Goal: Task Accomplishment & Management: Complete application form

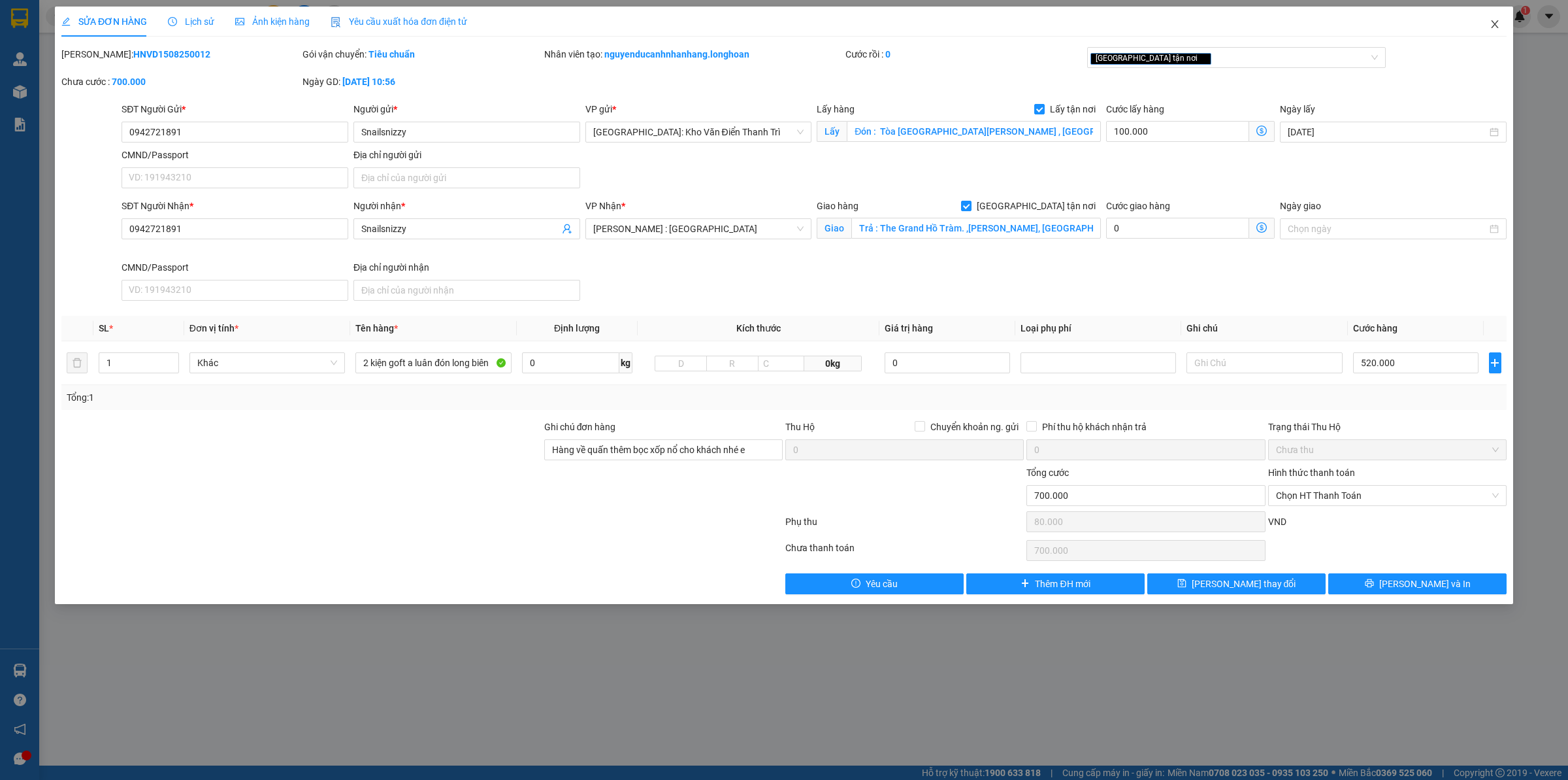
drag, startPoint x: 1497, startPoint y: 24, endPoint x: 1053, endPoint y: 23, distance: 444.0
click at [1495, 25] on icon "close" at bounding box center [1496, 24] width 11 height 11
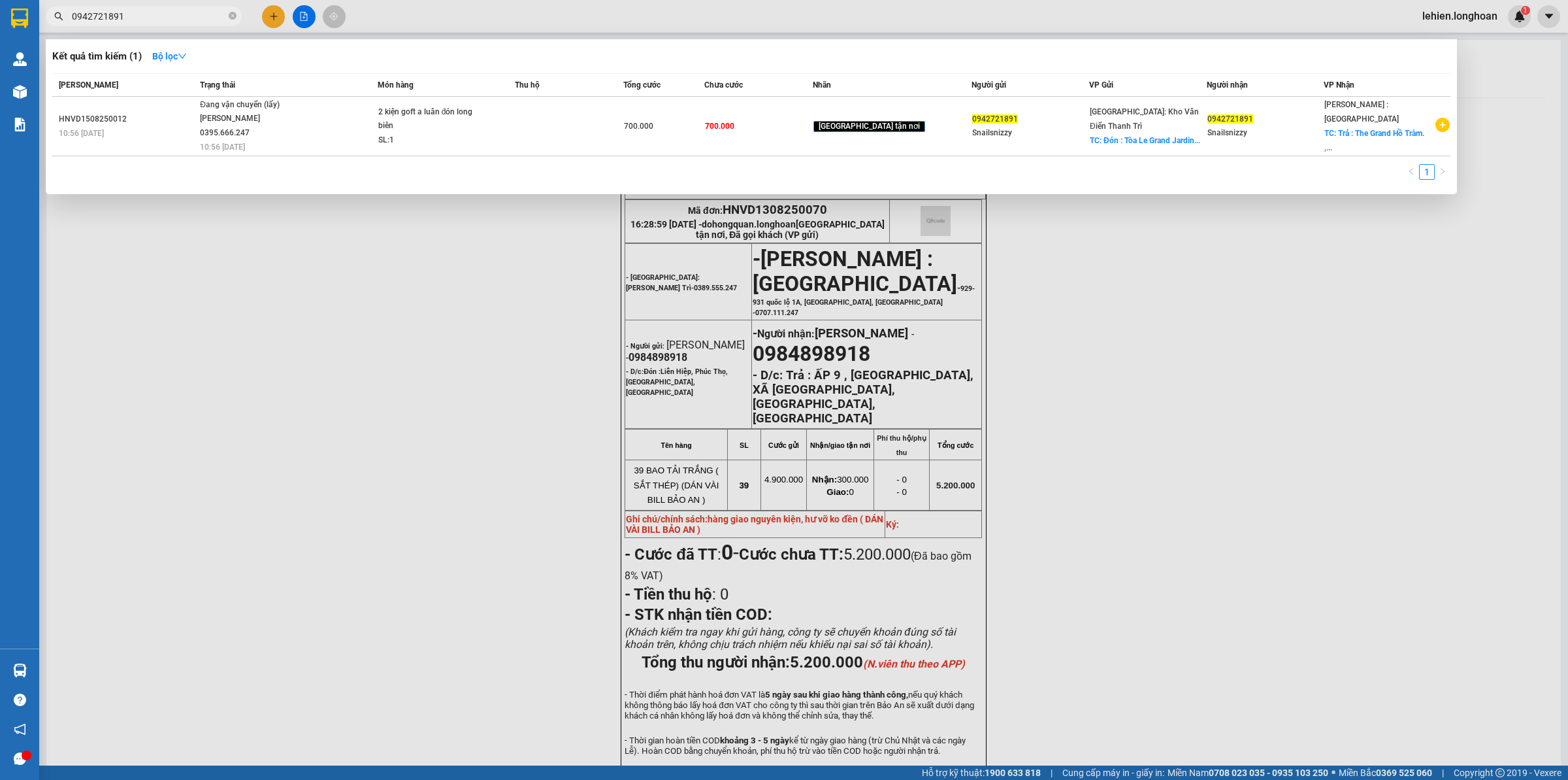
click at [227, 17] on span "0942721891" at bounding box center [143, 16] width 196 height 20
click at [236, 14] on icon "close-circle" at bounding box center [233, 15] width 8 height 8
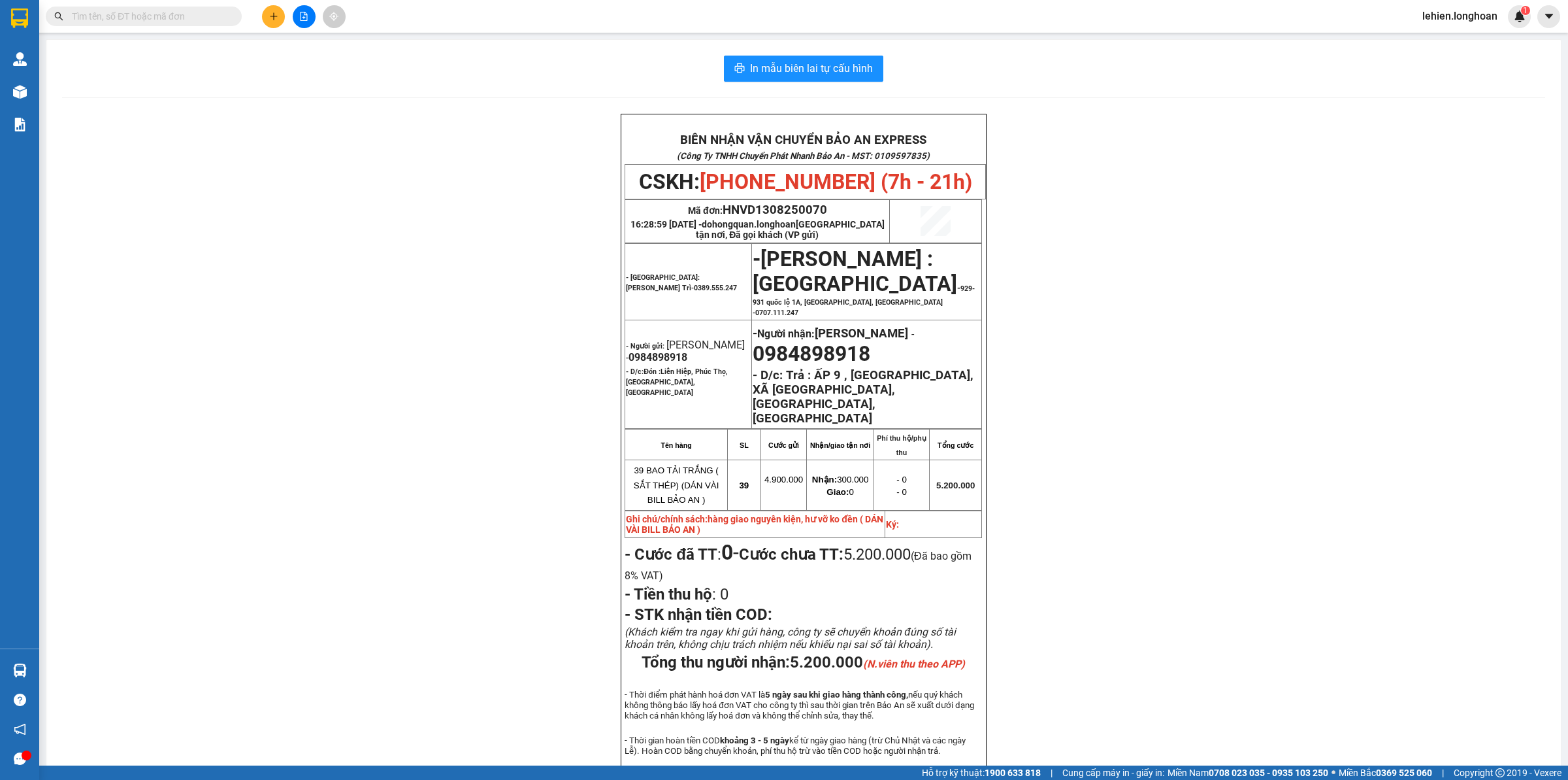
paste input "0982285790"
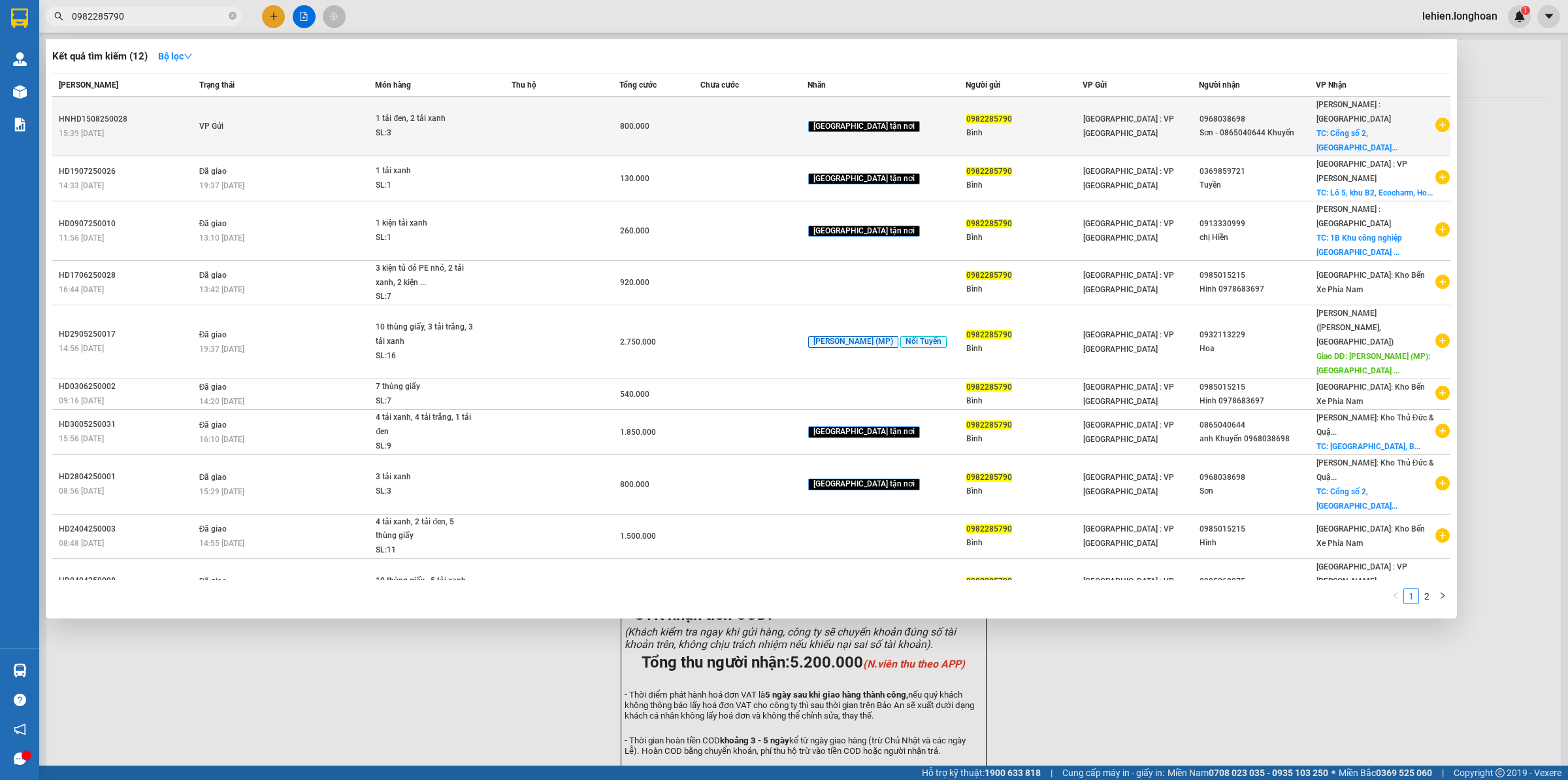
type input "0982285790"
click at [404, 112] on div "1 tải đen, 2 tải xanh" at bounding box center [425, 119] width 98 height 14
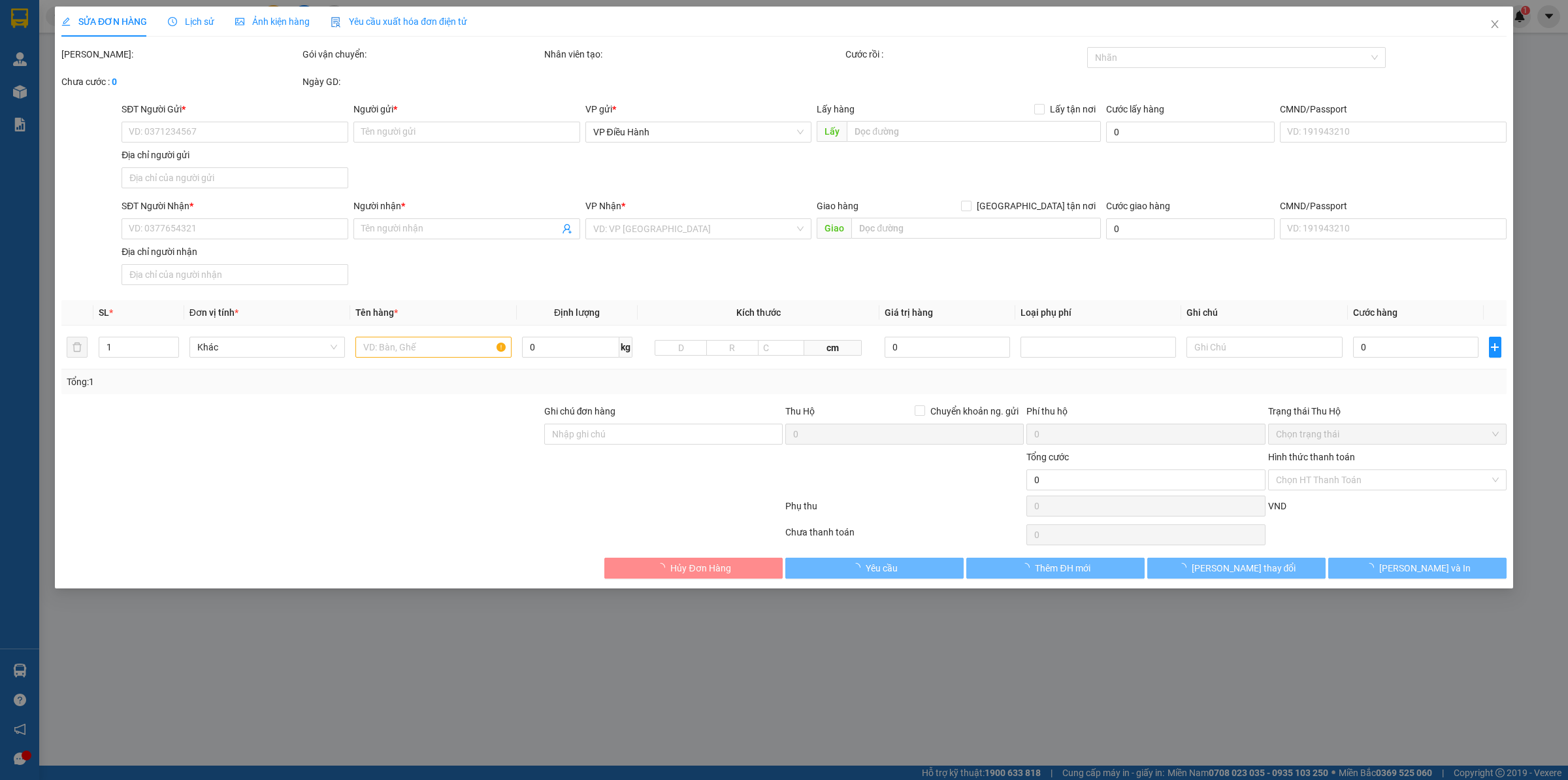
type input "0982285790"
type input "Bình"
type input "0968038698"
type input "Sơn - 0865040644 Khuyến"
checkbox input "true"
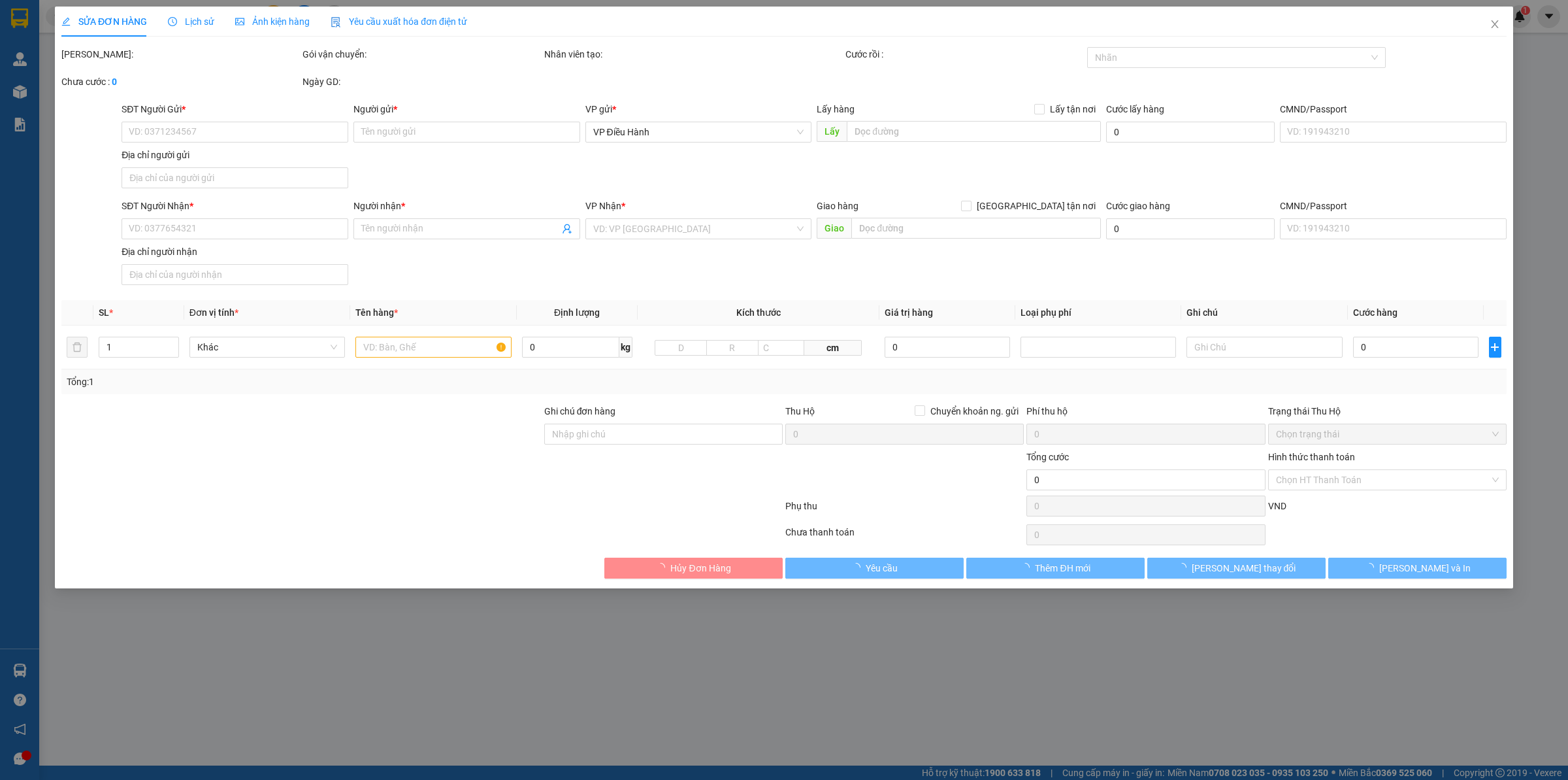
type input "Cổng số 2, [GEOGRAPHIC_DATA], [GEOGRAPHIC_DATA], [GEOGRAPHIC_DATA] ,[GEOGRAPHIC…"
type input "800.000"
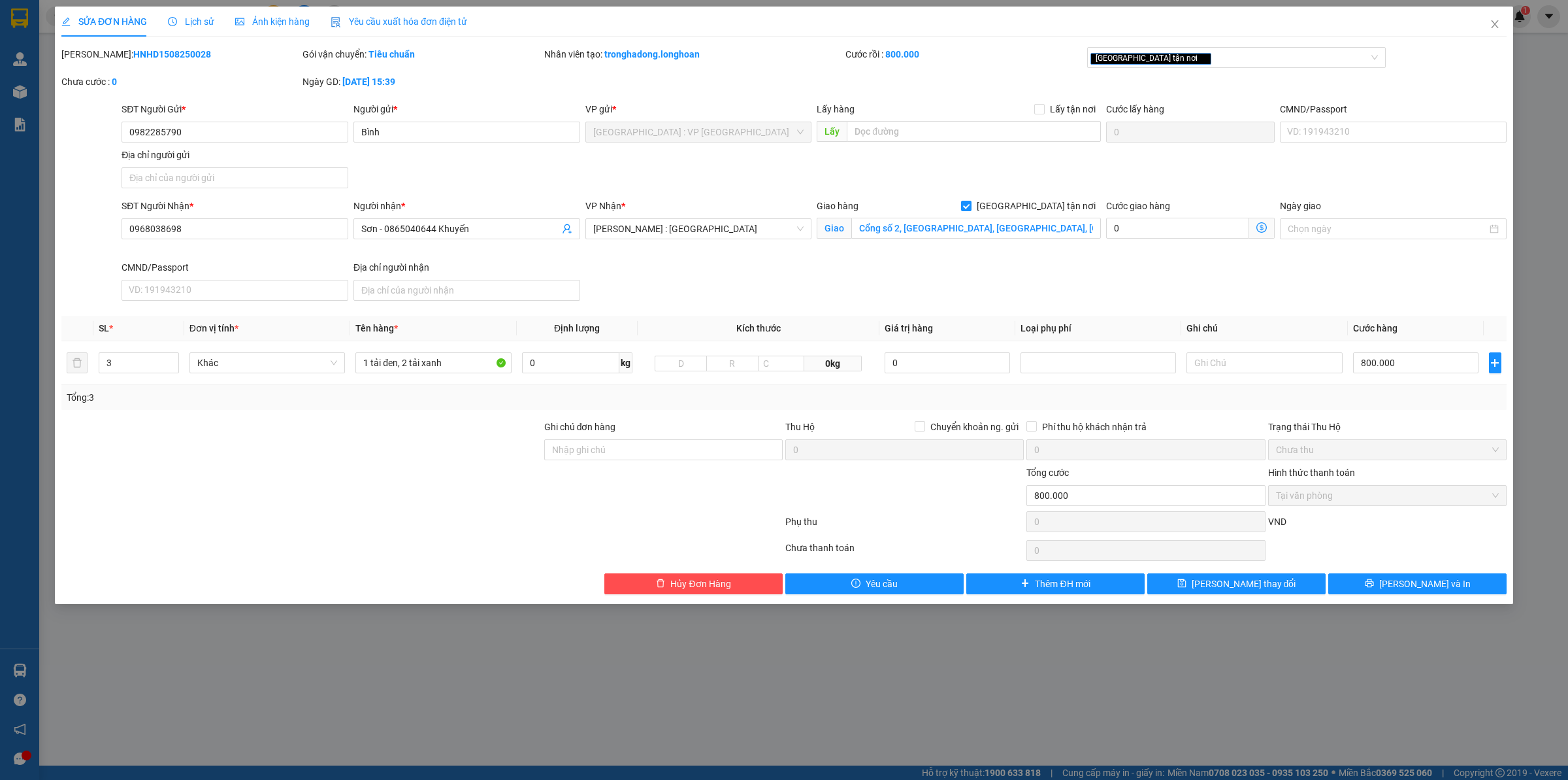
drag, startPoint x: 96, startPoint y: 53, endPoint x: 217, endPoint y: 52, distance: 121.0
click at [217, 52] on div "[PERSON_NAME]: HNHD1508250028" at bounding box center [181, 55] width 238 height 14
copy b "HNHD1508250028"
click at [1500, 21] on icon "close" at bounding box center [1496, 24] width 11 height 11
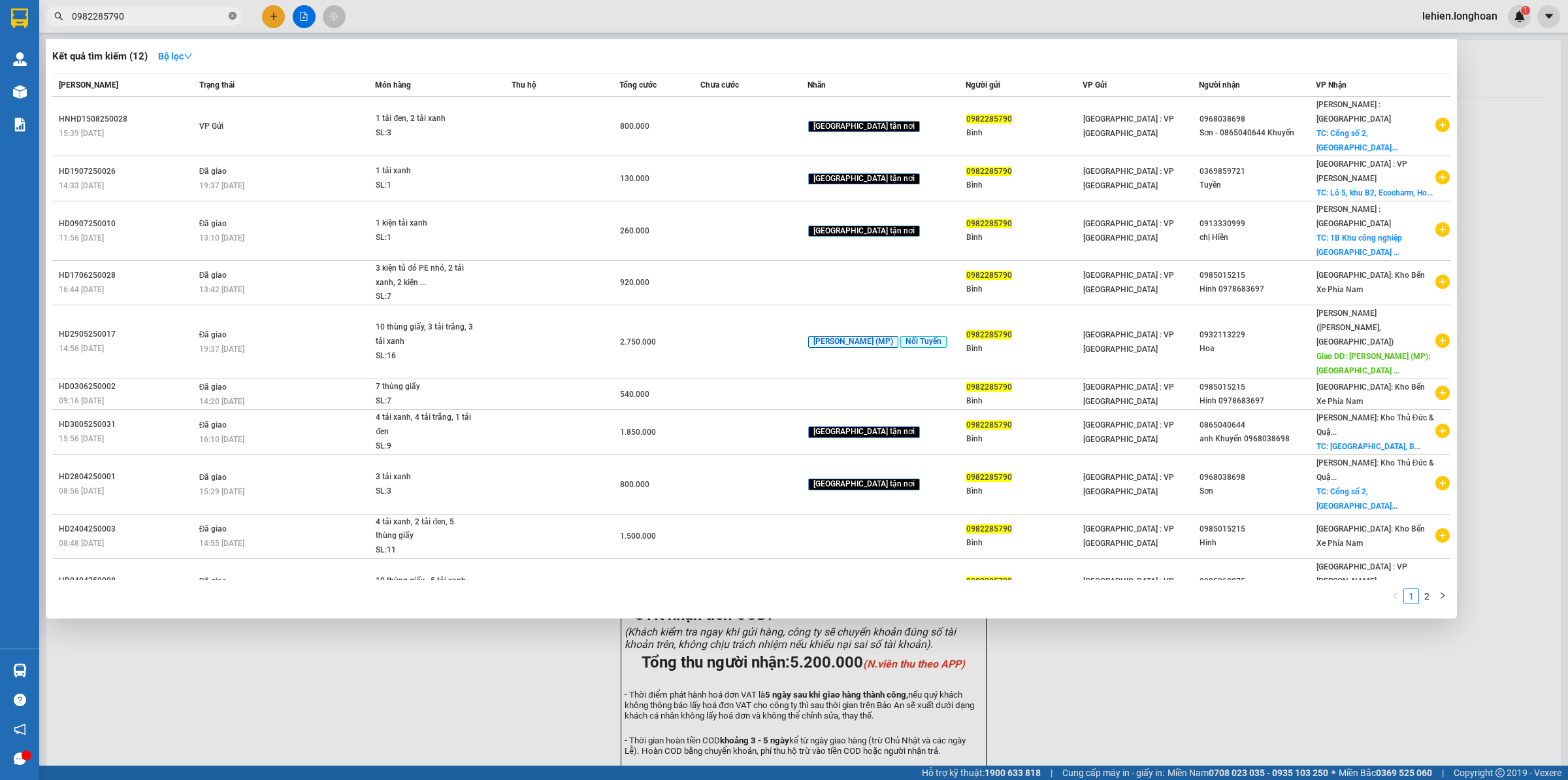
click at [230, 17] on icon "close-circle" at bounding box center [233, 15] width 8 height 8
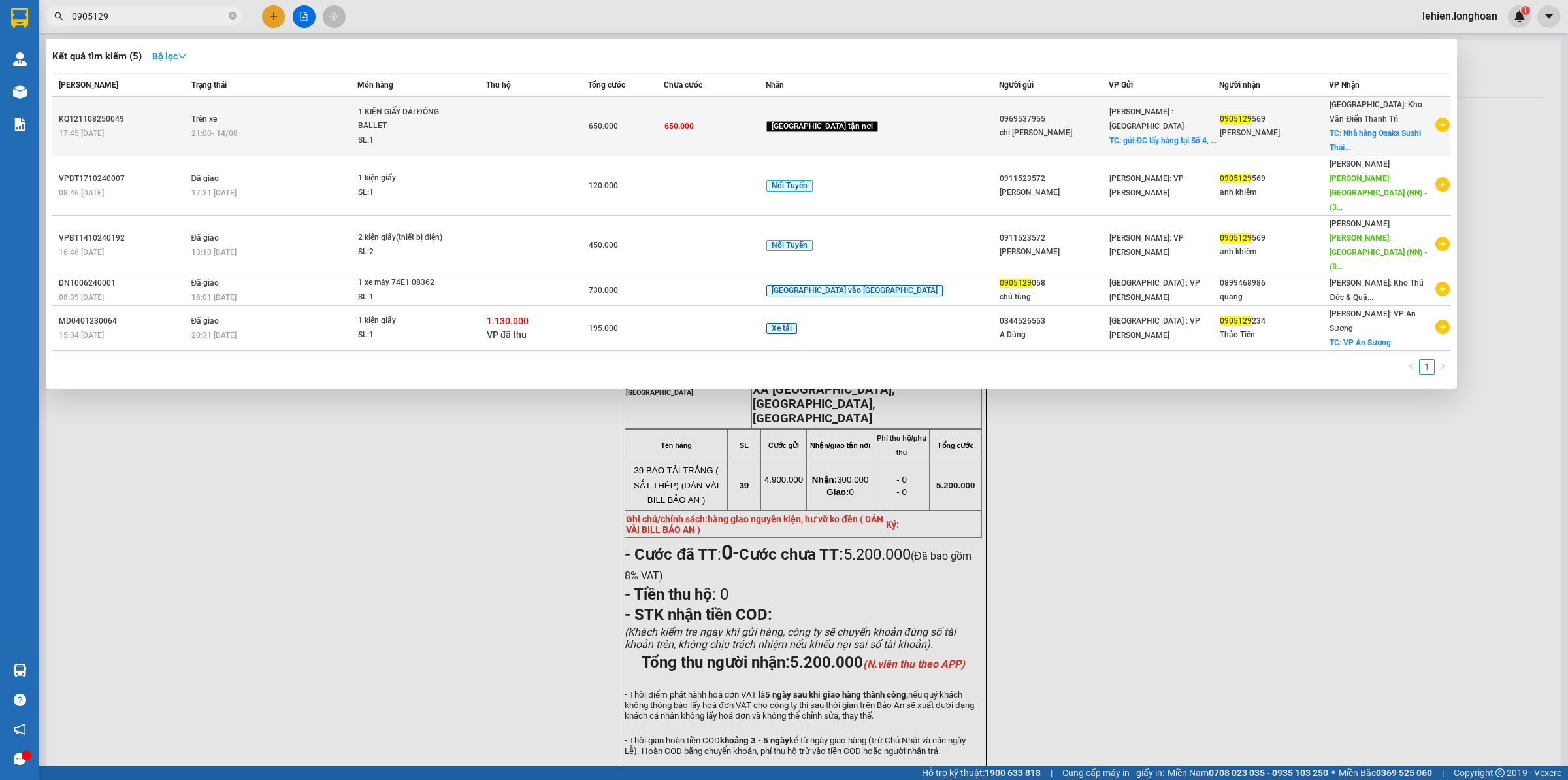
type input "0905129"
click at [456, 137] on div "SL: 1" at bounding box center [407, 141] width 98 height 14
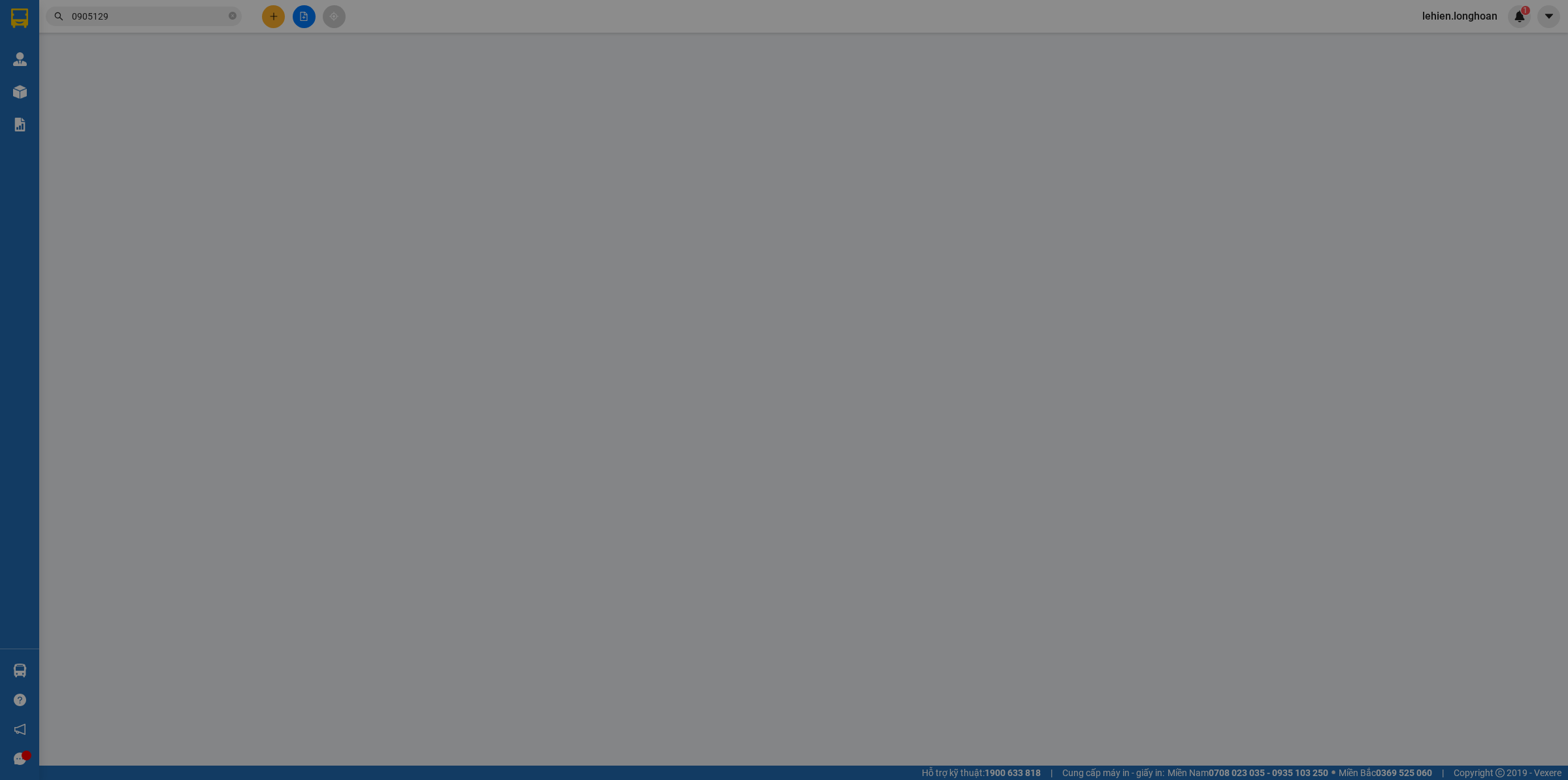
type input "0969537955"
type input "chị [PERSON_NAME]"
checkbox input "true"
type input "gửi:ĐC lấy hàng tại [STREET_ADDRESS] Nai"
type input "0905129569"
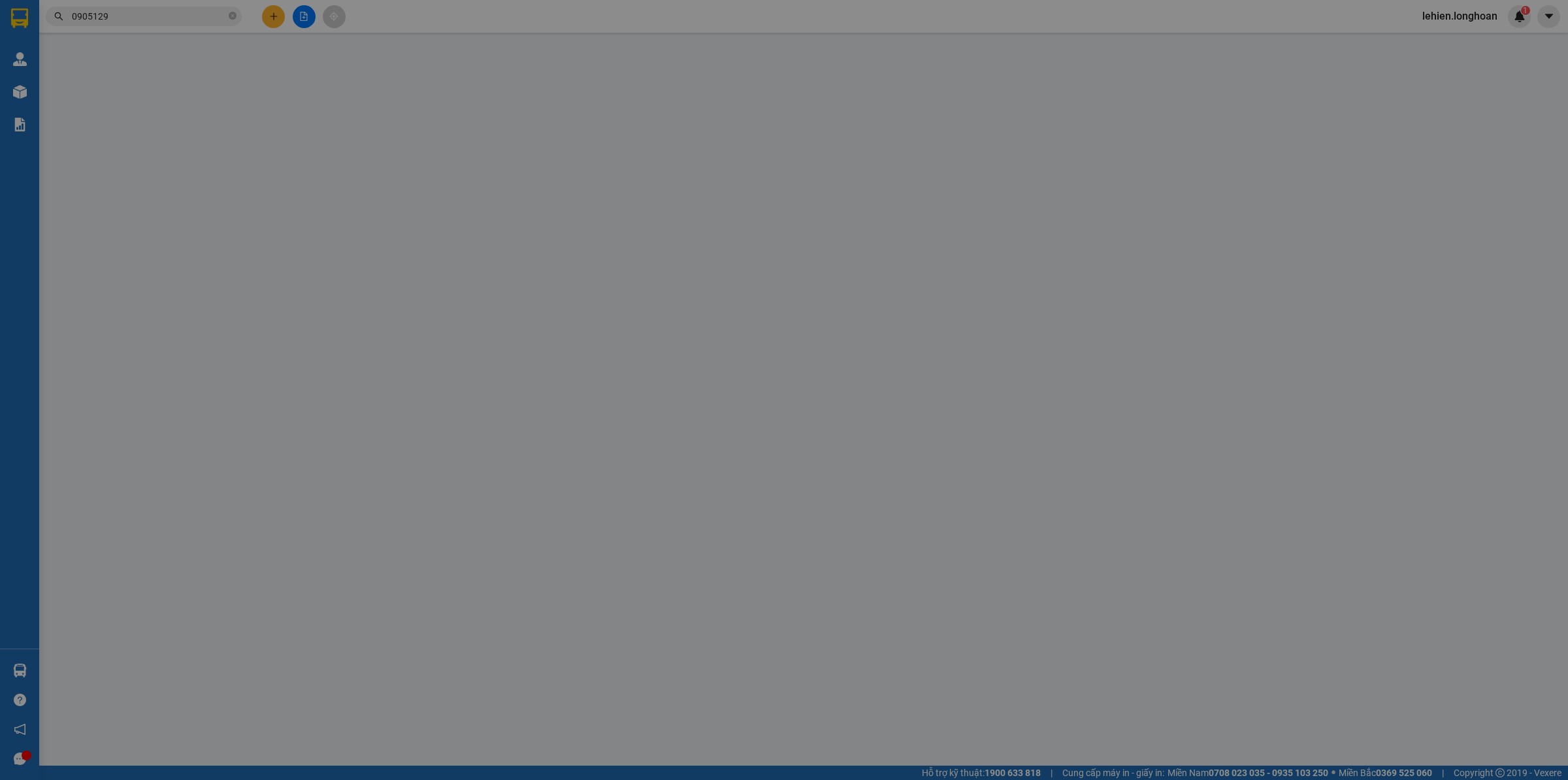
type input "[PERSON_NAME]"
checkbox input "true"
type input "Nhà hàng Osaka Sushi Thái Nguyên Tổ 8, Phường [PERSON_NAME].[GEOGRAPHIC_DATA]"
type input "650.000"
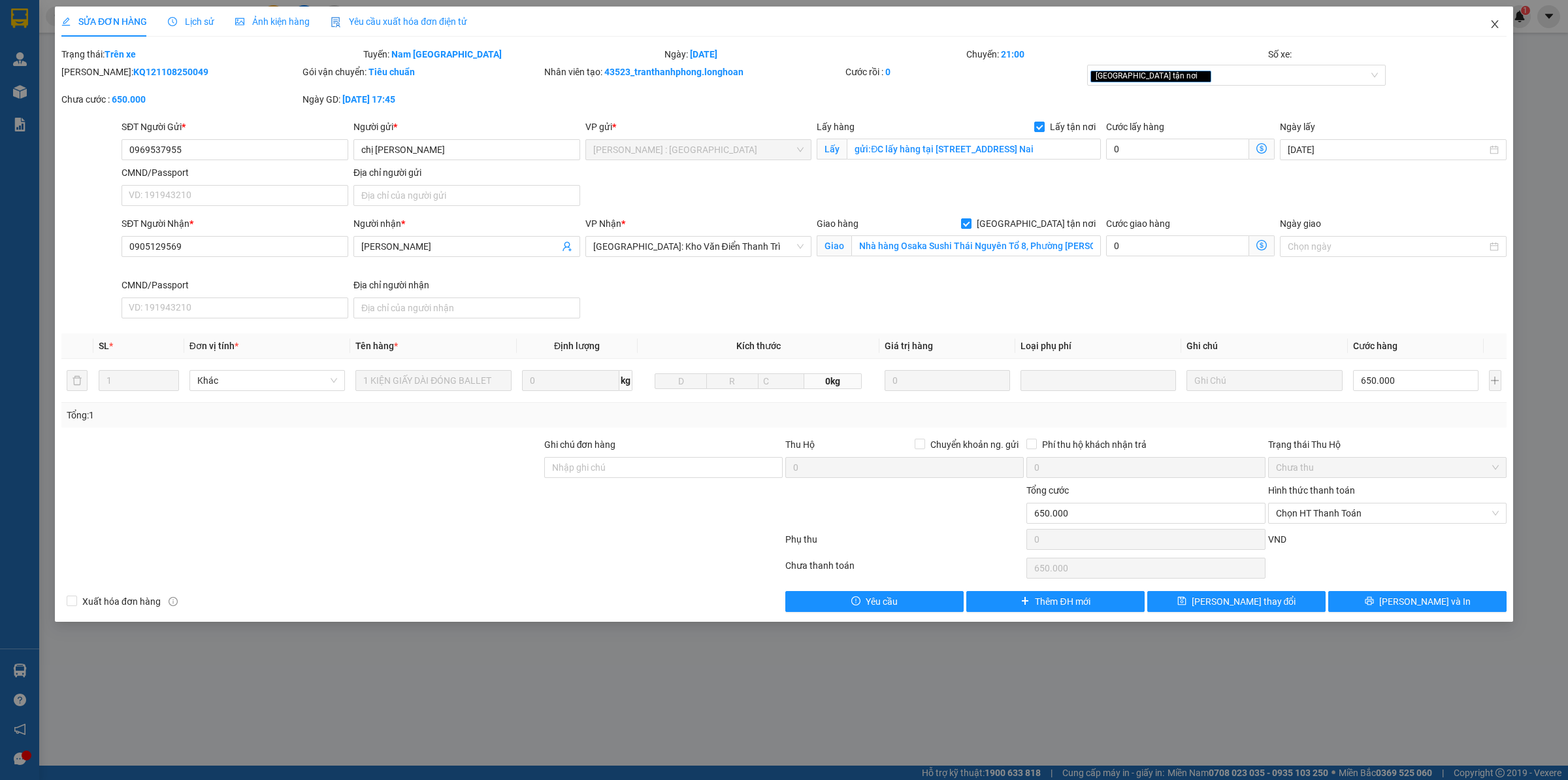
click at [1500, 25] on icon "close" at bounding box center [1496, 24] width 11 height 11
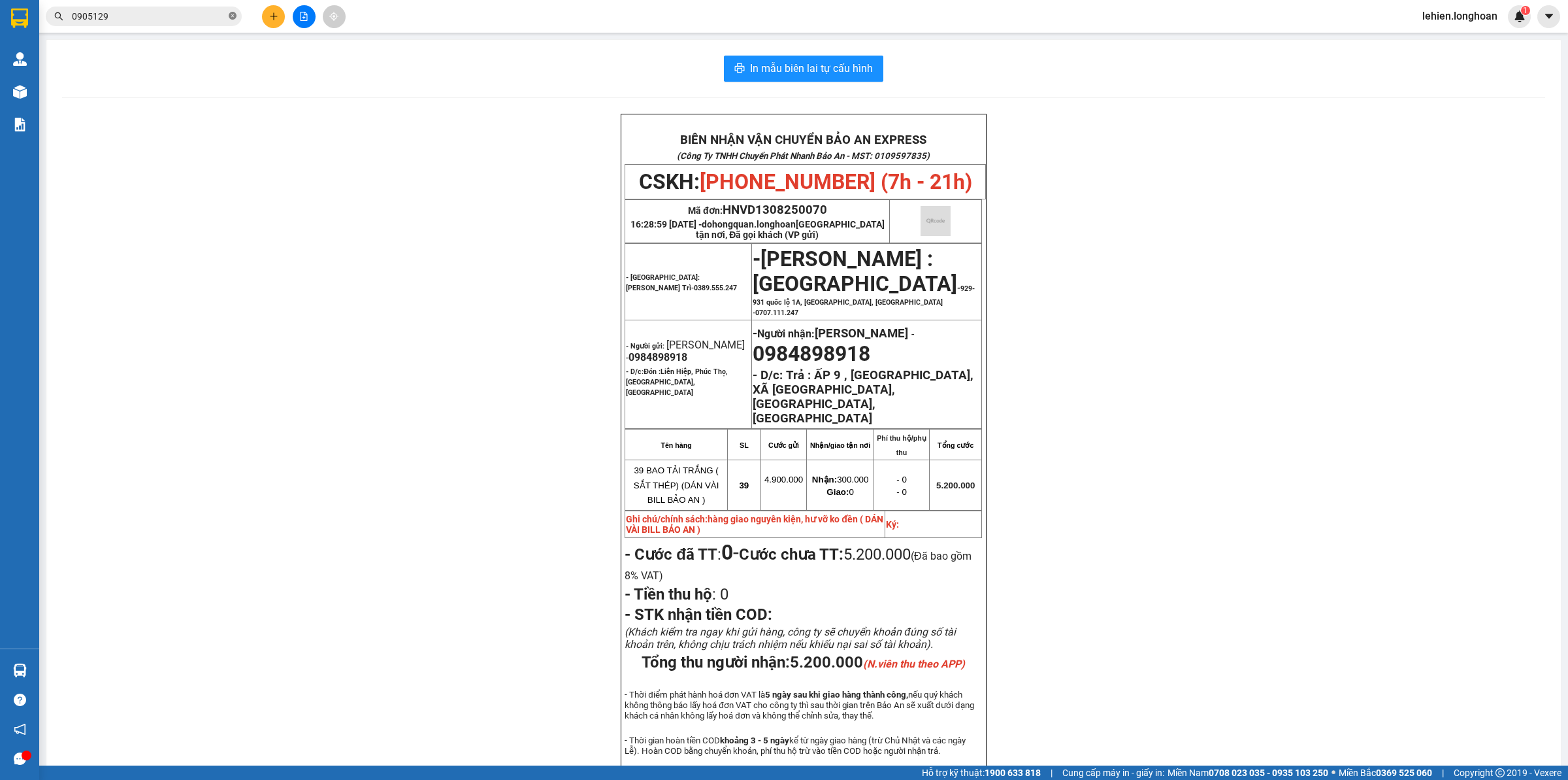
click at [233, 16] on icon "close-circle" at bounding box center [233, 15] width 8 height 8
paste input "0982143095"
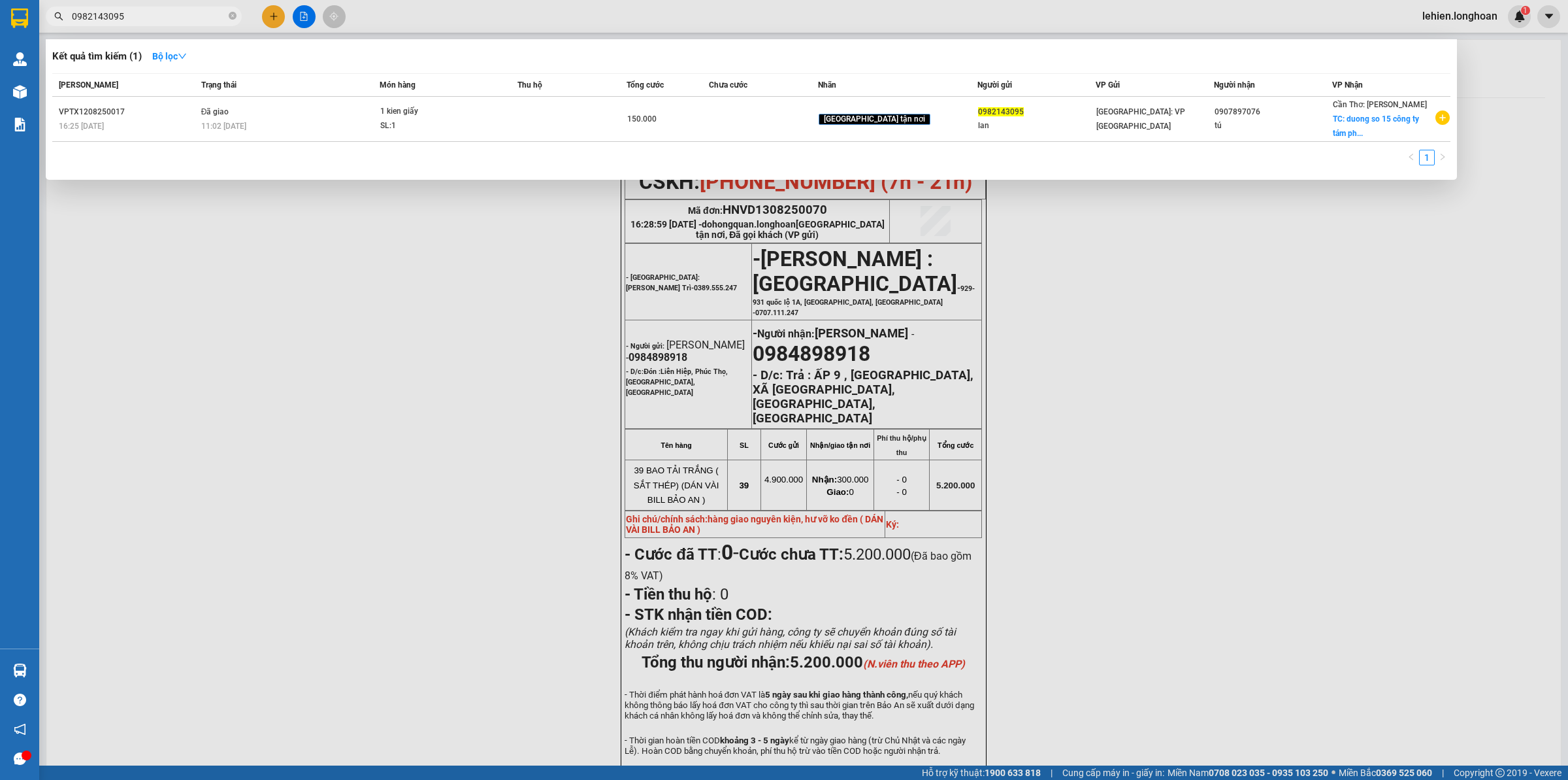
type input "0982143095"
click at [233, 18] on icon "close-circle" at bounding box center [233, 15] width 8 height 8
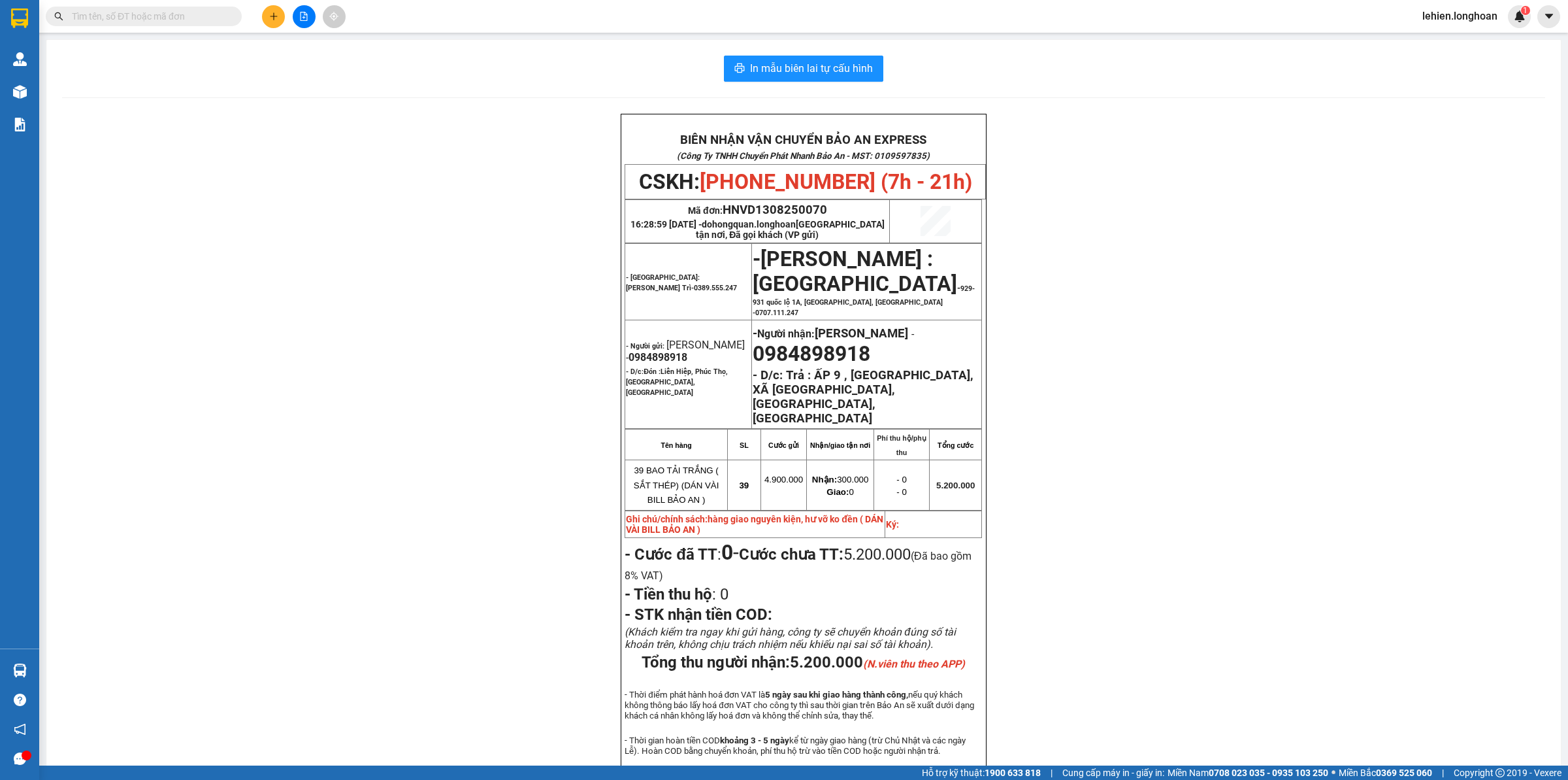
paste input "0984523205"
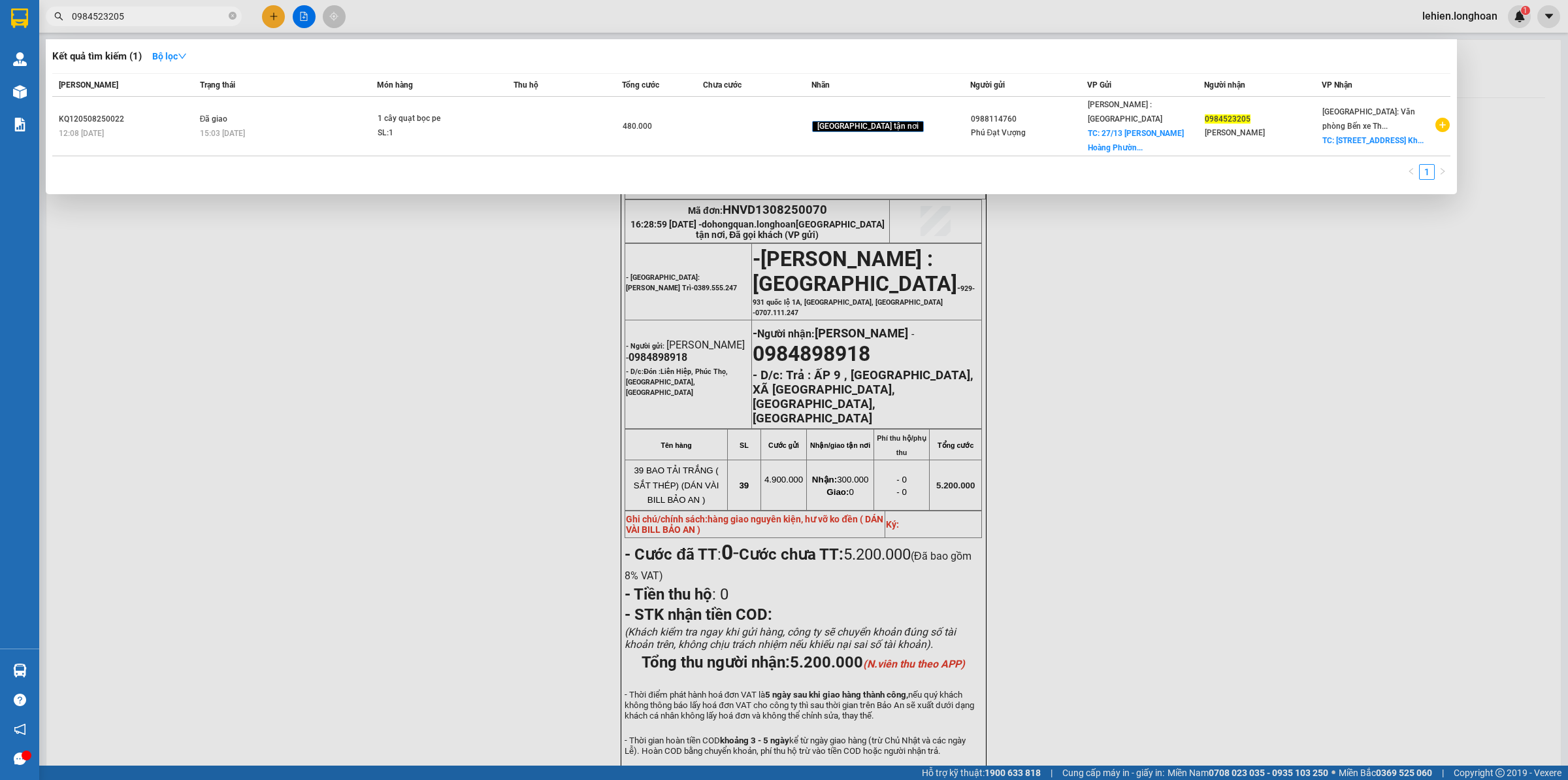
type input "0984523205"
click at [227, 16] on span "0984523205" at bounding box center [143, 16] width 196 height 20
click at [230, 16] on icon "close-circle" at bounding box center [233, 15] width 8 height 8
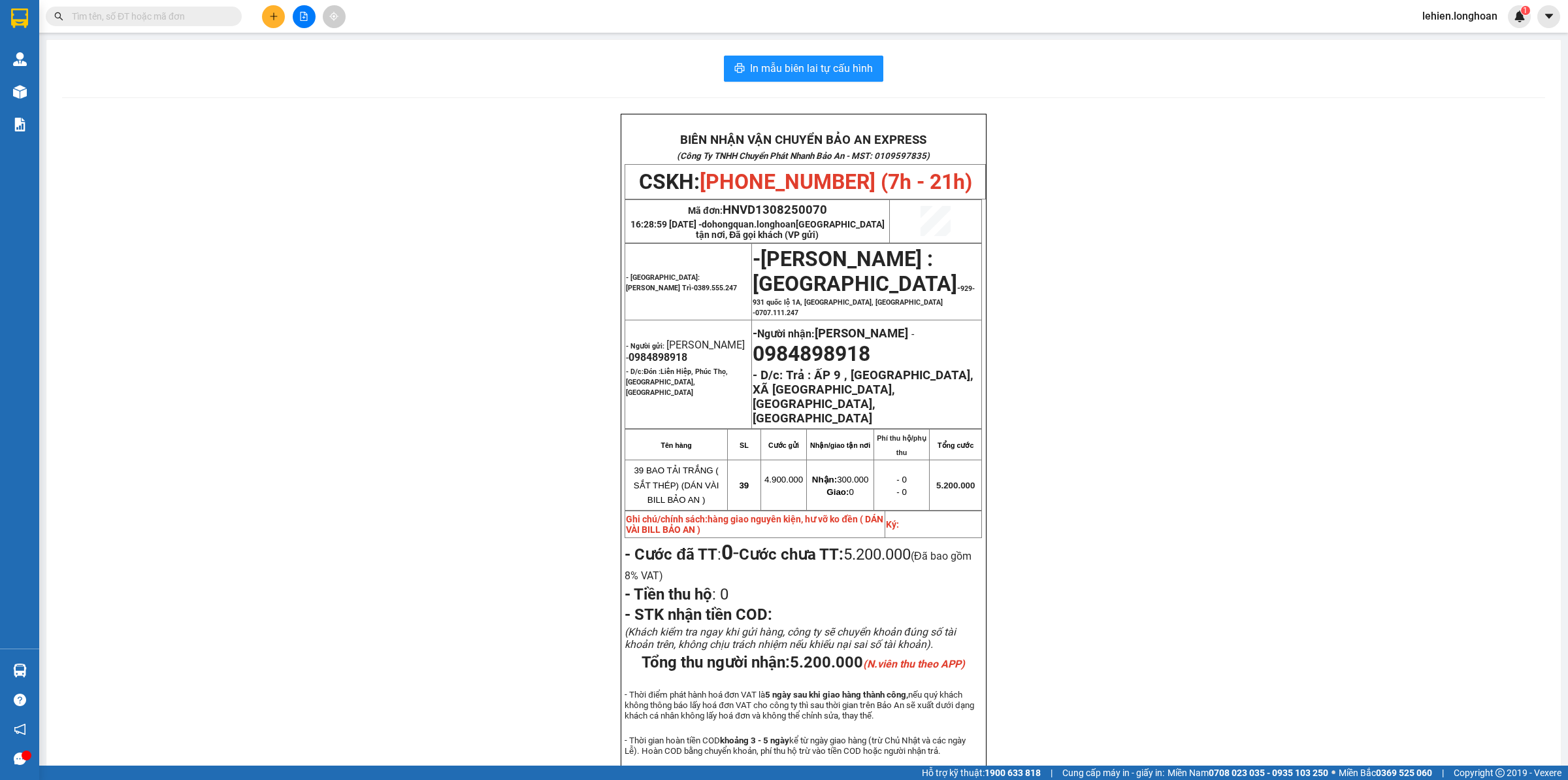
paste input "0982143095"
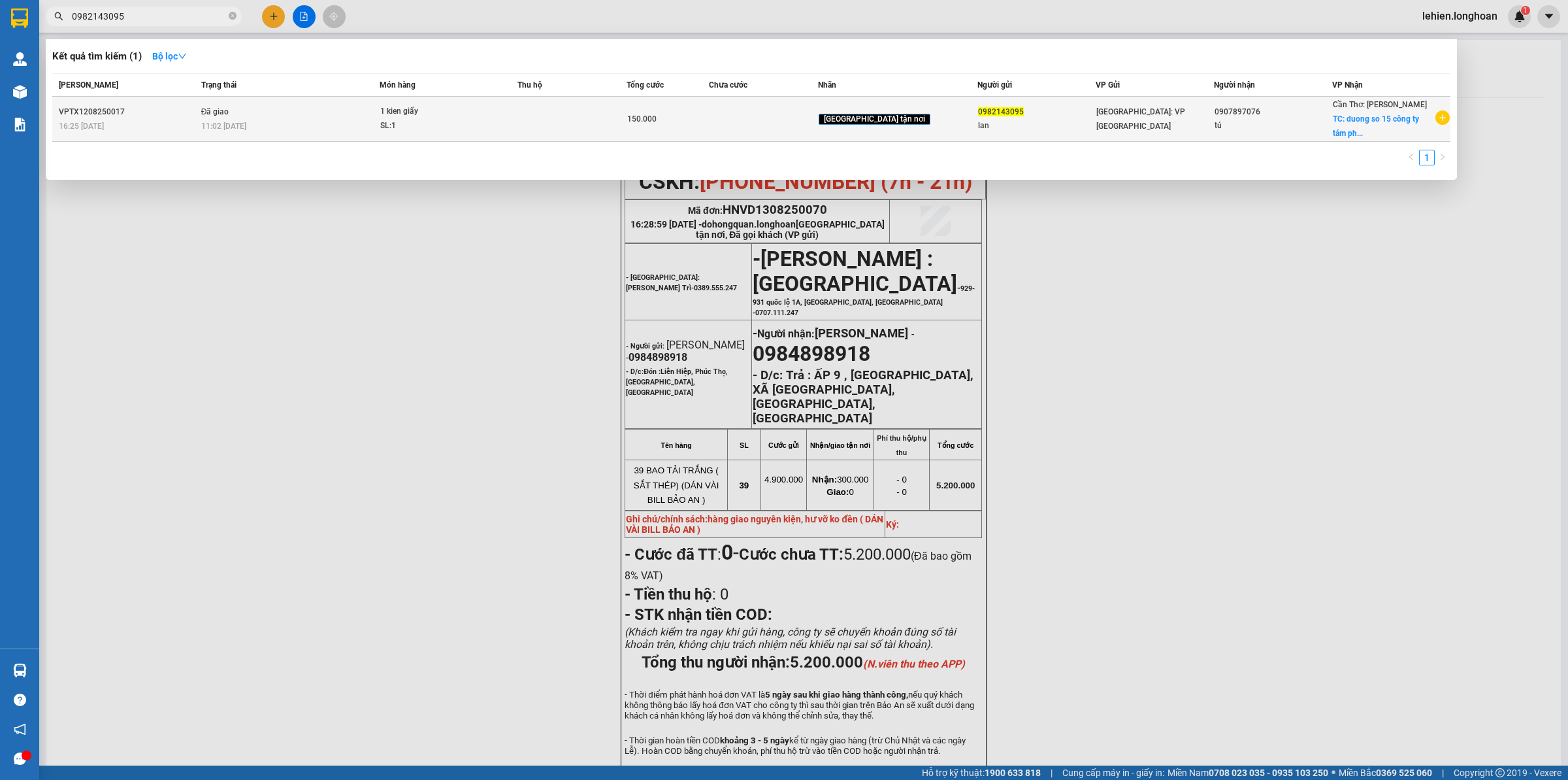
type input "0982143095"
click at [449, 115] on div "1 kien giấy" at bounding box center [430, 112] width 98 height 14
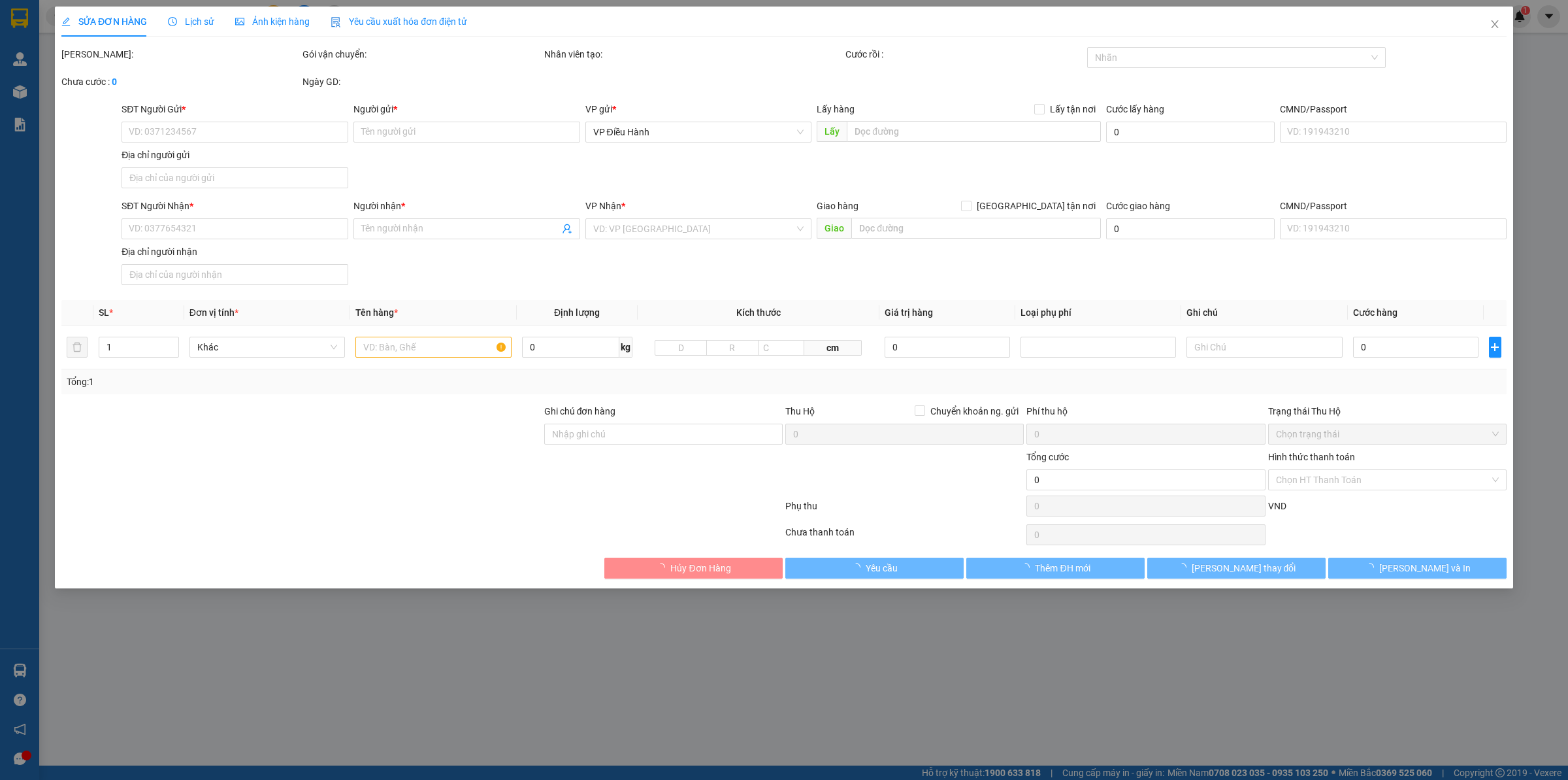
type input "0982143095"
type input "lan"
type input "0907897076"
type input "tú"
checkbox input "true"
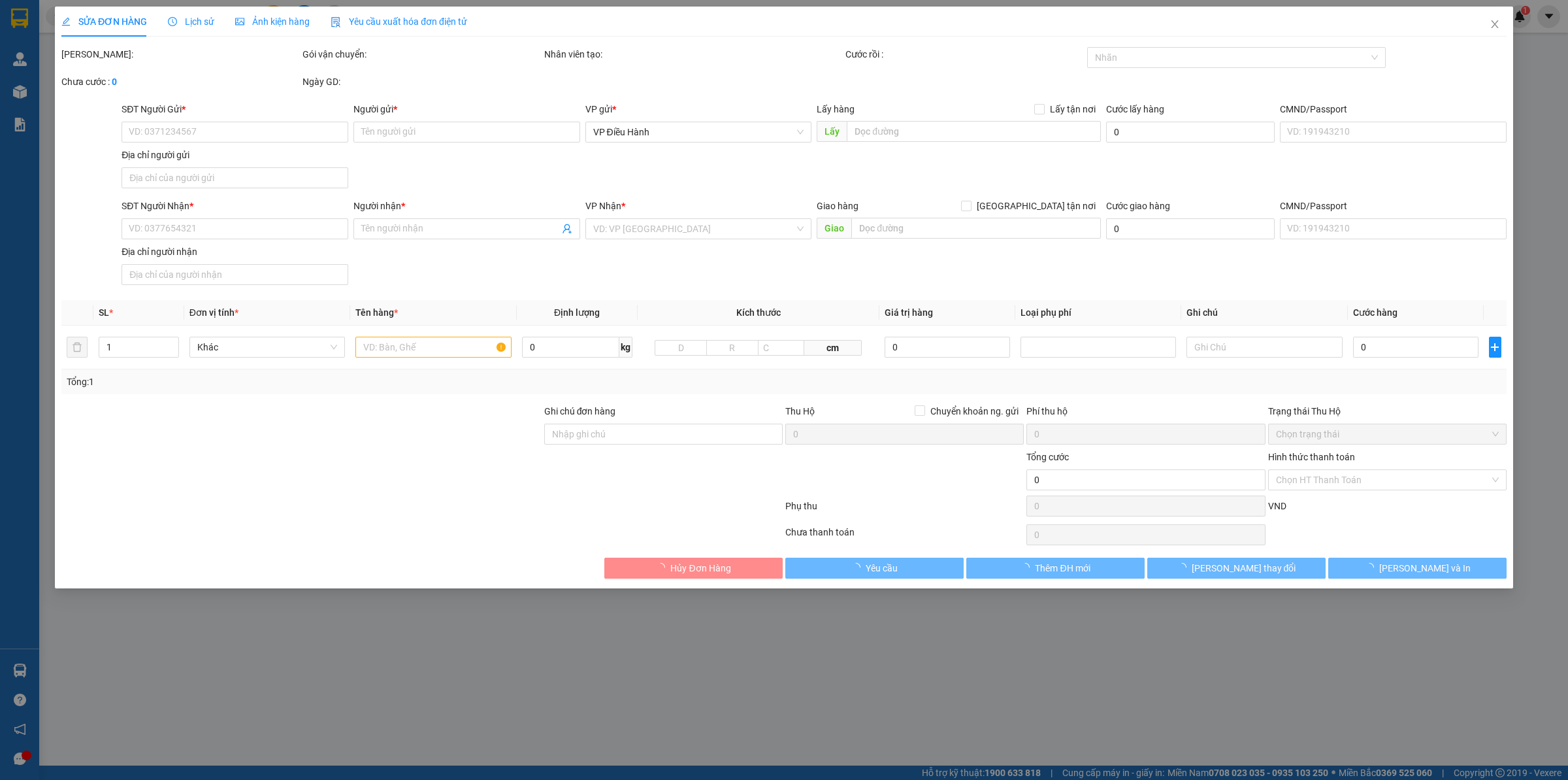
type input "duong so 15 công ty tám phường,[GEOGRAPHIC_DATA],[GEOGRAPHIC_DATA]"
type input "150.000"
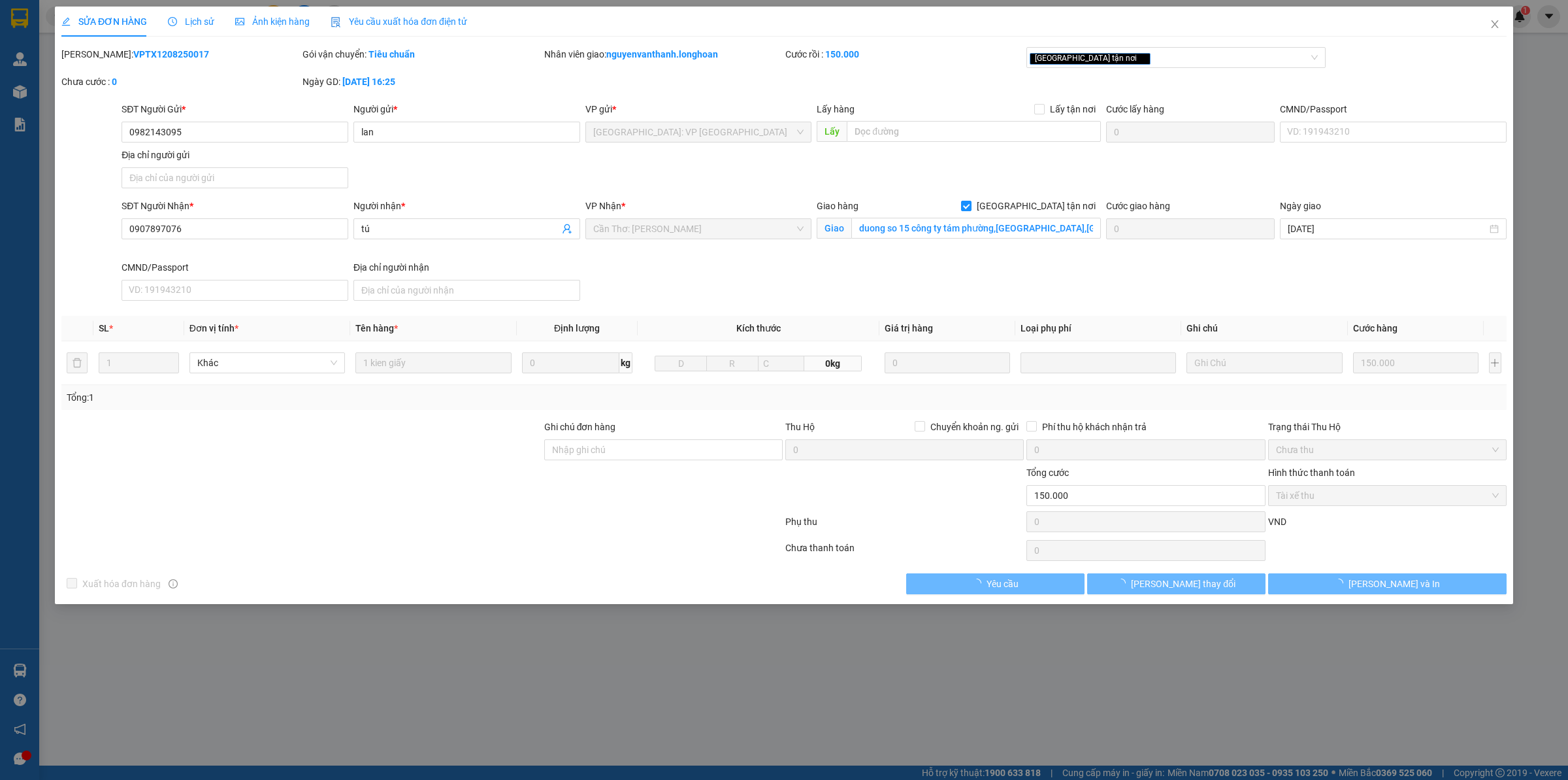
click at [180, 18] on span "Lịch sử" at bounding box center [192, 21] width 47 height 11
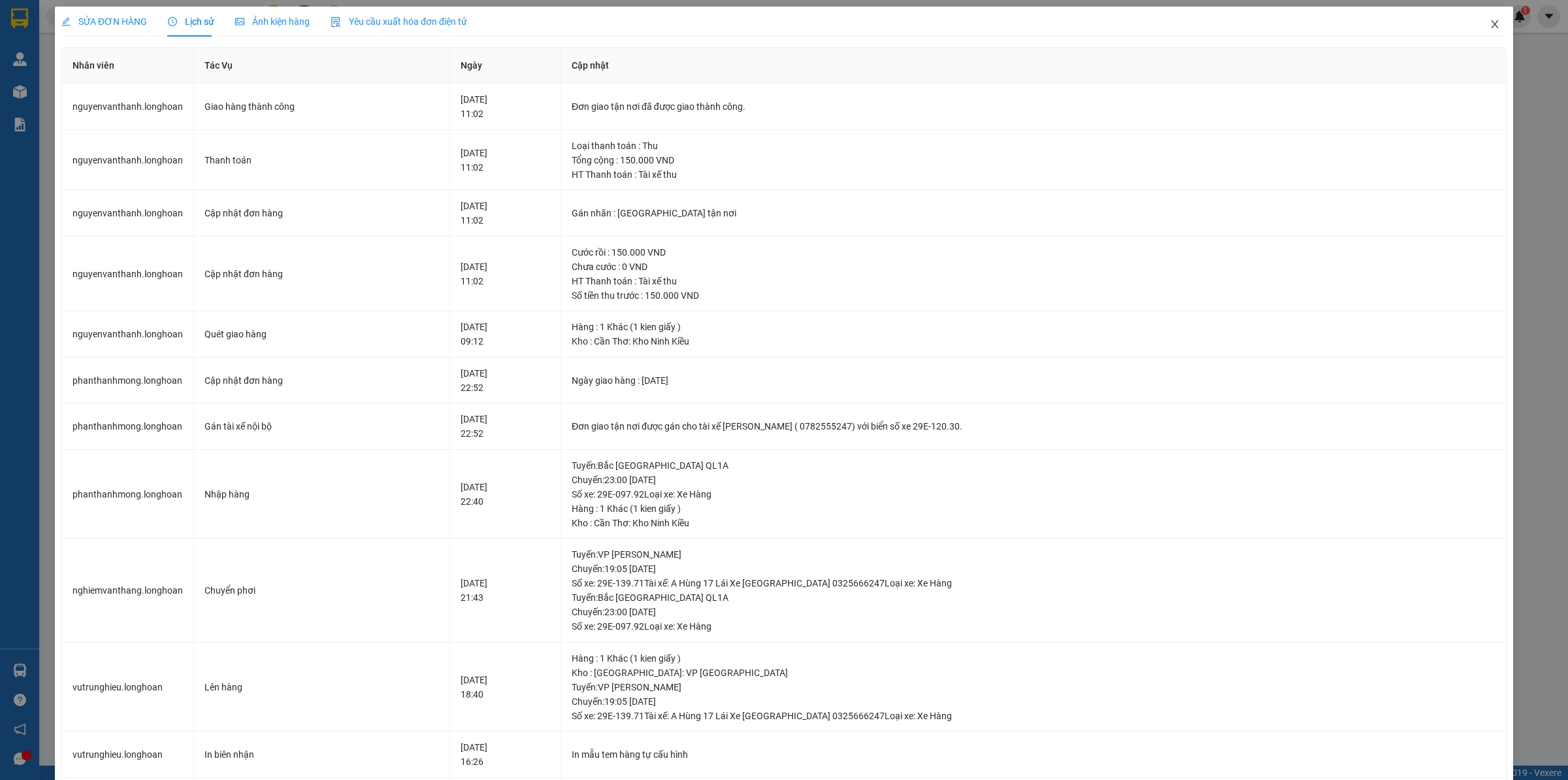
click at [1477, 35] on span "Close" at bounding box center [1495, 24] width 37 height 37
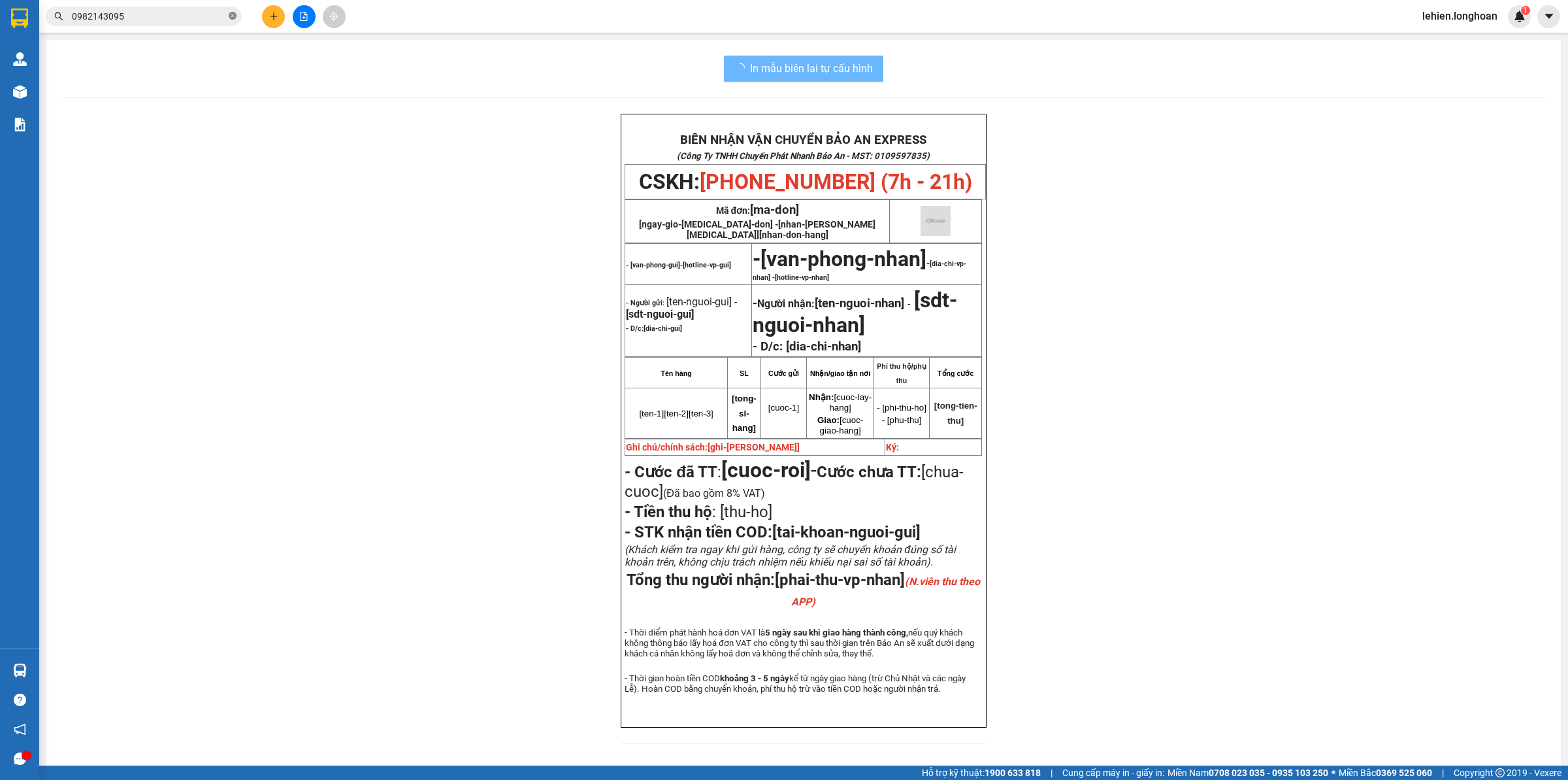
click at [233, 21] on span at bounding box center [233, 17] width 8 height 13
paste input "VPMD0108250055"
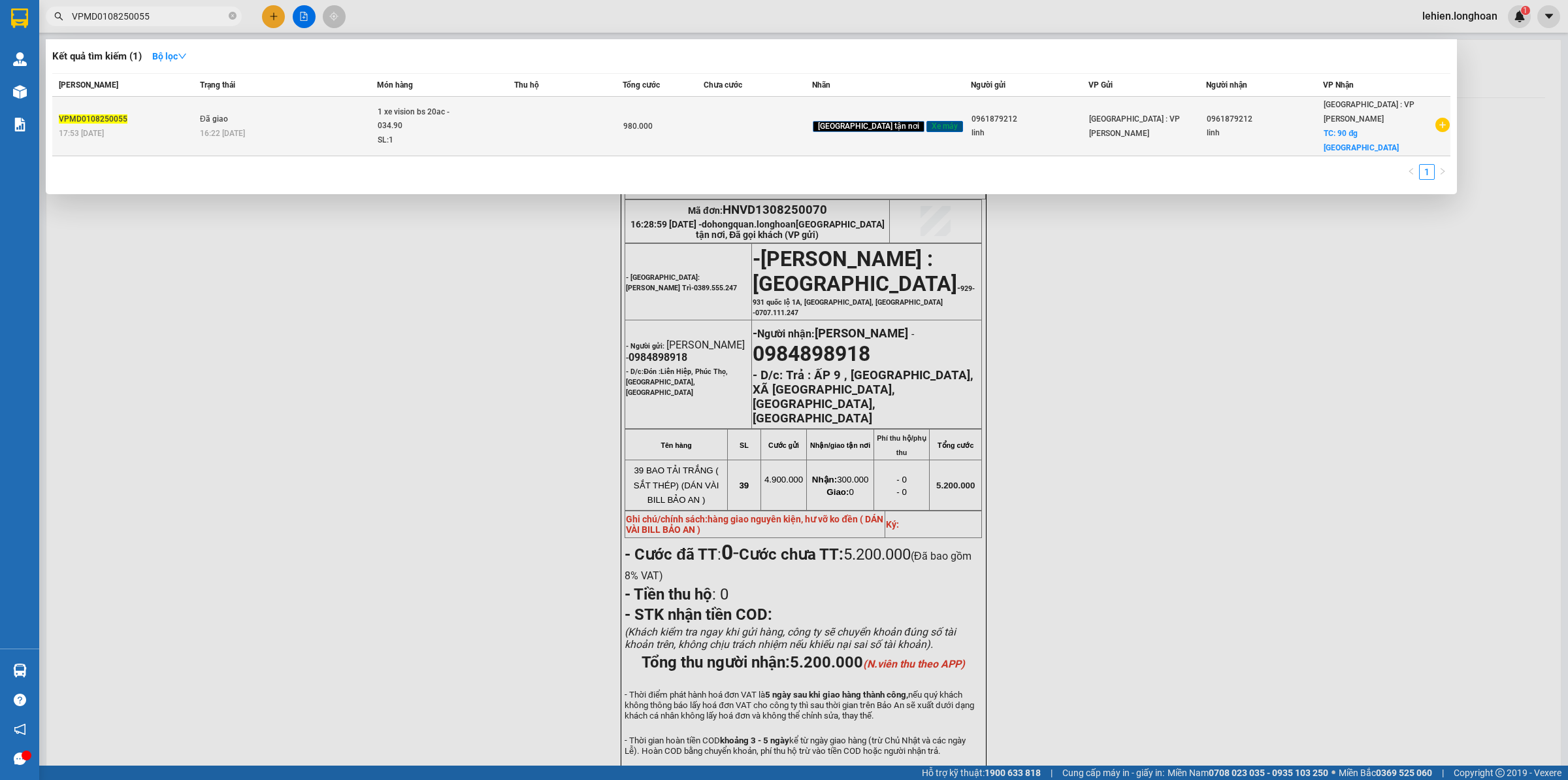
type input "VPMD0108250055"
click at [344, 126] on div "16:22 [DATE]" at bounding box center [287, 133] width 176 height 14
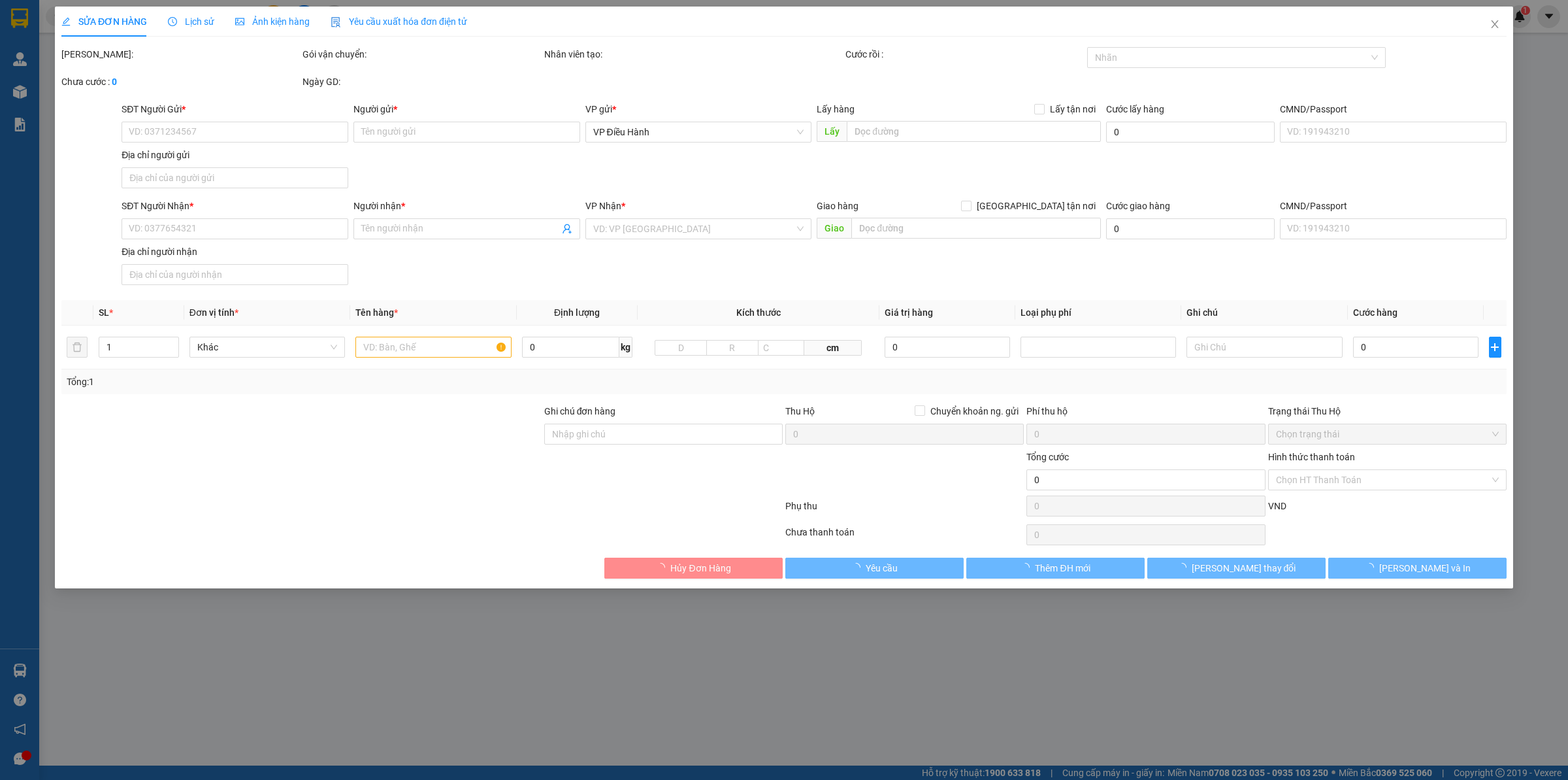
type input "0961879212"
type input "linh"
type input "0961879212"
type input "linh"
checkbox input "true"
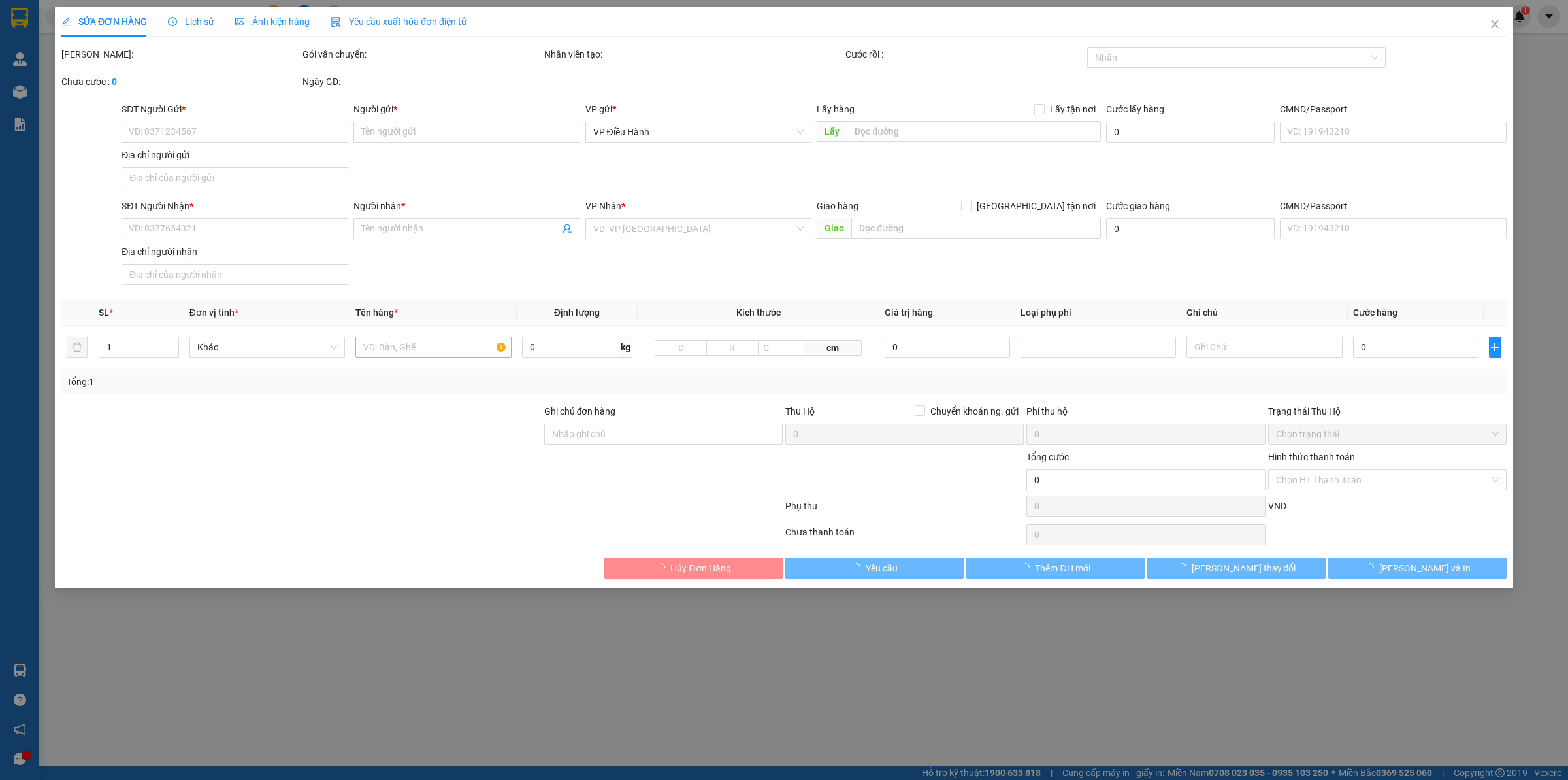
type input "90 đg [GEOGRAPHIC_DATA]"
type input "1 chìa khóa cuốn tay lái, giấy tờ khách cầm"
type input "980.000"
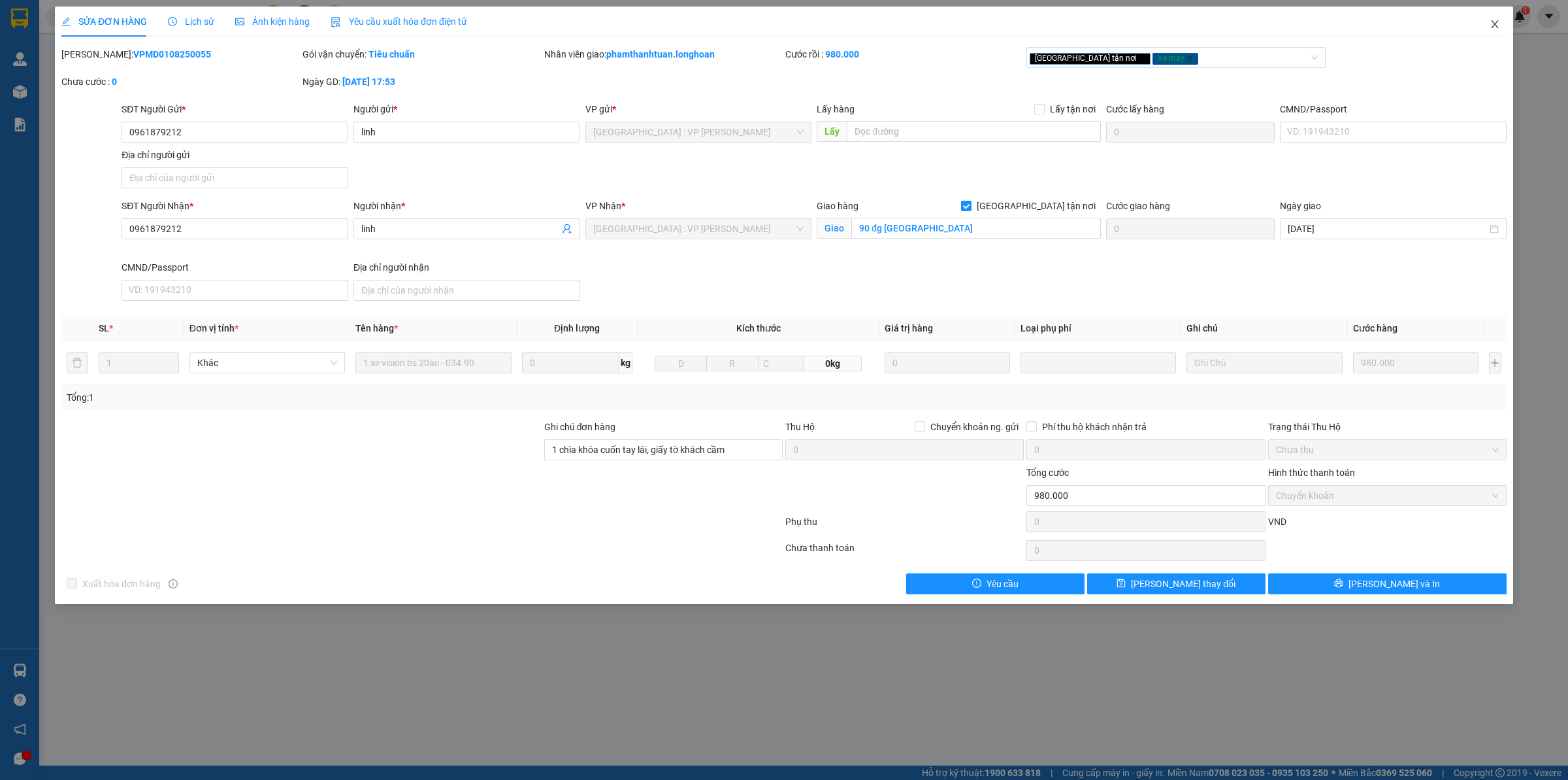
click at [1500, 23] on icon "close" at bounding box center [1496, 24] width 11 height 11
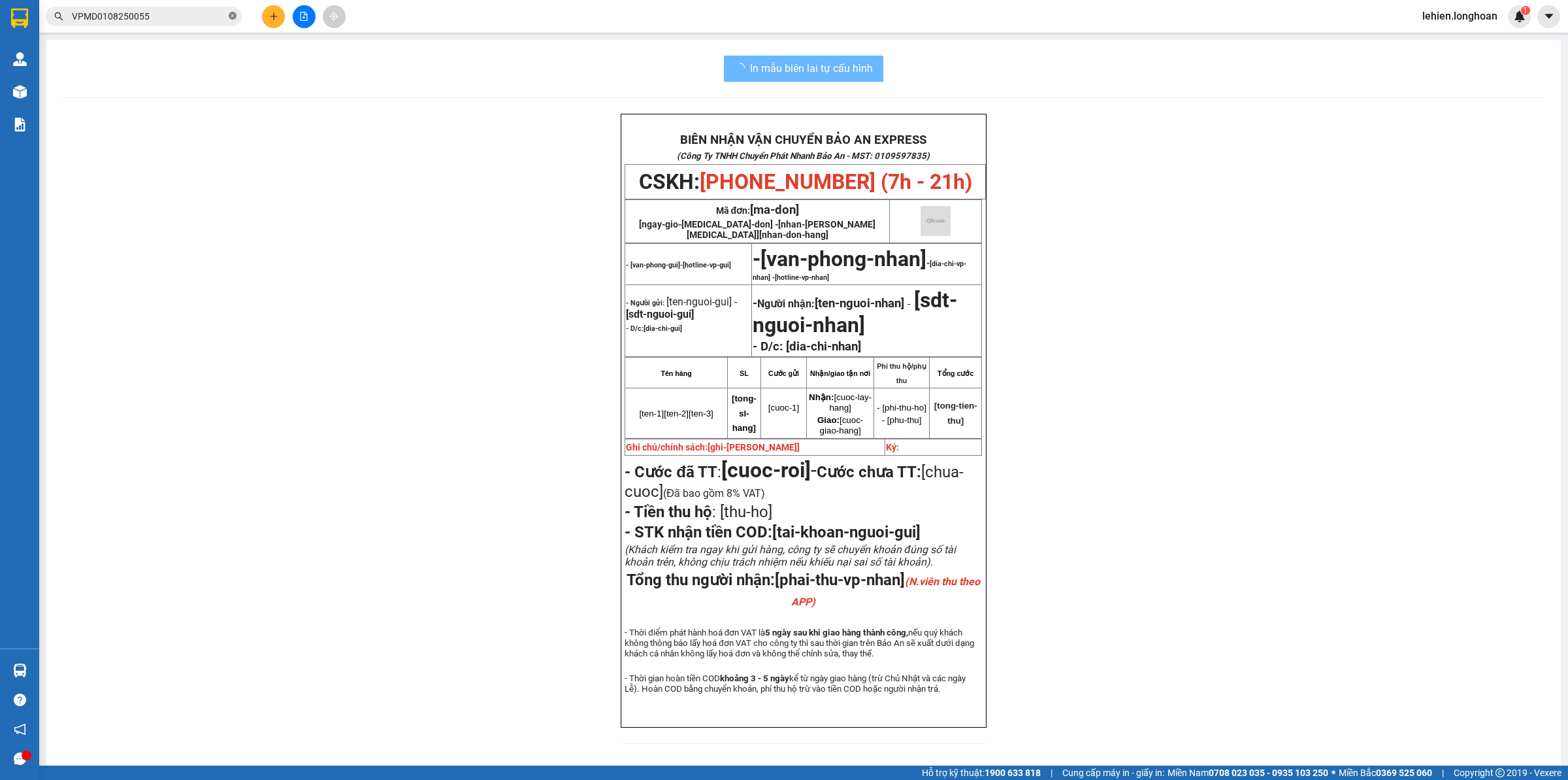
click at [236, 18] on icon "close-circle" at bounding box center [233, 15] width 8 height 8
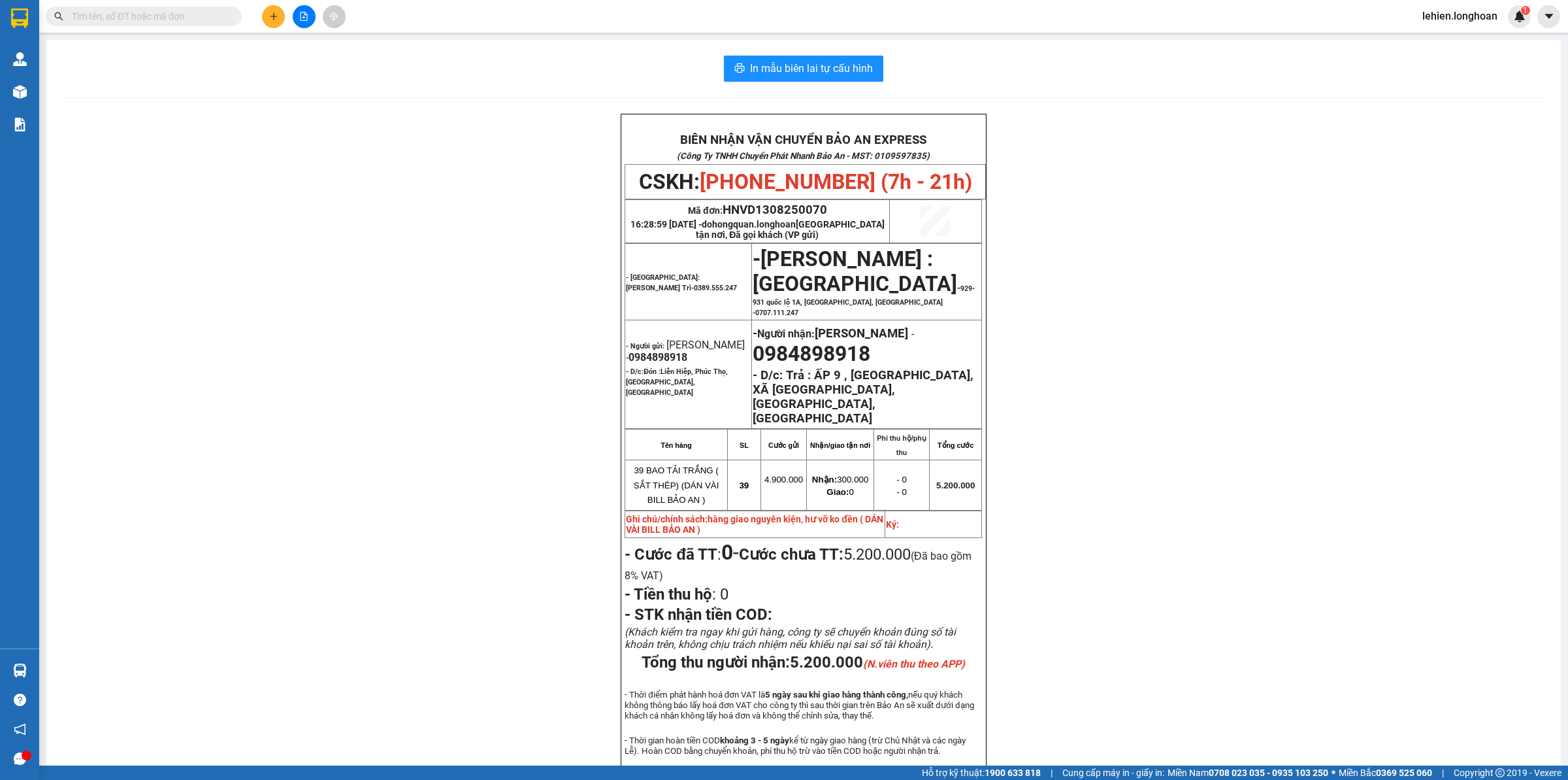
paste input "0988519139"
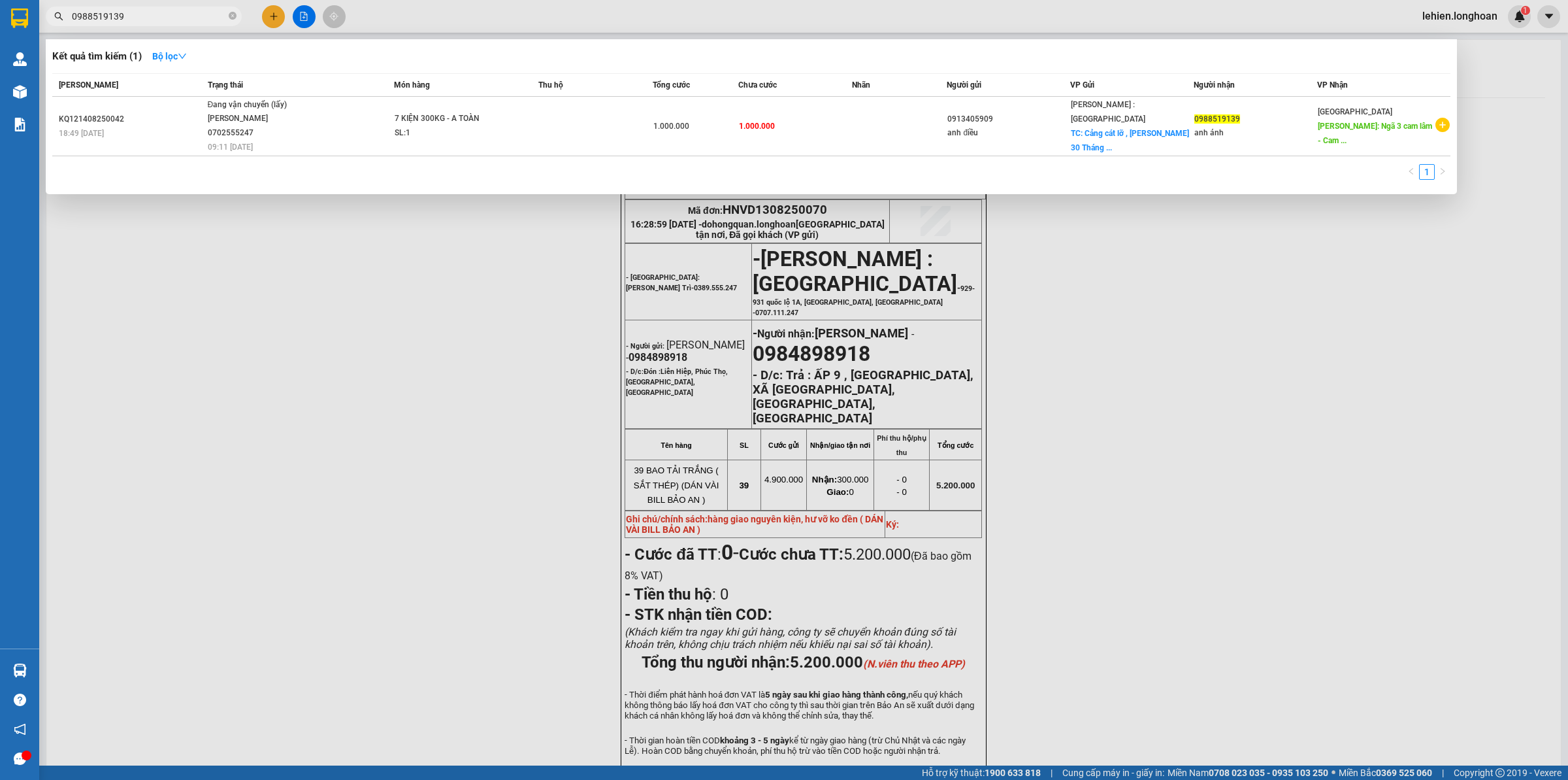
type input "0988519139"
click at [229, 21] on span at bounding box center [233, 17] width 8 height 13
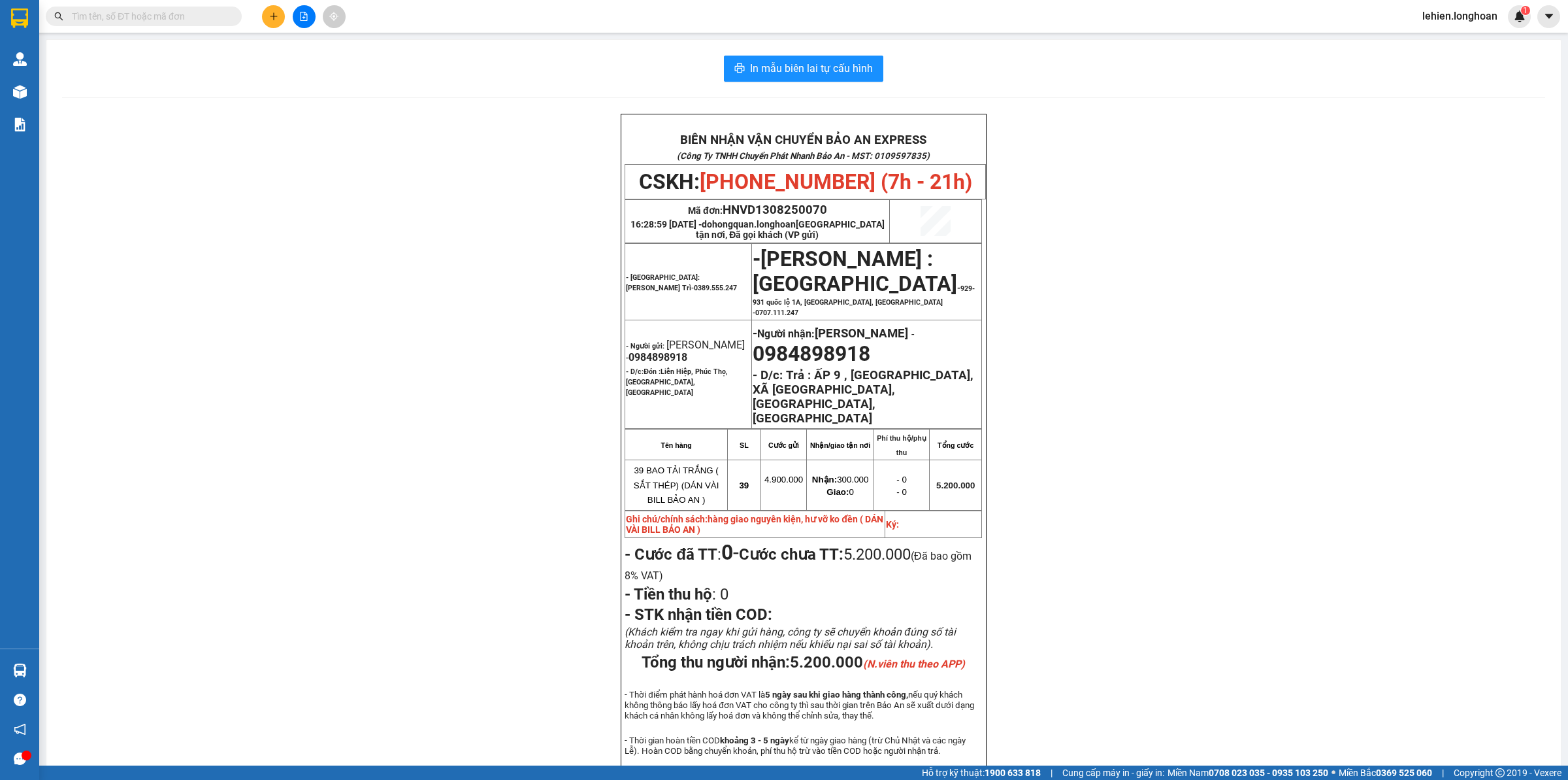
paste input "0388749798"
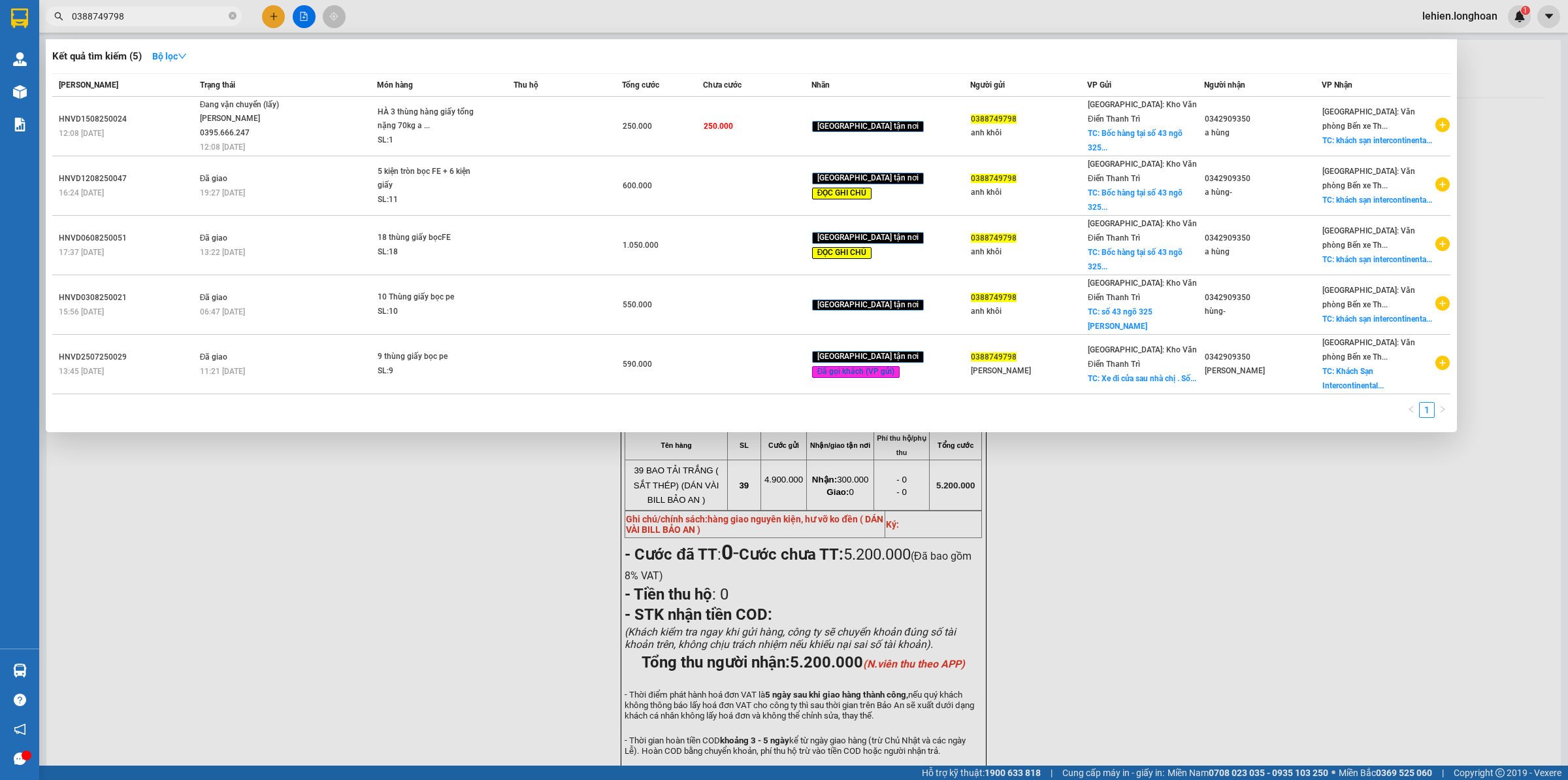
type input "0388749798"
click at [237, 13] on span "0388749798" at bounding box center [143, 16] width 196 height 20
click at [234, 20] on icon "close-circle" at bounding box center [233, 15] width 8 height 8
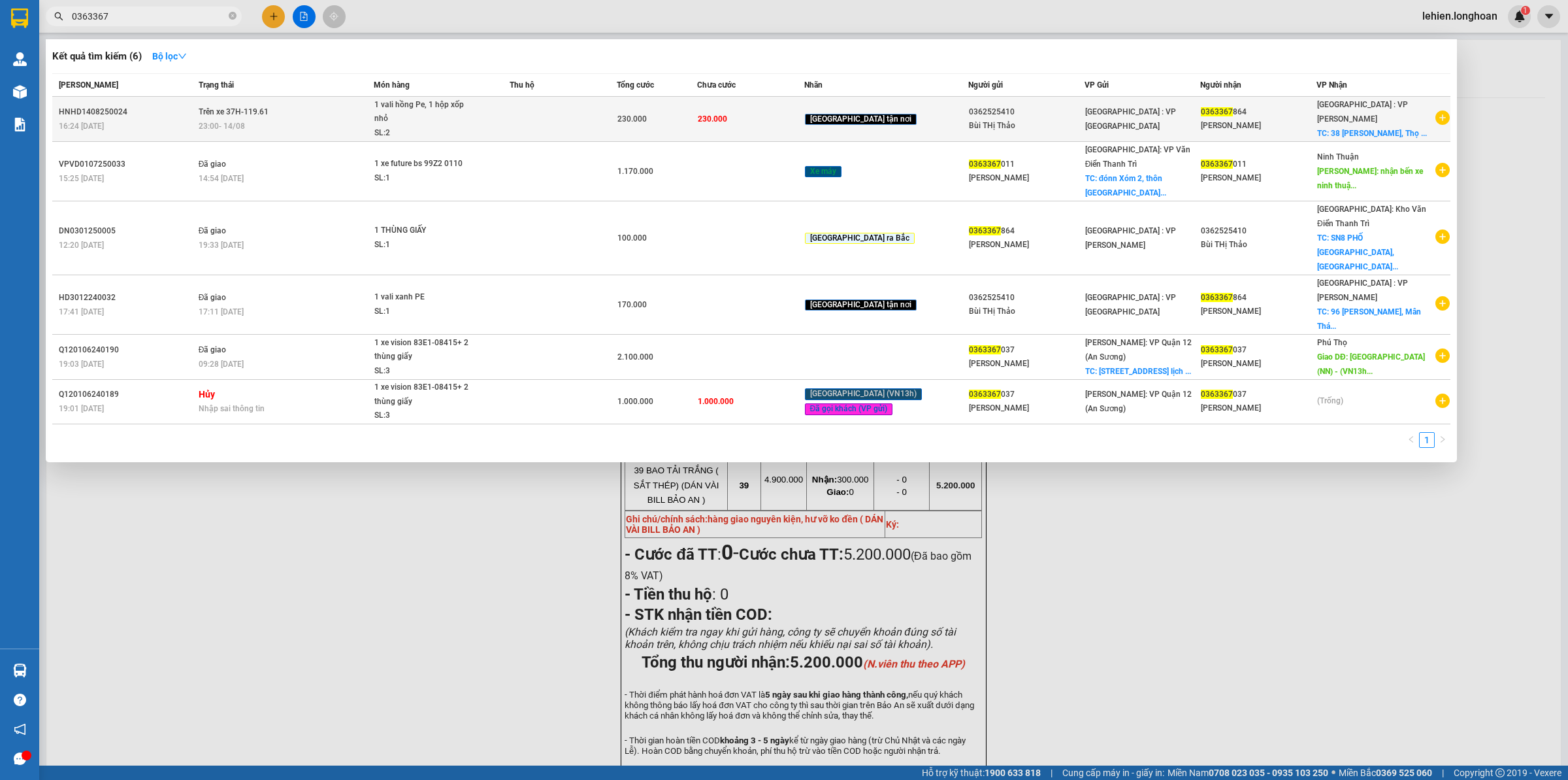
type input "0363367"
click at [277, 109] on td "Trên xe 37H-119.61 23:00 [DATE]" at bounding box center [284, 119] width 178 height 45
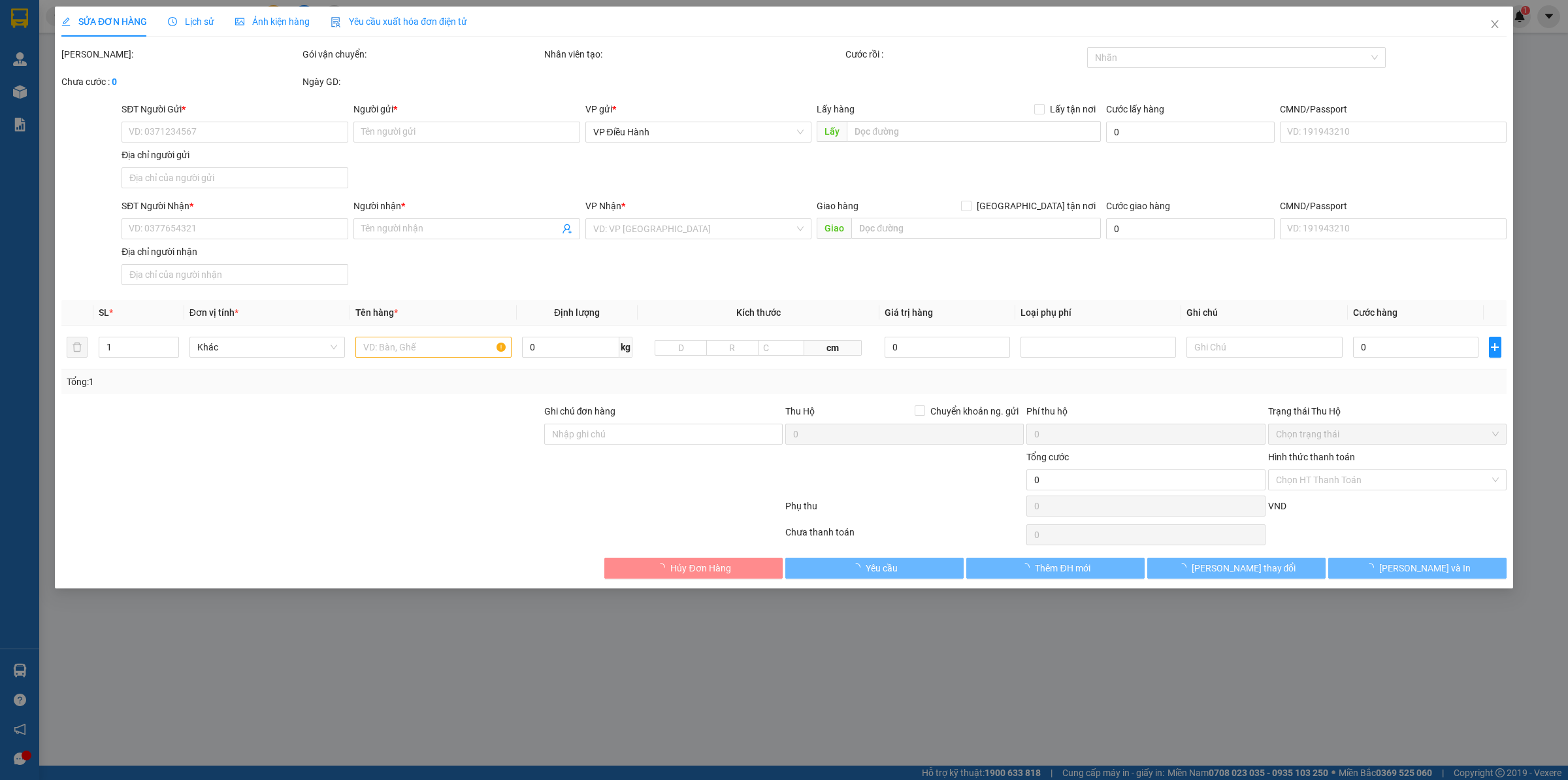
type input "0362525410"
type input "Bùi THị Thảo"
type input "0363367864"
type input "[PERSON_NAME]"
checkbox input "true"
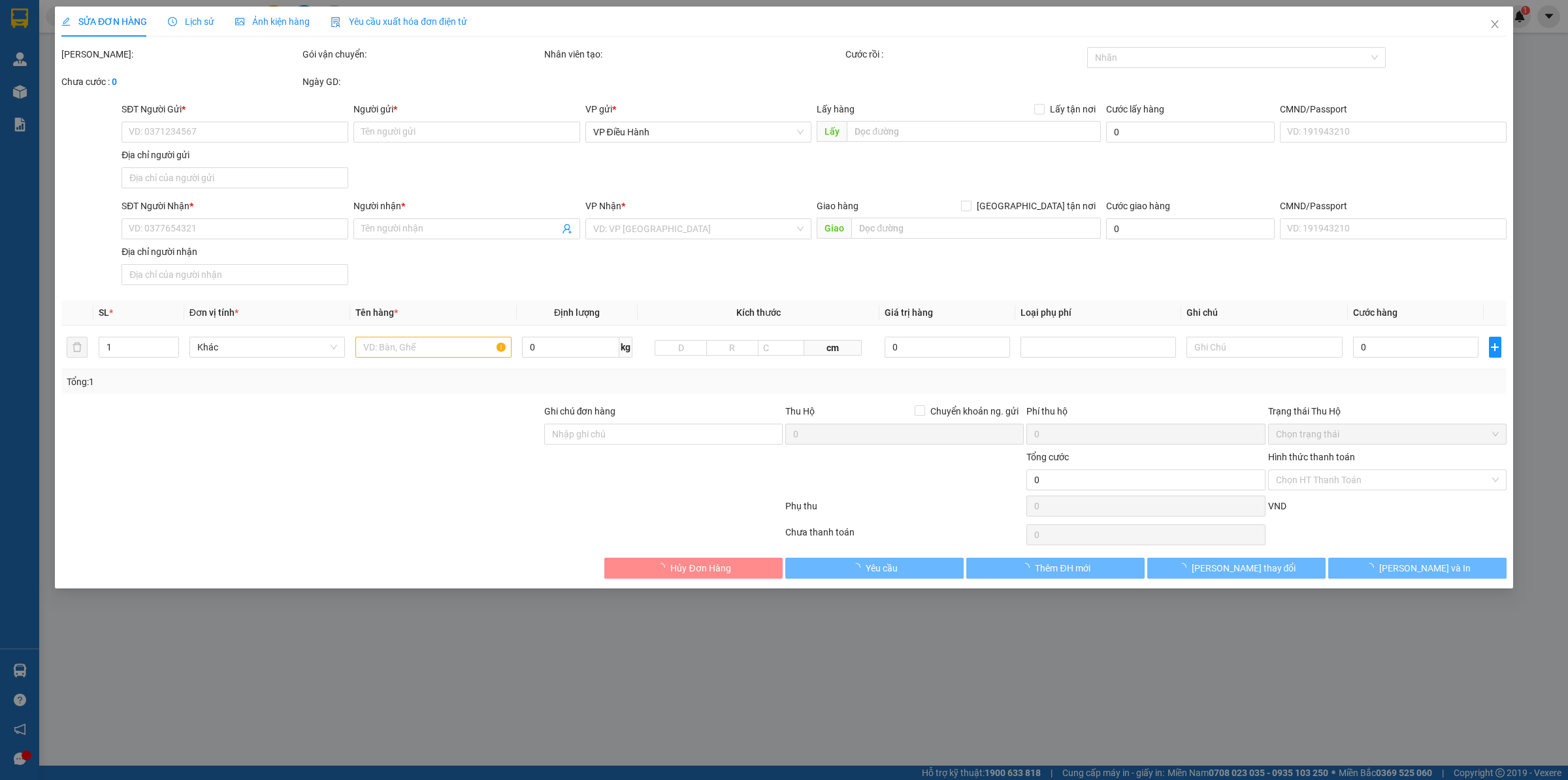
type input "38 Thích Thiện Chiếu, [GEOGRAPHIC_DATA], [GEOGRAPHIC_DATA]"
type input "230.000"
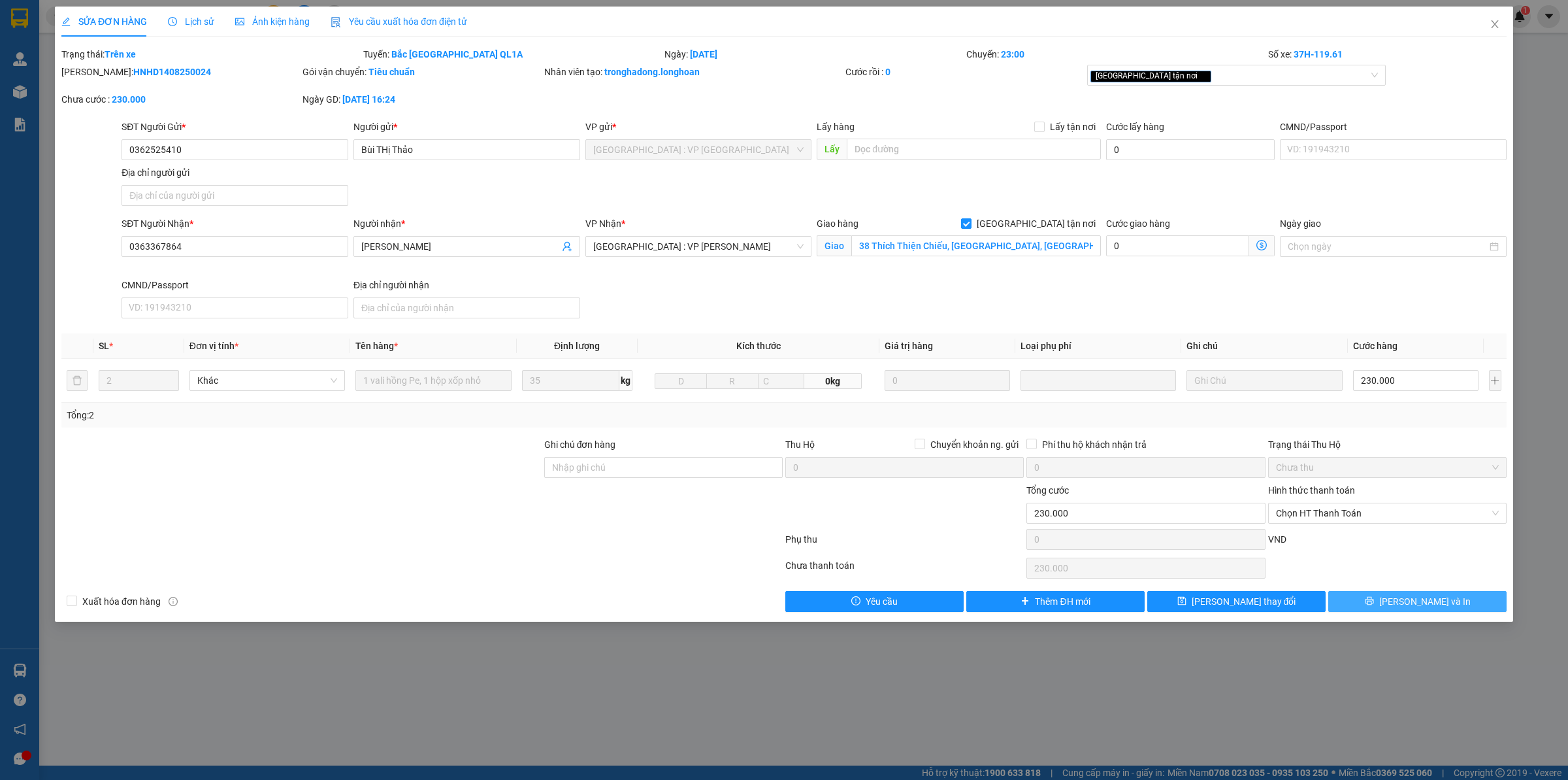
click at [1376, 604] on button "[PERSON_NAME] và In" at bounding box center [1417, 601] width 178 height 21
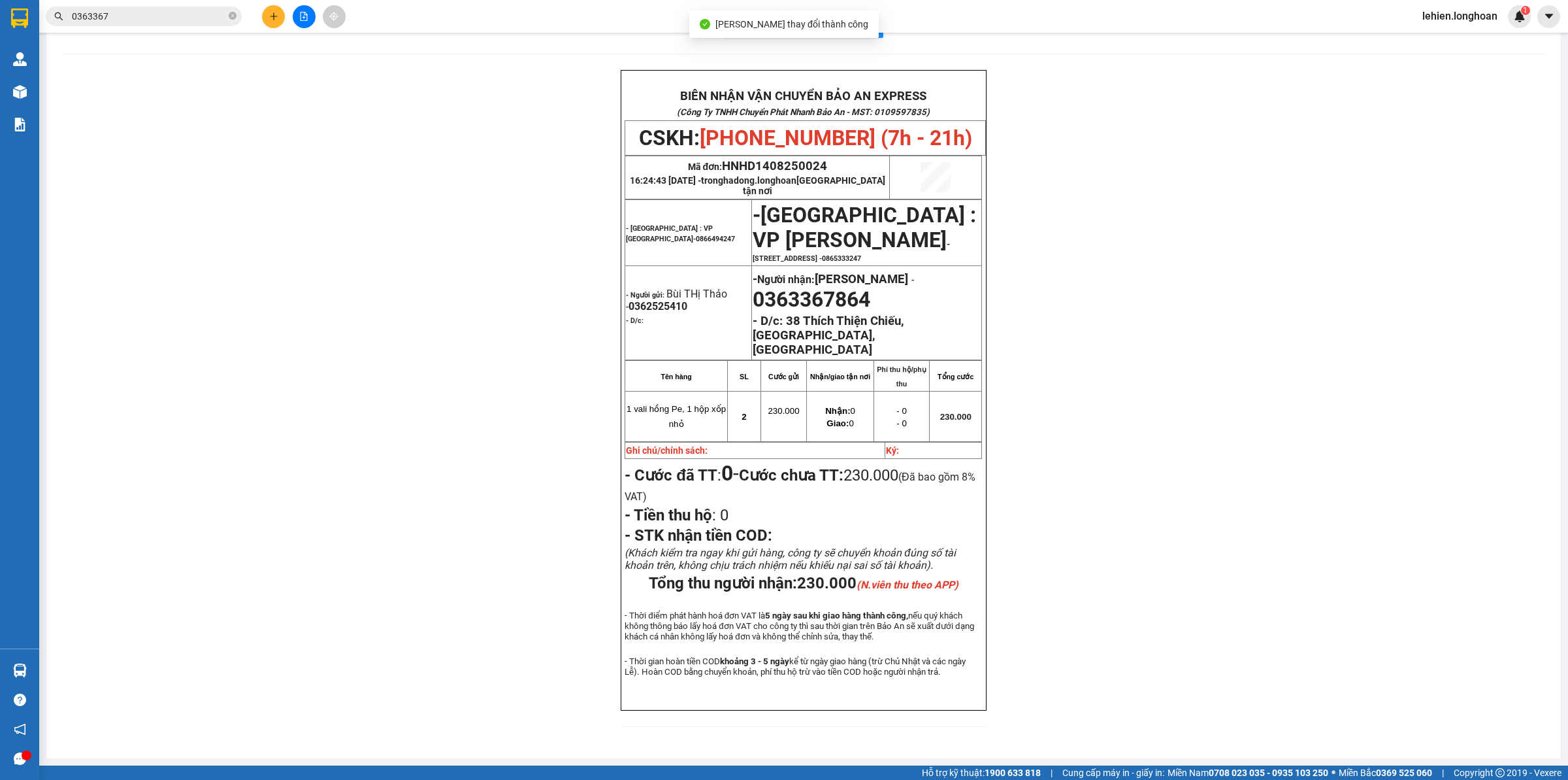
scroll to position [50, 0]
click at [234, 14] on icon "close-circle" at bounding box center [233, 15] width 8 height 8
paste input "0968379768"
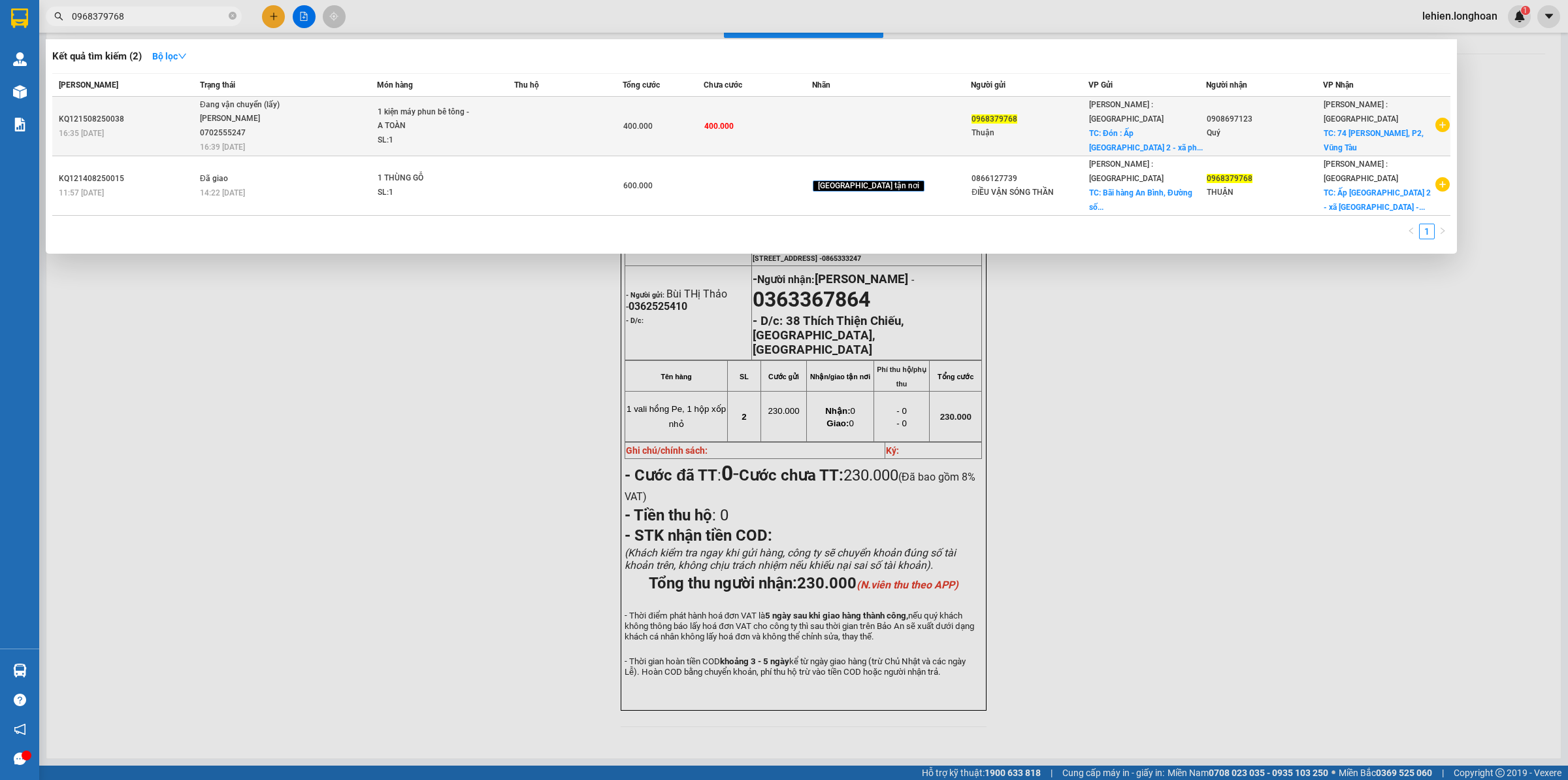
type input "0968379768"
click at [248, 115] on div "[PERSON_NAME] 0702555247" at bounding box center [249, 125] width 98 height 28
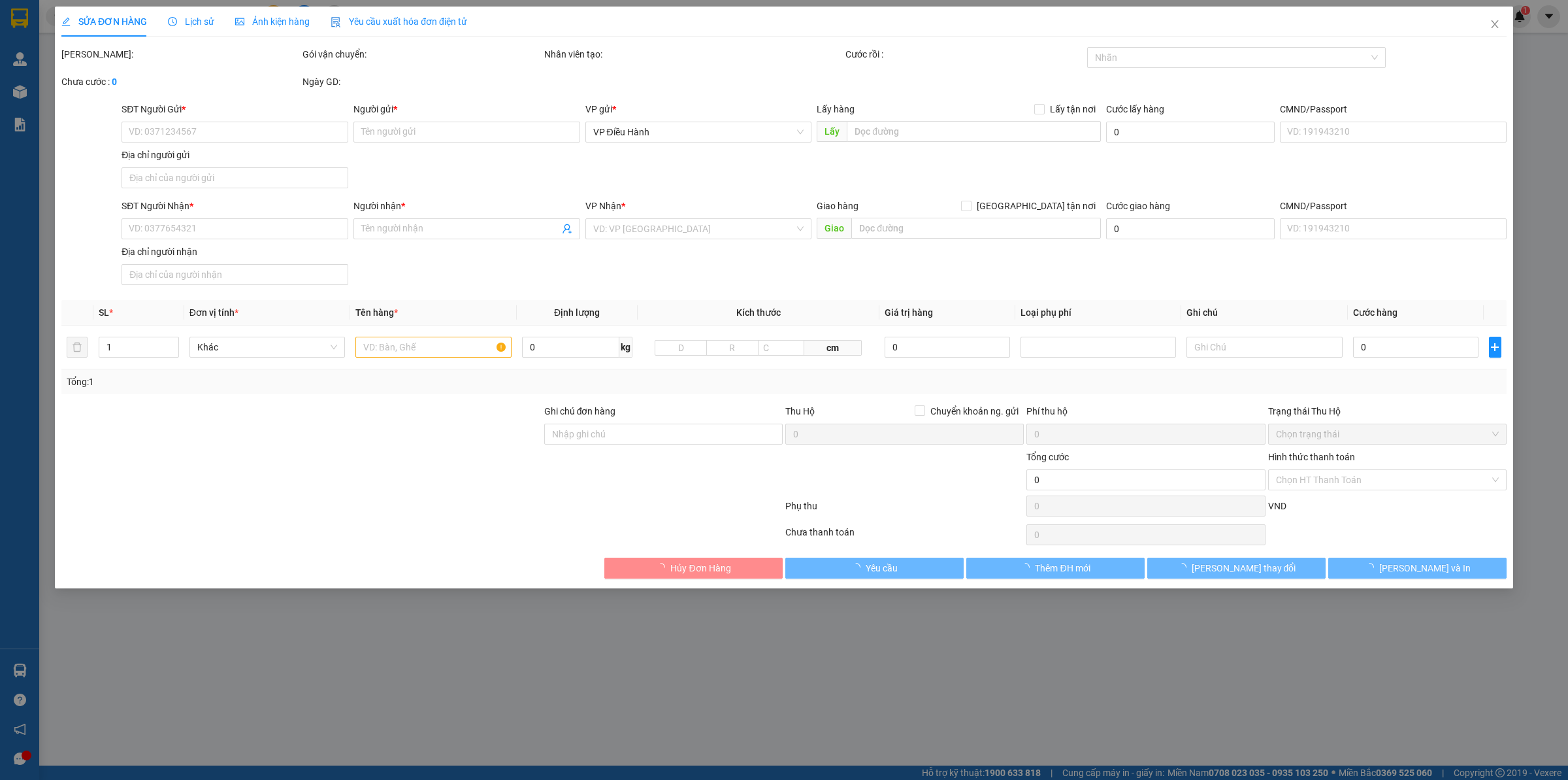
type input "0968379768"
type input "Thuận"
checkbox input "true"
type input "Đón : Ấp [GEOGRAPHIC_DATA] 2 - xã [GEOGRAPHIC_DATA] - [GEOGRAPHIC_DATA]"
type input "0908697123"
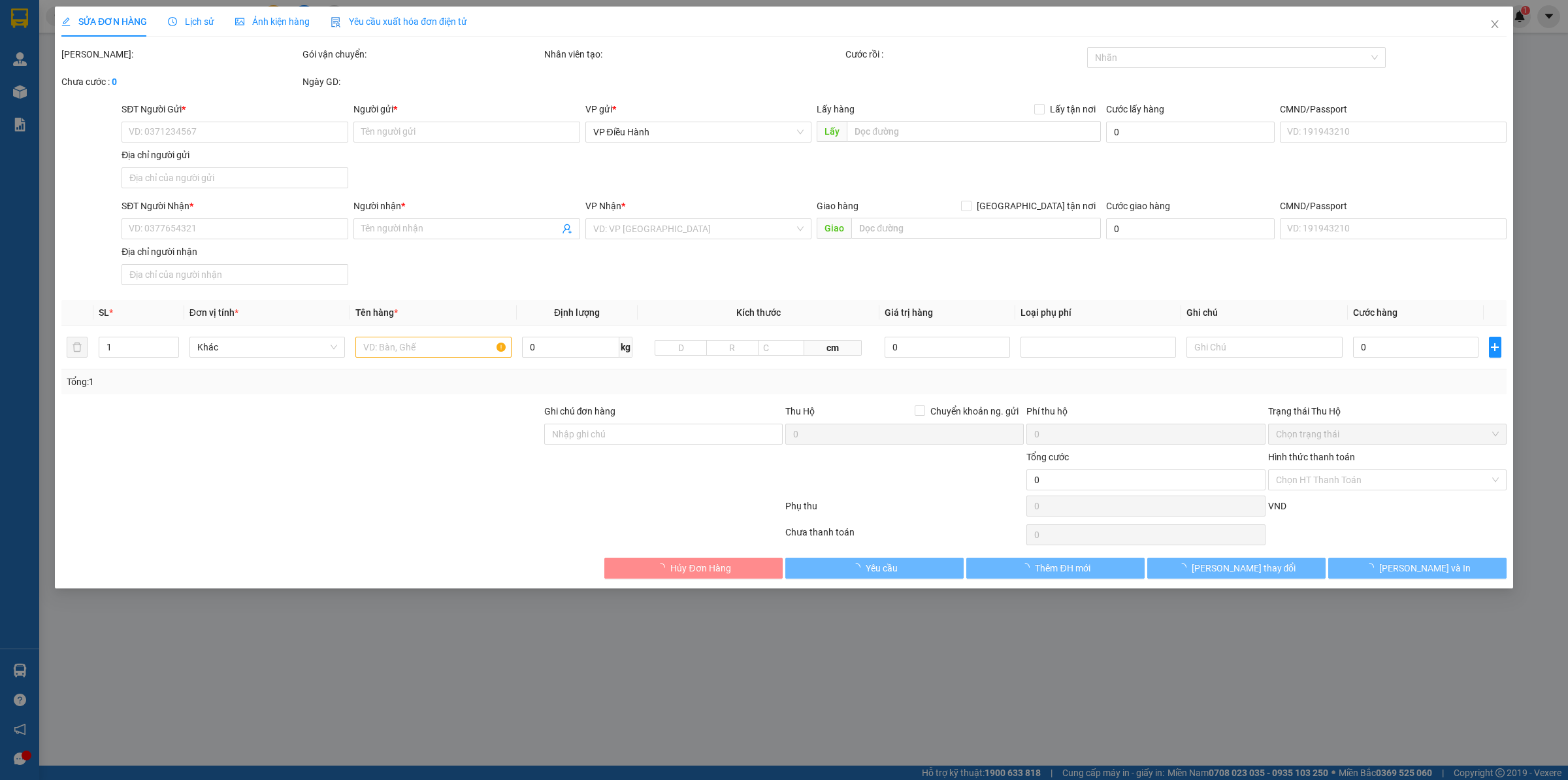
type input "Quý"
checkbox input "true"
type input "74 [PERSON_NAME], P2, Vũng Tàu"
type input "400.000"
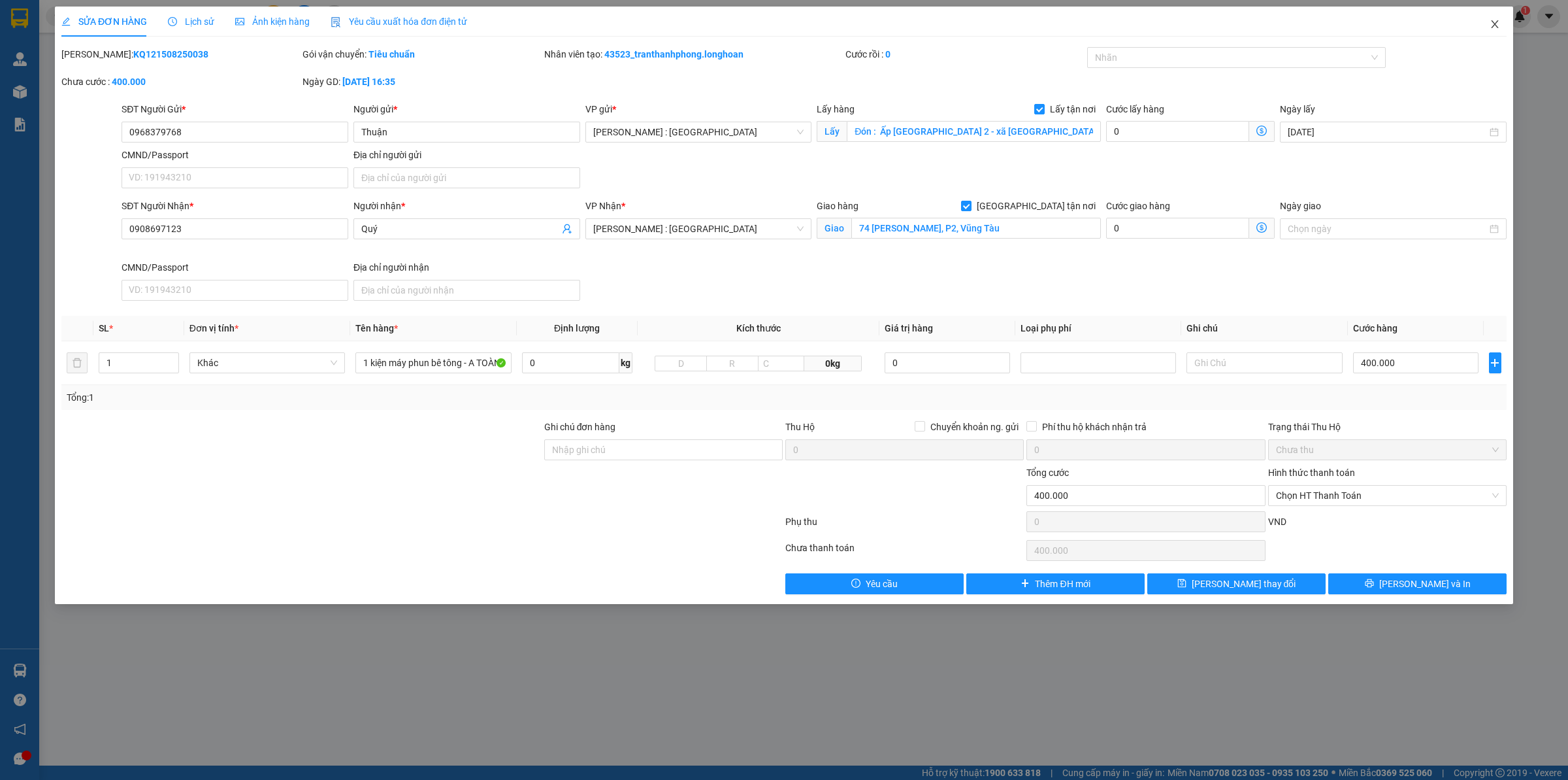
click at [1488, 26] on span "Close" at bounding box center [1495, 24] width 37 height 37
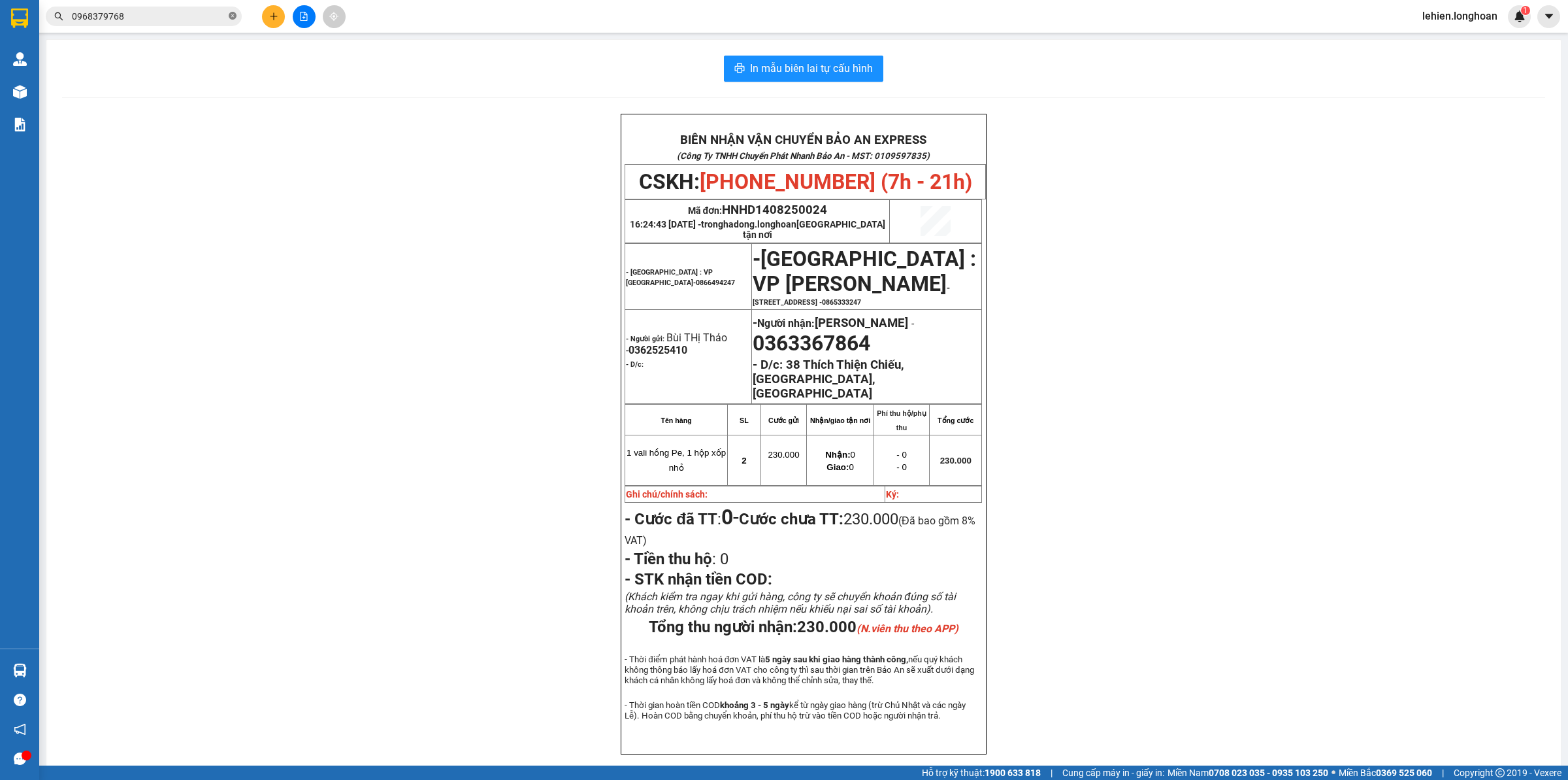
click at [233, 16] on icon "close-circle" at bounding box center [233, 15] width 8 height 8
paste input "396848435"
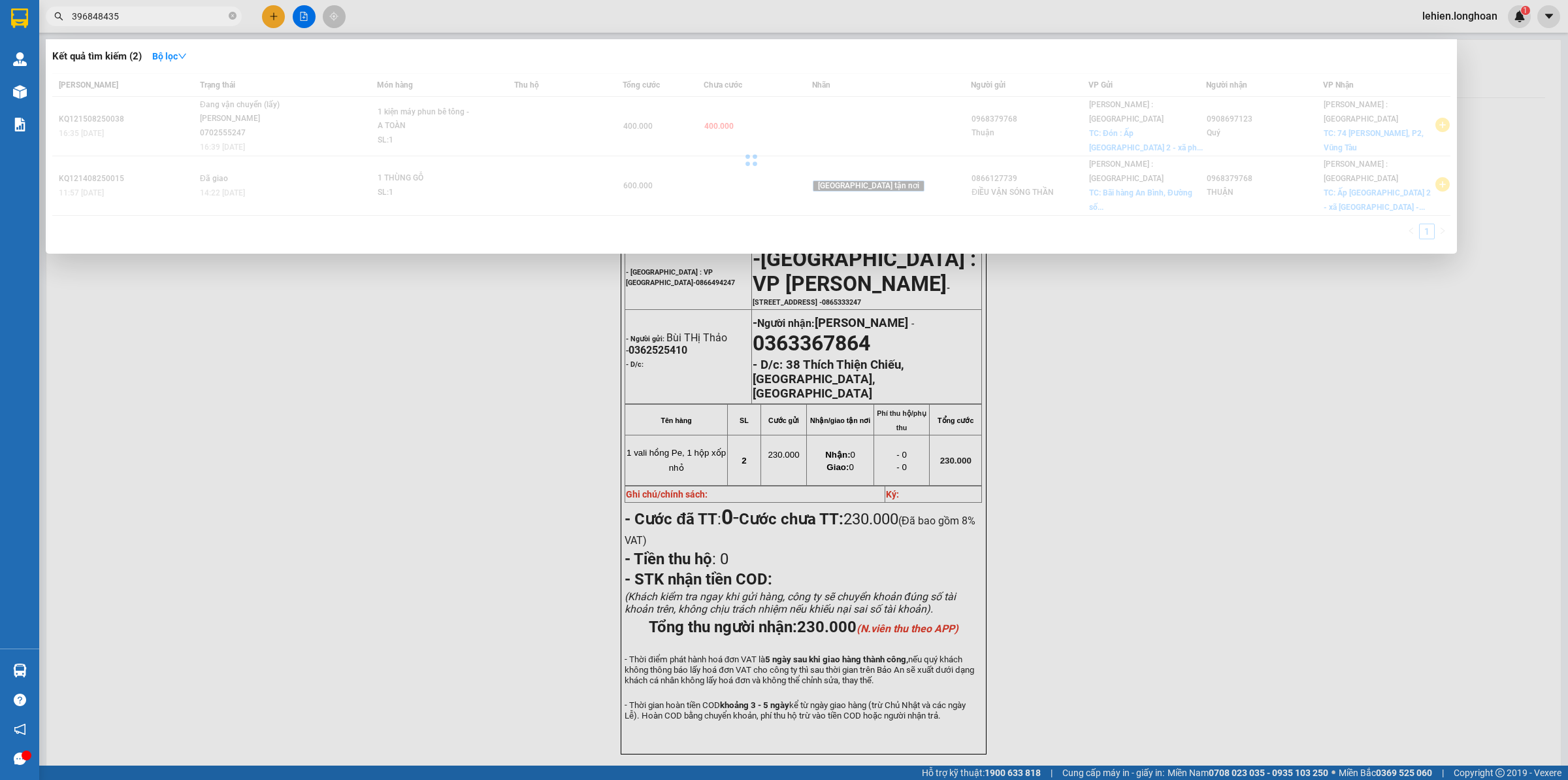
click at [74, 18] on input "396848435" at bounding box center [149, 16] width 154 height 14
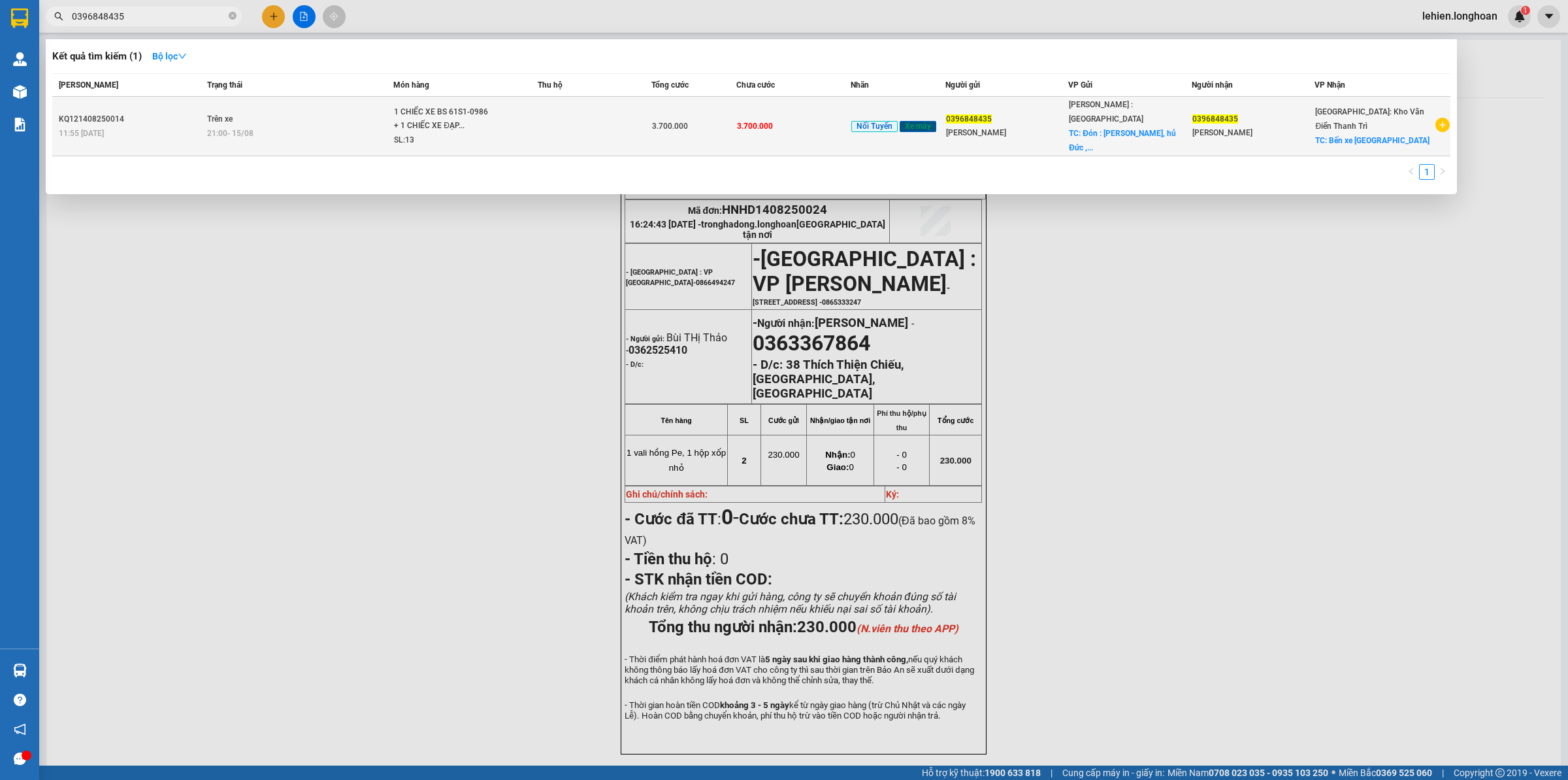
type input "0396848435"
click at [346, 117] on td "Trên xe 21:00 [DATE]" at bounding box center [299, 126] width 190 height 59
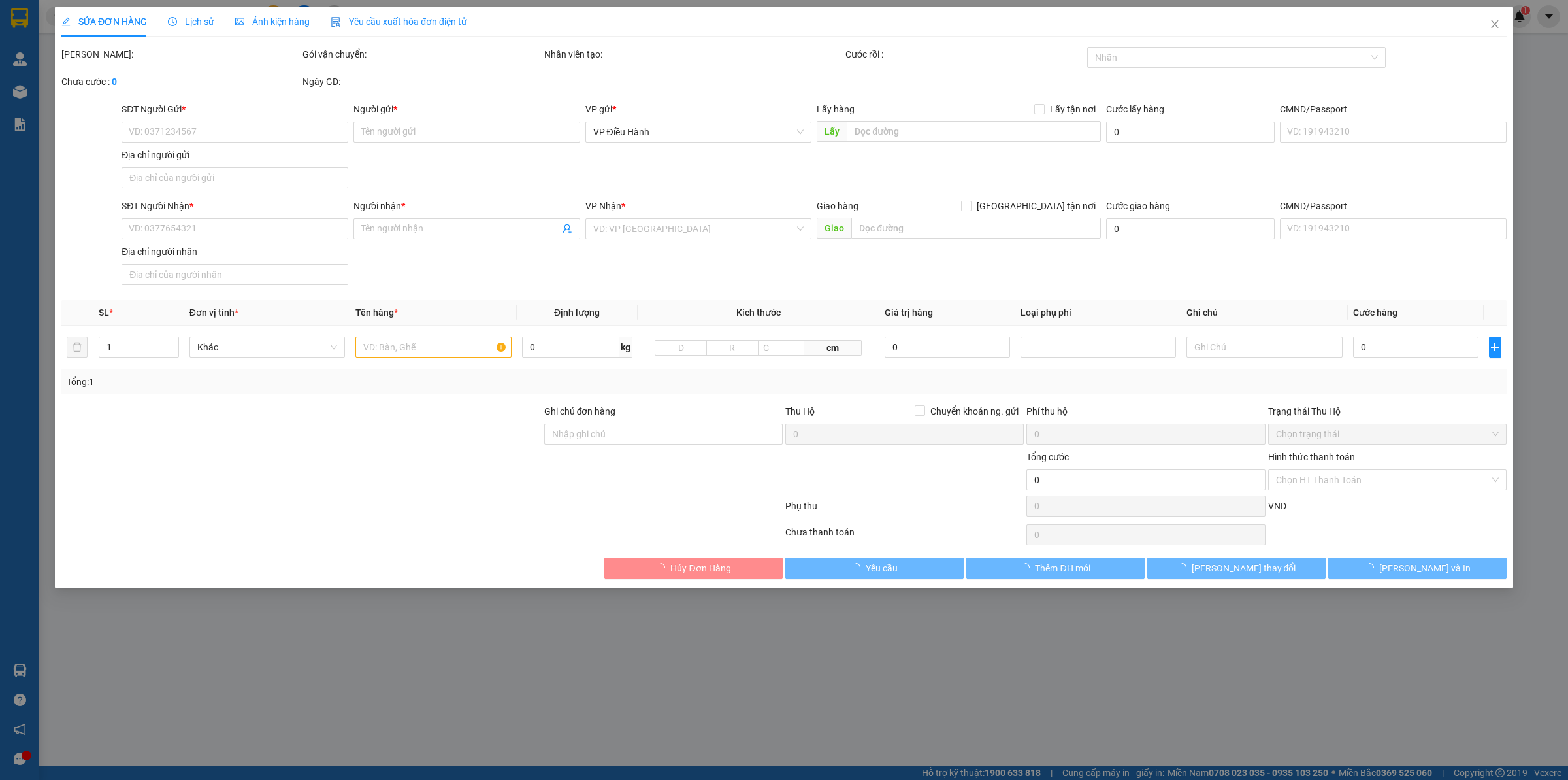
type input "0396848435"
type input "[PERSON_NAME]"
checkbox input "true"
type input "Đón : Bình Chiểu, hủ Đức , HCM"
type input "0396848435"
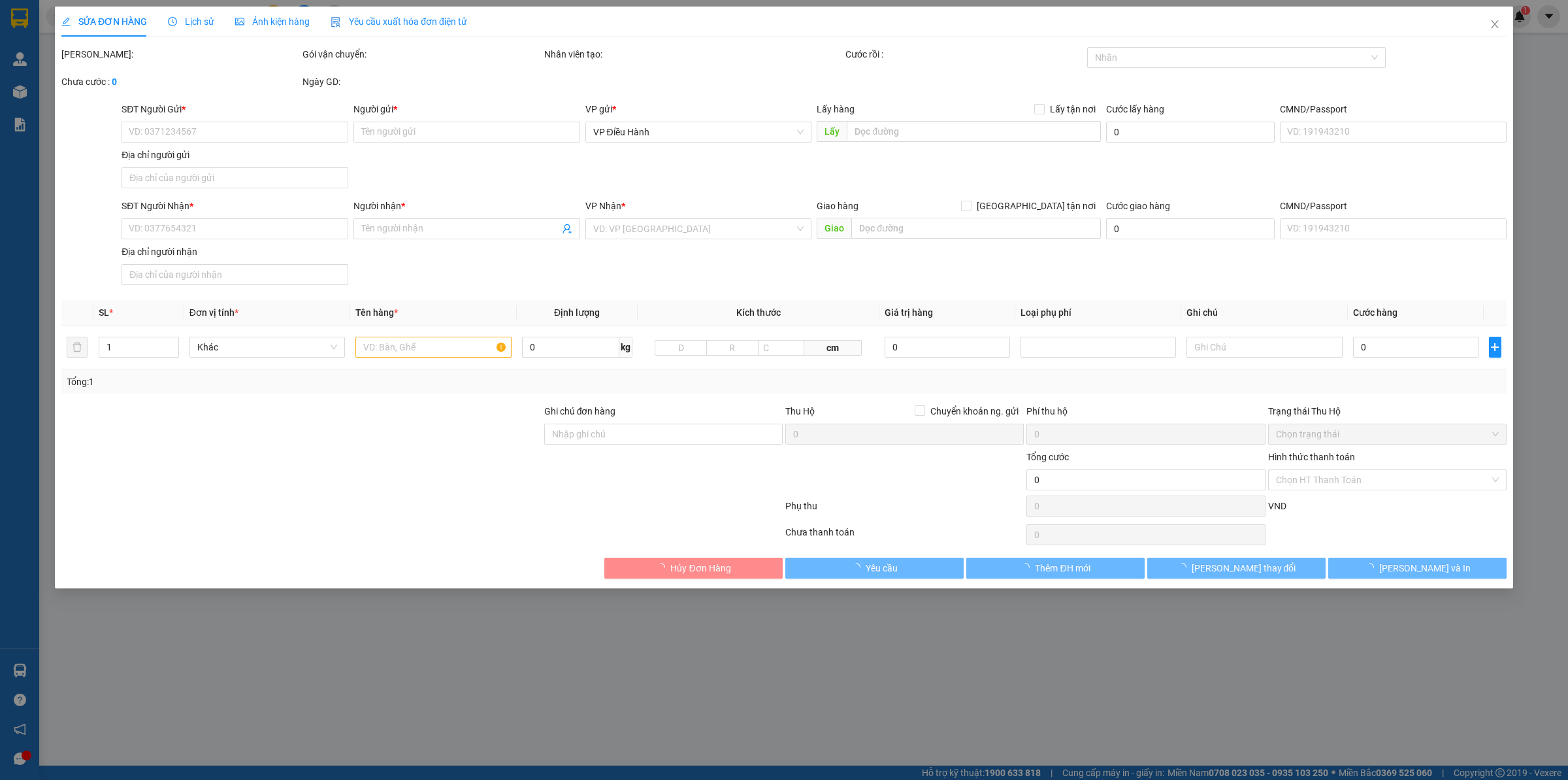
type input "[PERSON_NAME]"
checkbox input "true"
type input "Bến xe [GEOGRAPHIC_DATA]"
type input "CÓ CHÌA KHOÁ QUẤN TAY LÁI - KHÔNG CAVET ( NHẬN THEO KIỆN - GIAO NGUYÊN KIỆN )"
type input "3.700.000"
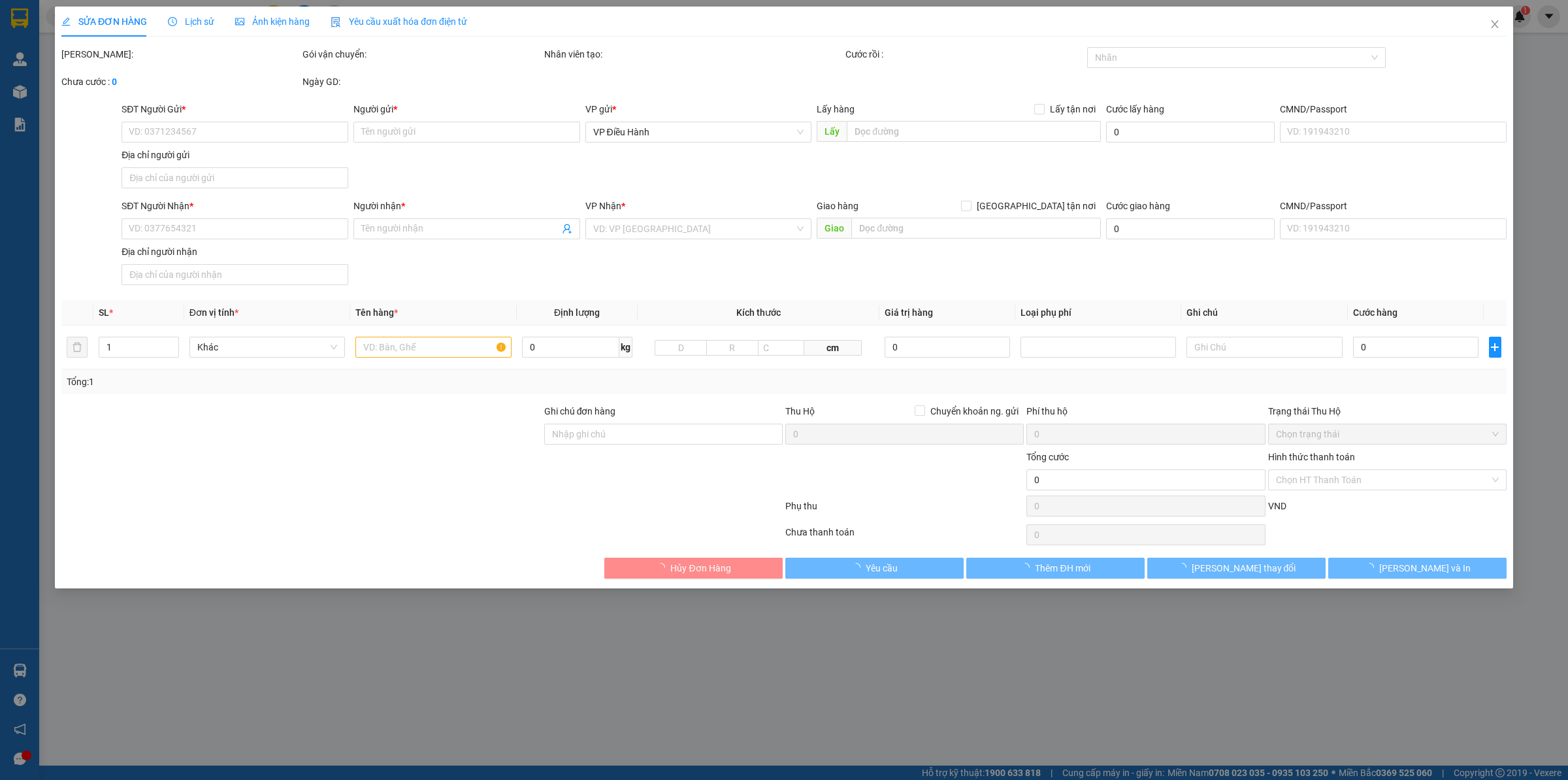
type input "3.700.000"
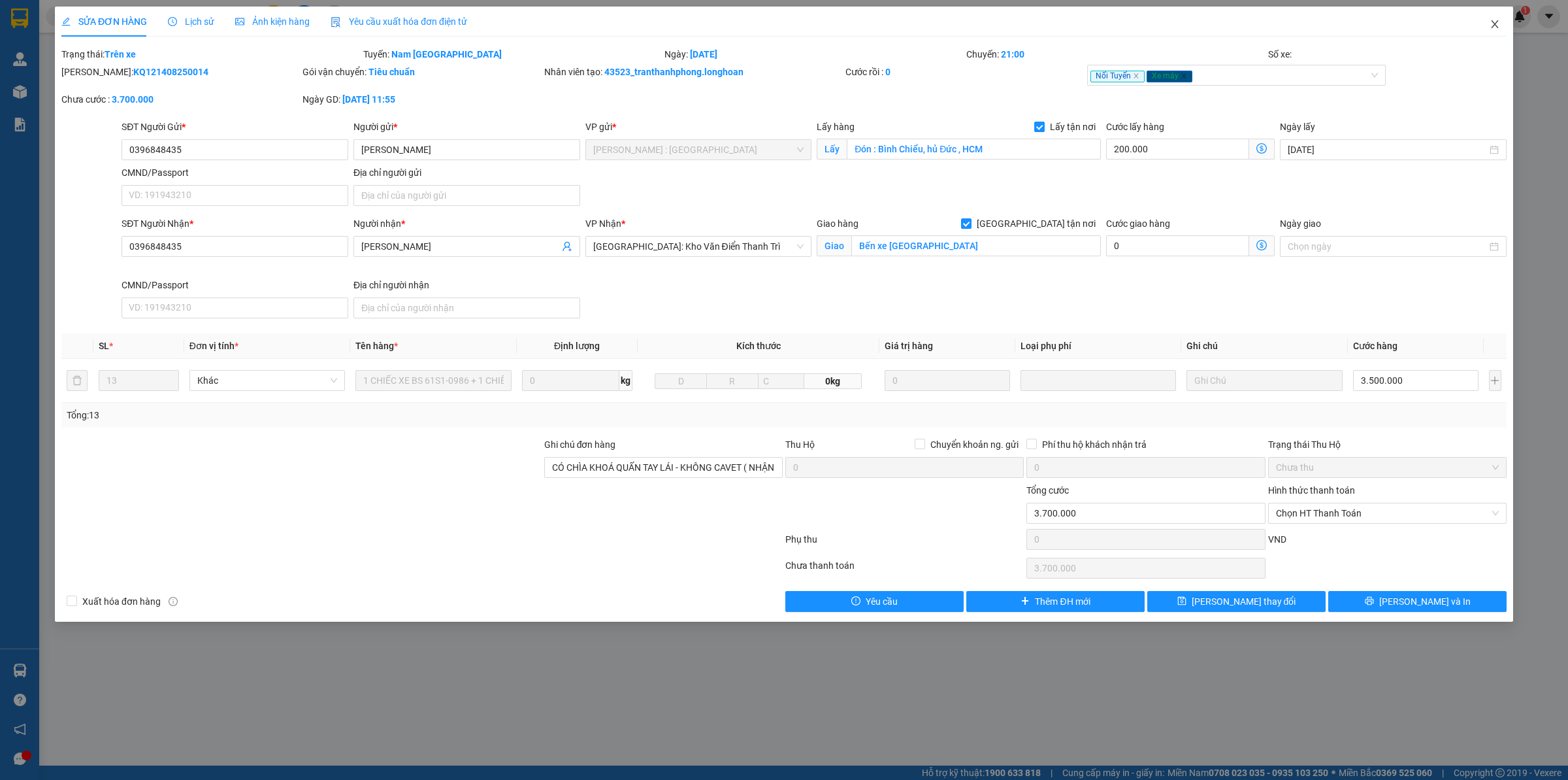
click at [1506, 23] on span "Close" at bounding box center [1495, 24] width 37 height 37
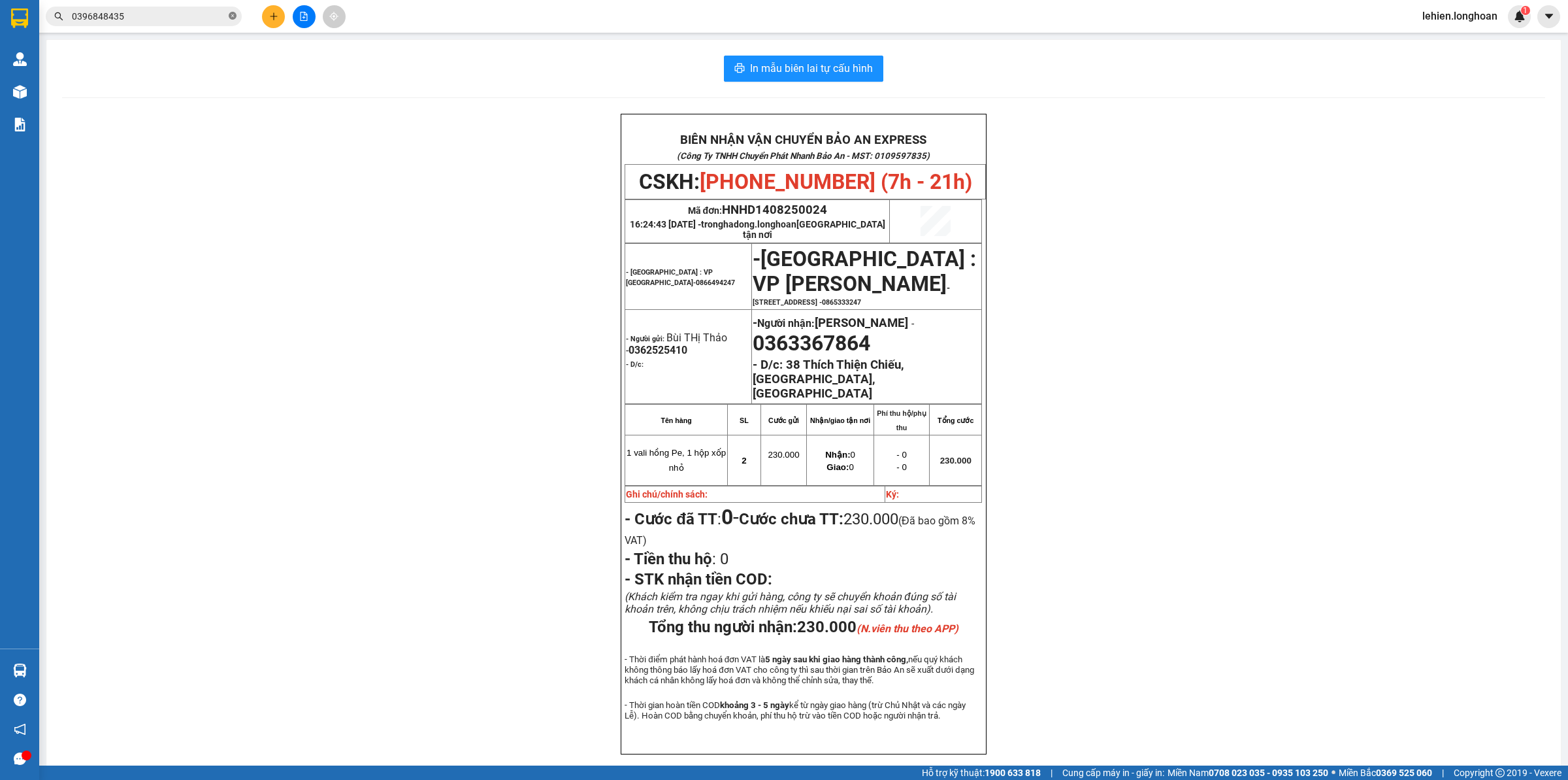
click at [235, 17] on icon "close-circle" at bounding box center [233, 15] width 8 height 8
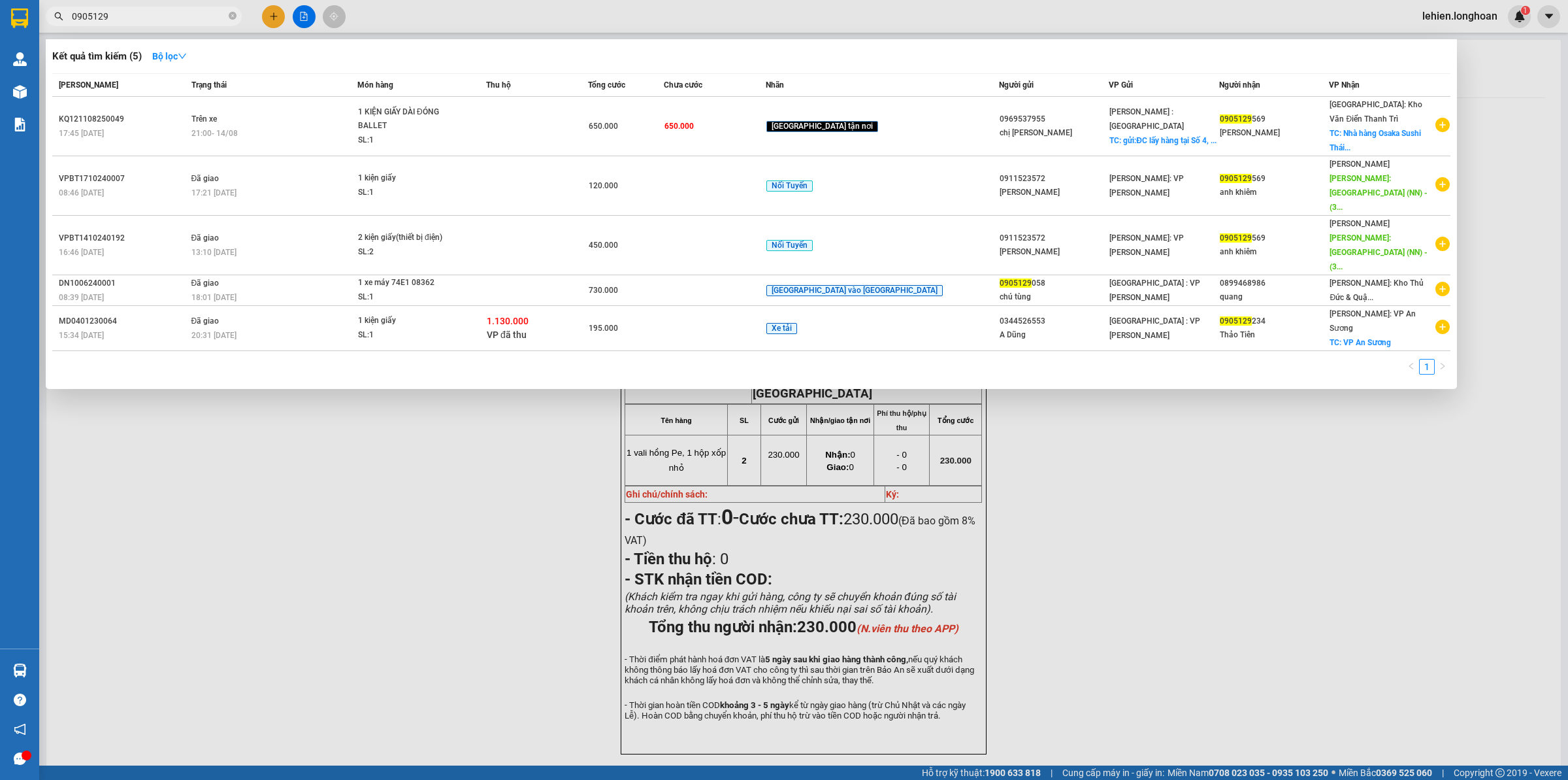
type input "0905129"
drag, startPoint x: 372, startPoint y: 87, endPoint x: 370, endPoint y: 93, distance: 6.3
click at [357, 90] on div "Trạng thái" at bounding box center [274, 85] width 166 height 14
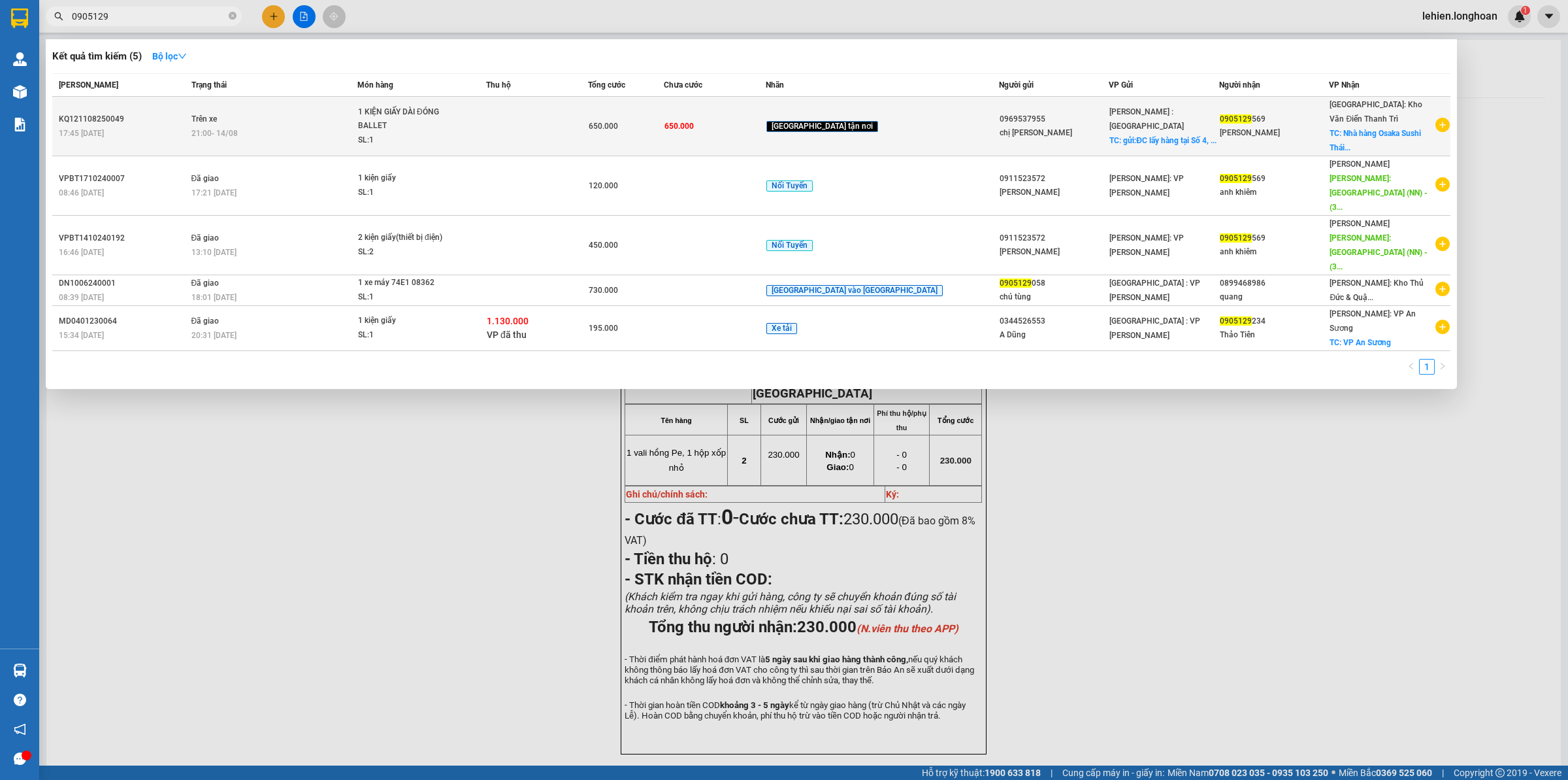
click at [425, 106] on div "1 KIỆN GIẤY DÀI ĐÓNG BALLET" at bounding box center [407, 119] width 98 height 28
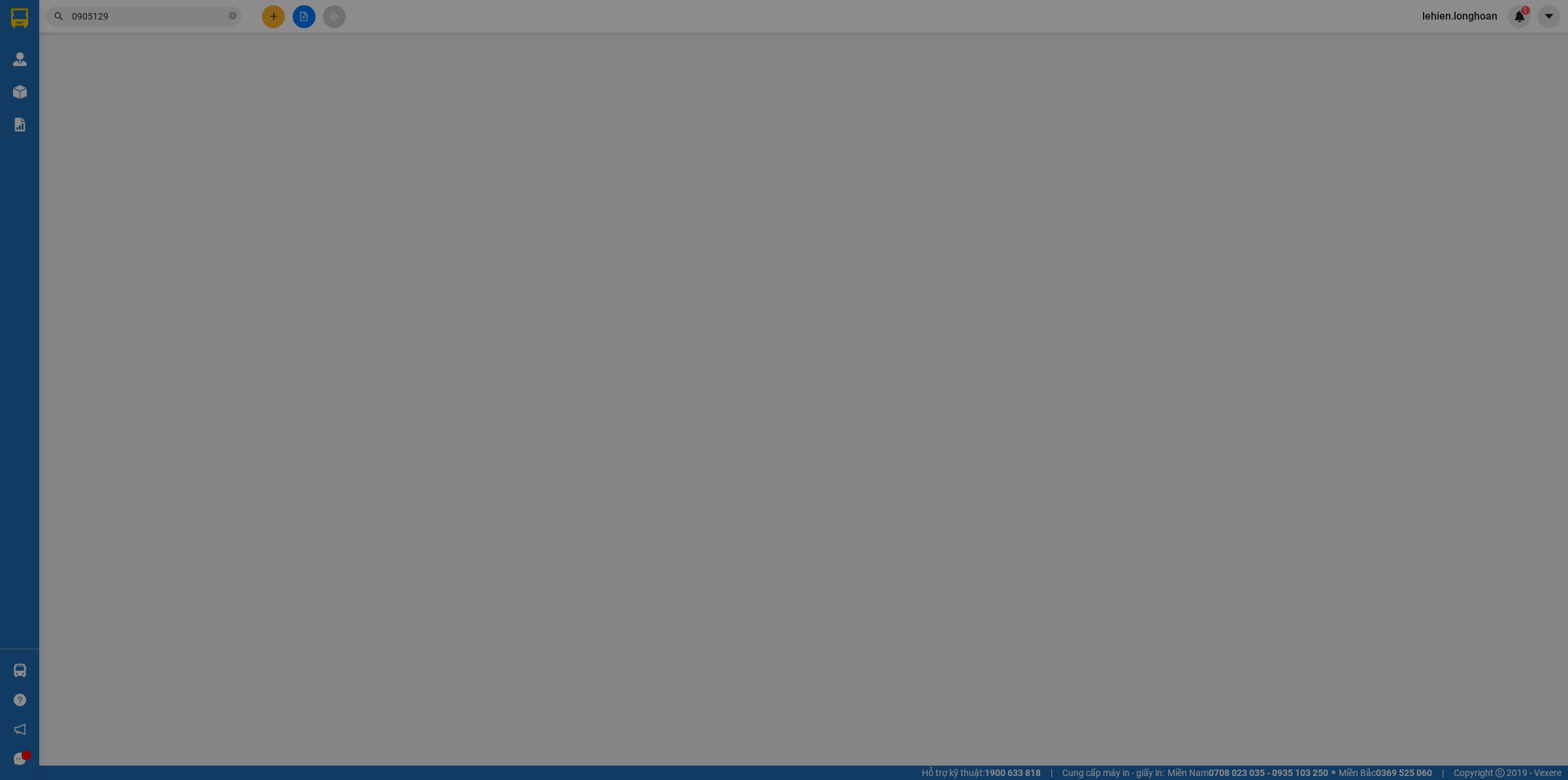
type input "0969537955"
type input "chị [PERSON_NAME]"
checkbox input "true"
type input "gửi:ĐC lấy hàng tại [STREET_ADDRESS] Nai"
type input "0905129569"
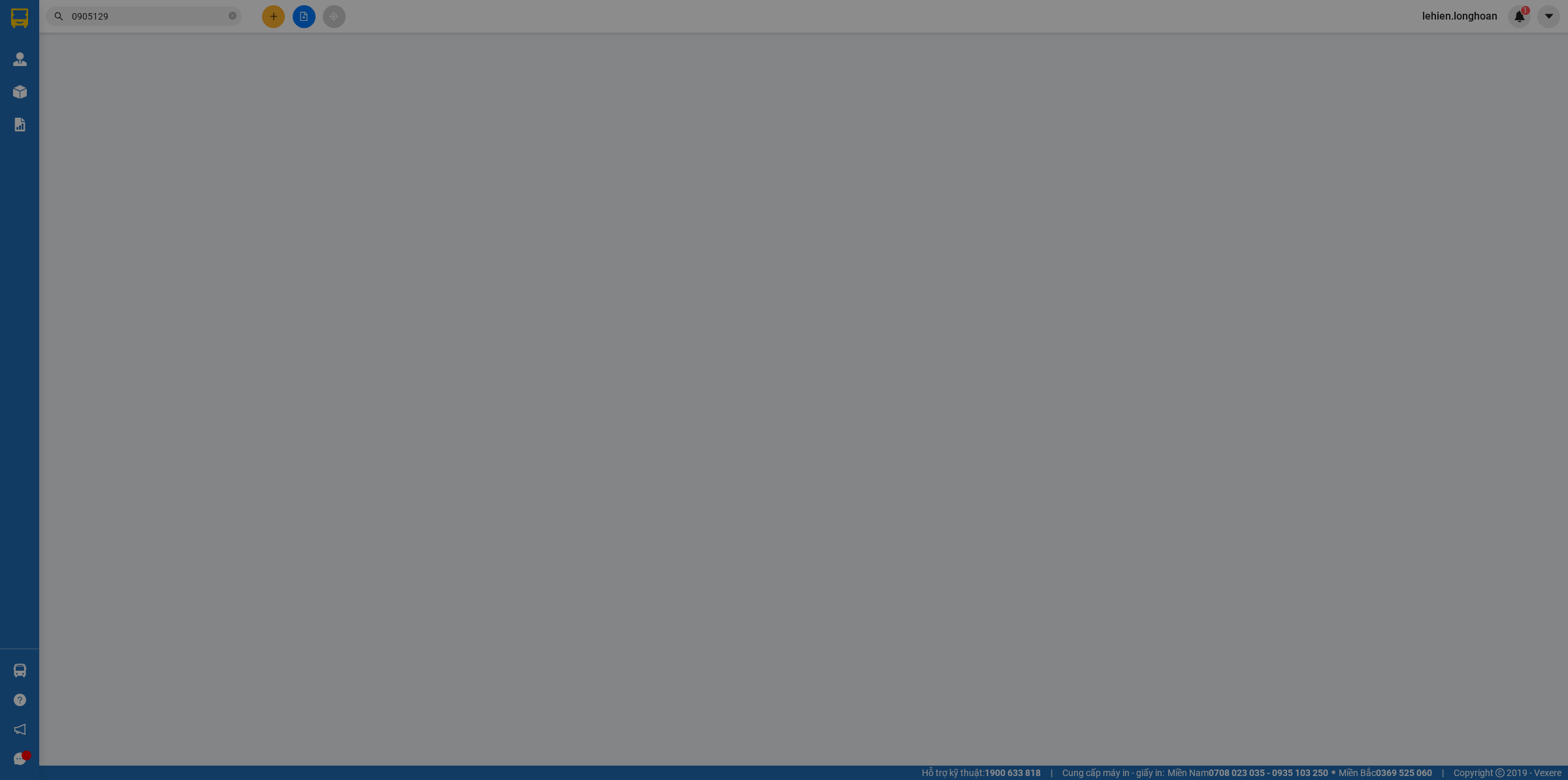
type input "[PERSON_NAME]"
checkbox input "true"
type input "Nhà hàng Osaka Sushi Thái Nguyên Tổ 8, Phường [PERSON_NAME].[GEOGRAPHIC_DATA]"
type input "650.000"
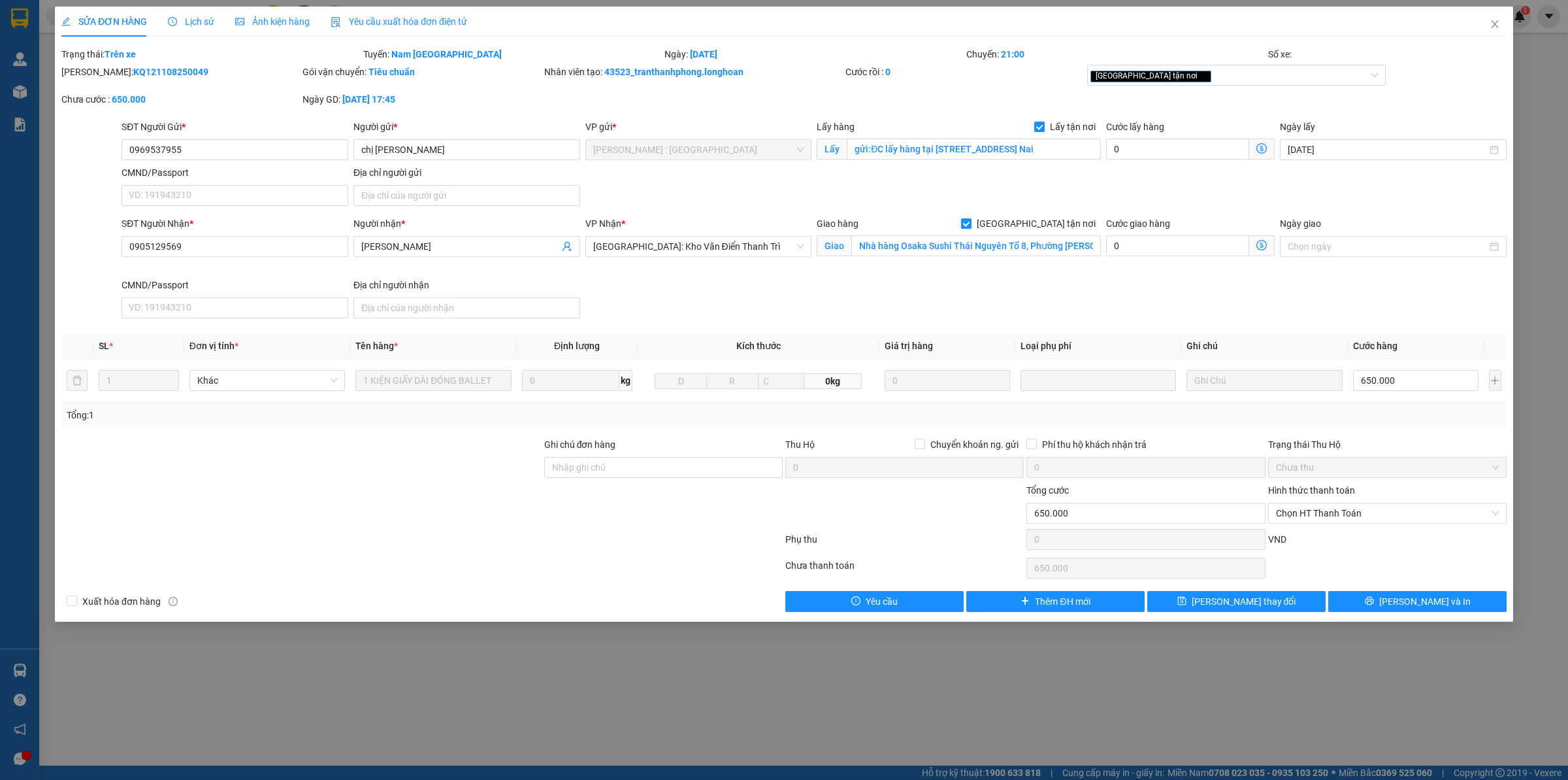
drag, startPoint x: 481, startPoint y: 462, endPoint x: 492, endPoint y: 451, distance: 15.6
click at [483, 462] on div at bounding box center [302, 459] width 483 height 46
click at [1300, 509] on span "Chọn HT Thanh Toán" at bounding box center [1387, 513] width 223 height 20
click at [1325, 587] on div "Chuyển khoản" at bounding box center [1387, 582] width 223 height 14
type input "0"
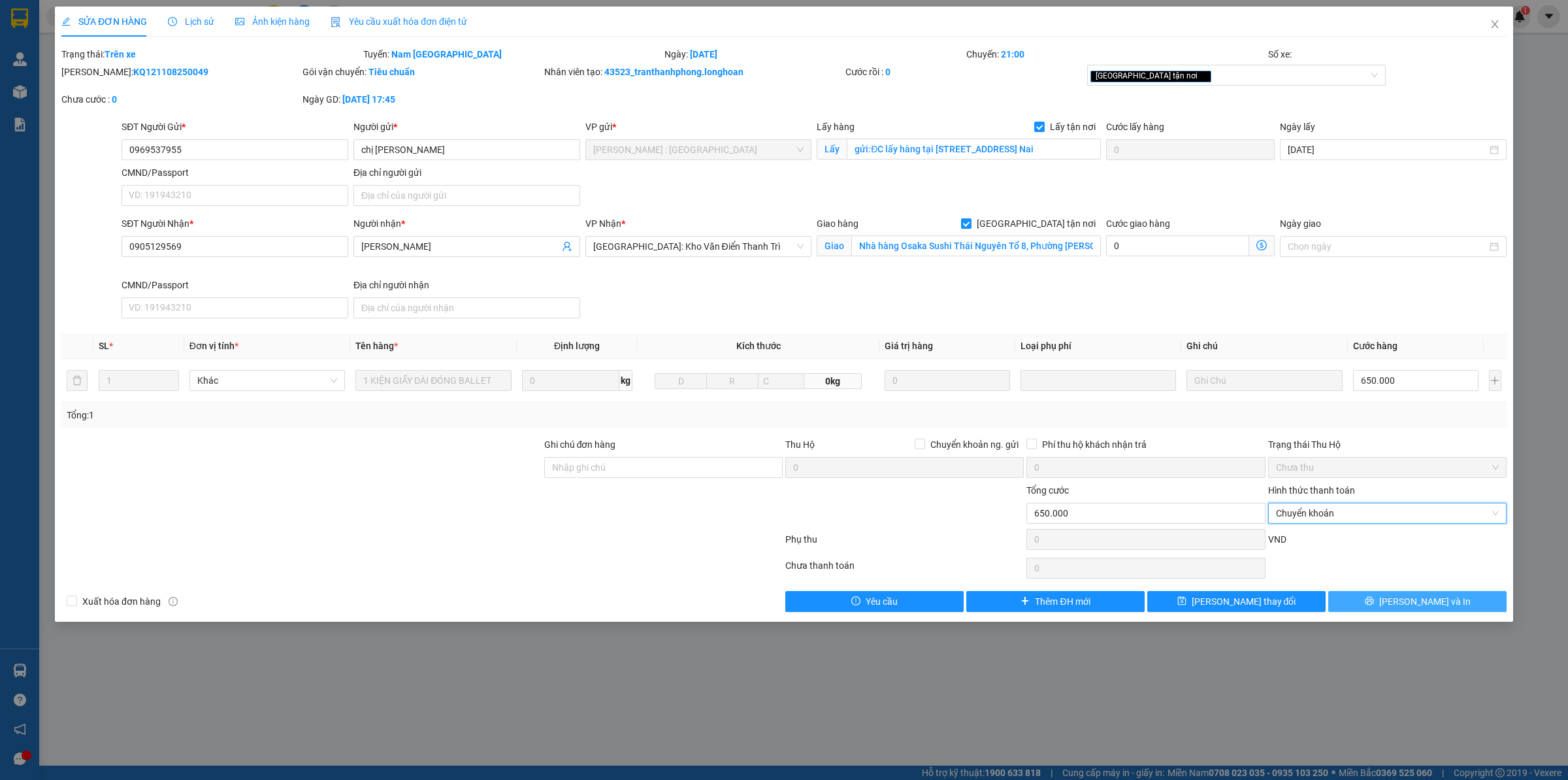
click at [1442, 599] on span "[PERSON_NAME] và In" at bounding box center [1425, 602] width 91 height 14
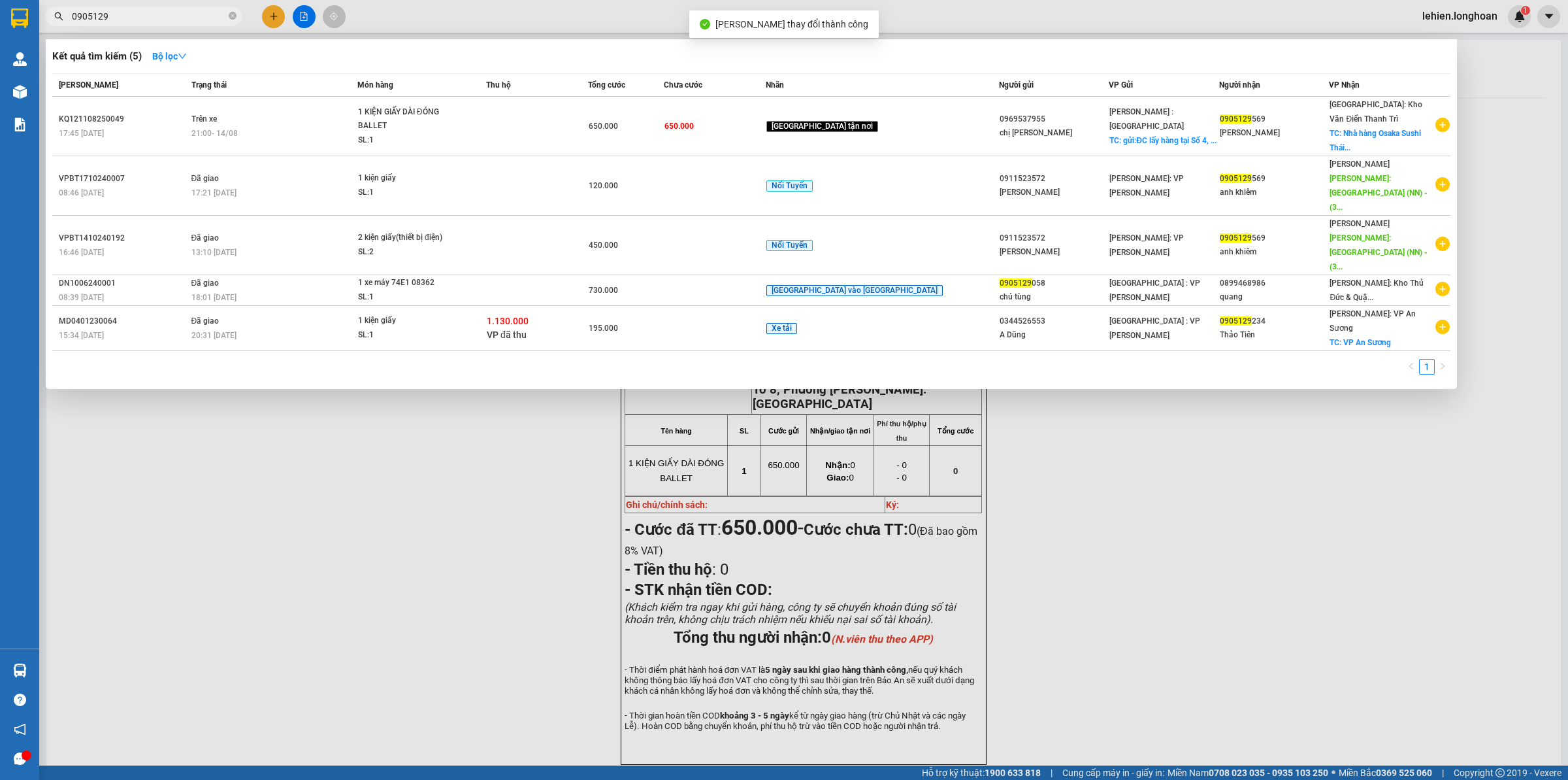
click at [155, 21] on input "0905129" at bounding box center [149, 16] width 154 height 14
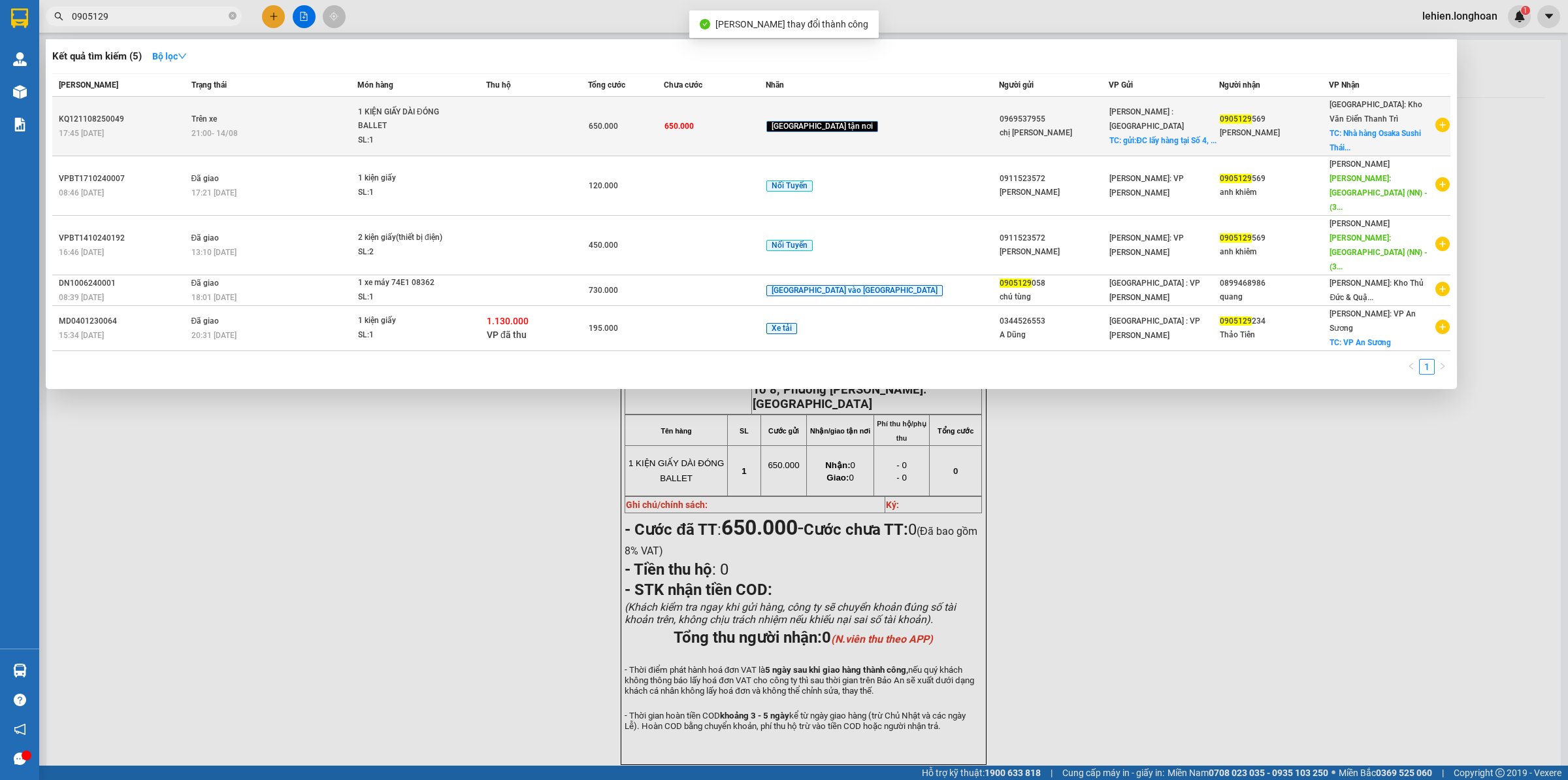
click at [217, 113] on span "Trên xe" at bounding box center [204, 118] width 25 height 11
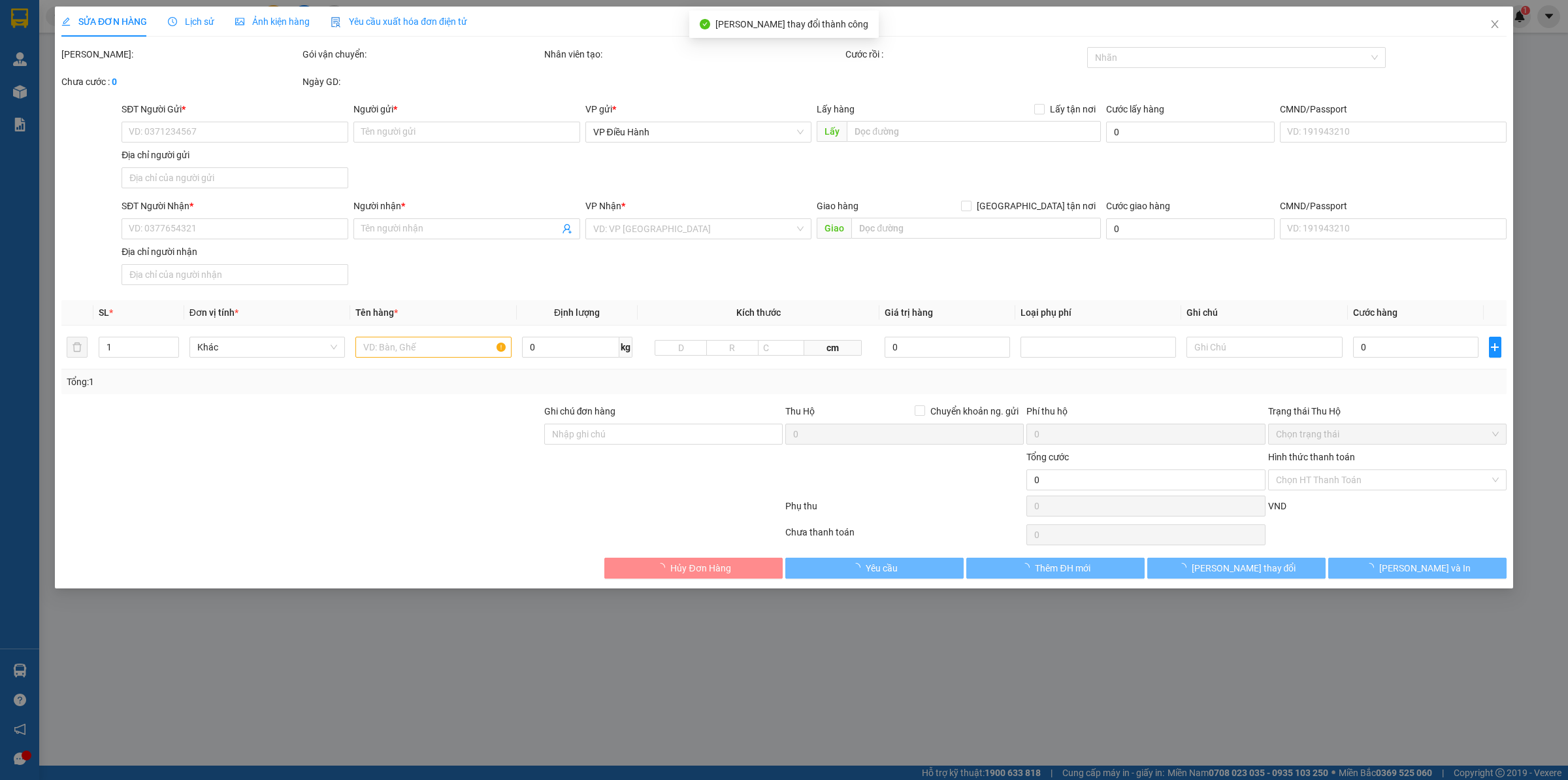
type input "0969537955"
type input "chị [PERSON_NAME]"
checkbox input "true"
type input "gửi:ĐC lấy hàng tại [STREET_ADDRESS] Nai"
type input "0905129569"
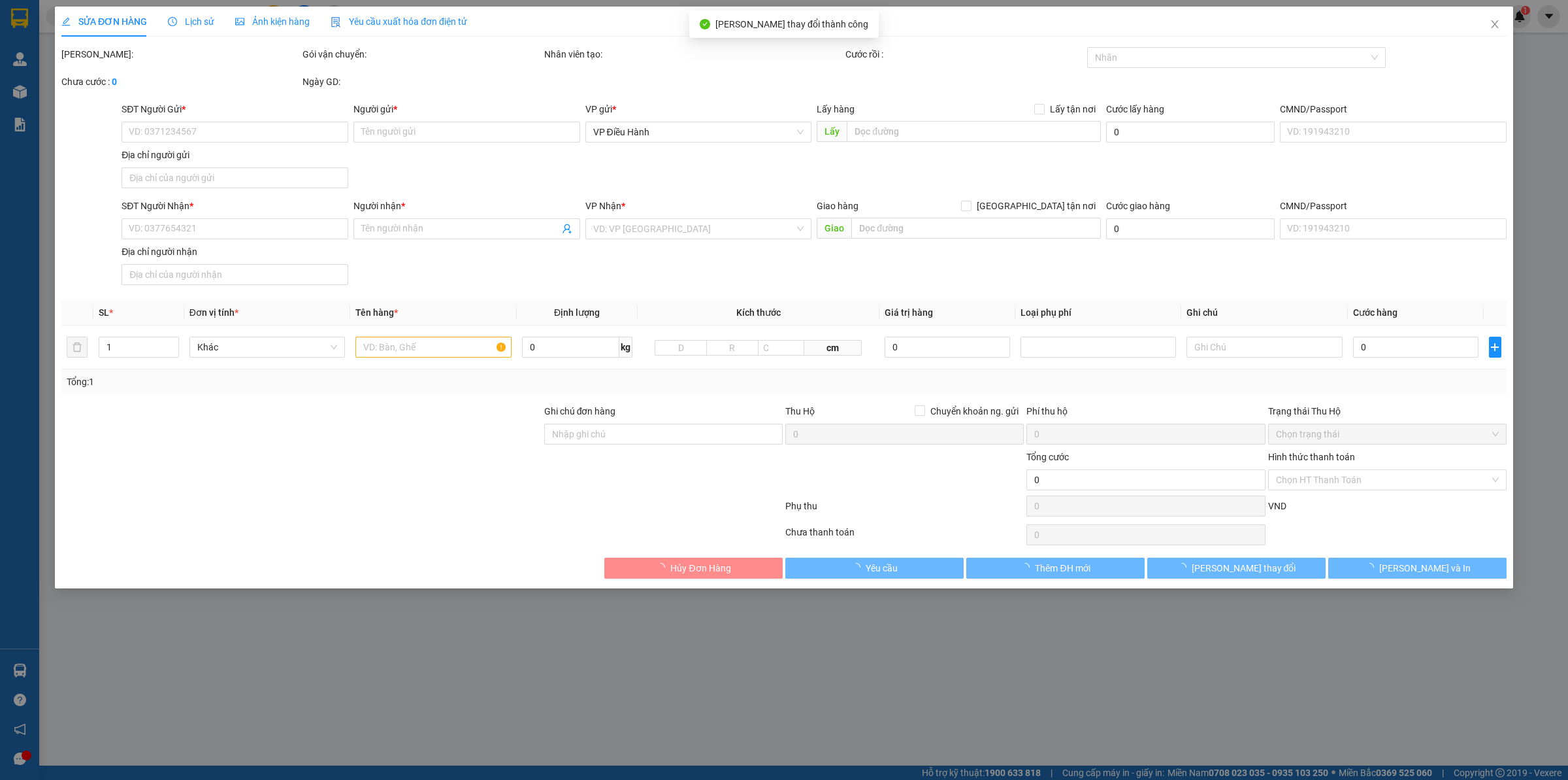
type input "[PERSON_NAME]"
checkbox input "true"
type input "Nhà hàng Osaka Sushi Thái Nguyên Tổ 8, Phường [PERSON_NAME].[GEOGRAPHIC_DATA]"
type input "650.000"
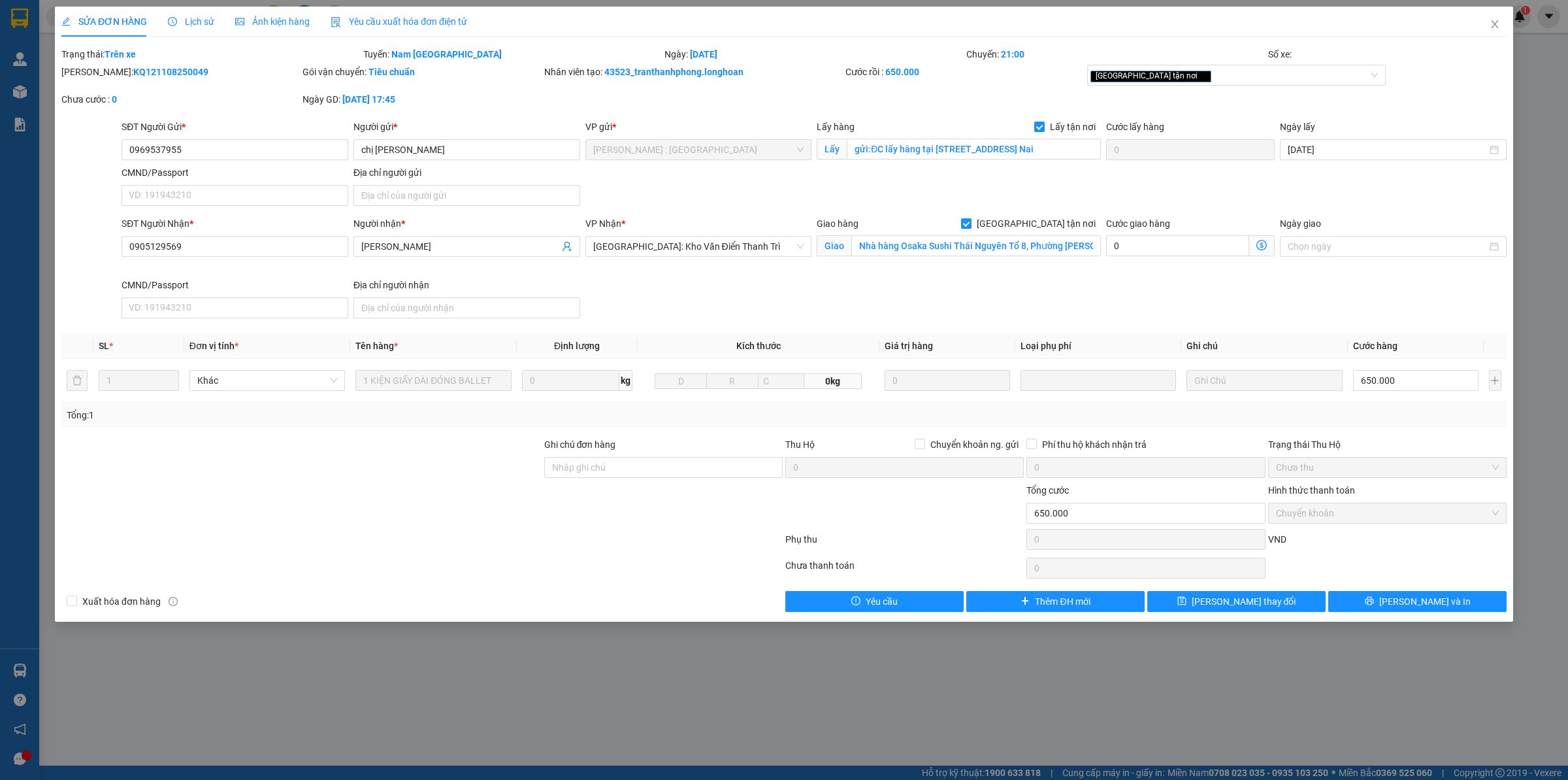
drag, startPoint x: 93, startPoint y: 66, endPoint x: 219, endPoint y: 79, distance: 126.7
click at [219, 79] on div "[PERSON_NAME]: KQ121108250049" at bounding box center [180, 78] width 241 height 28
copy b "KQ121108250049"
click at [1502, 26] on span "Close" at bounding box center [1495, 24] width 37 height 37
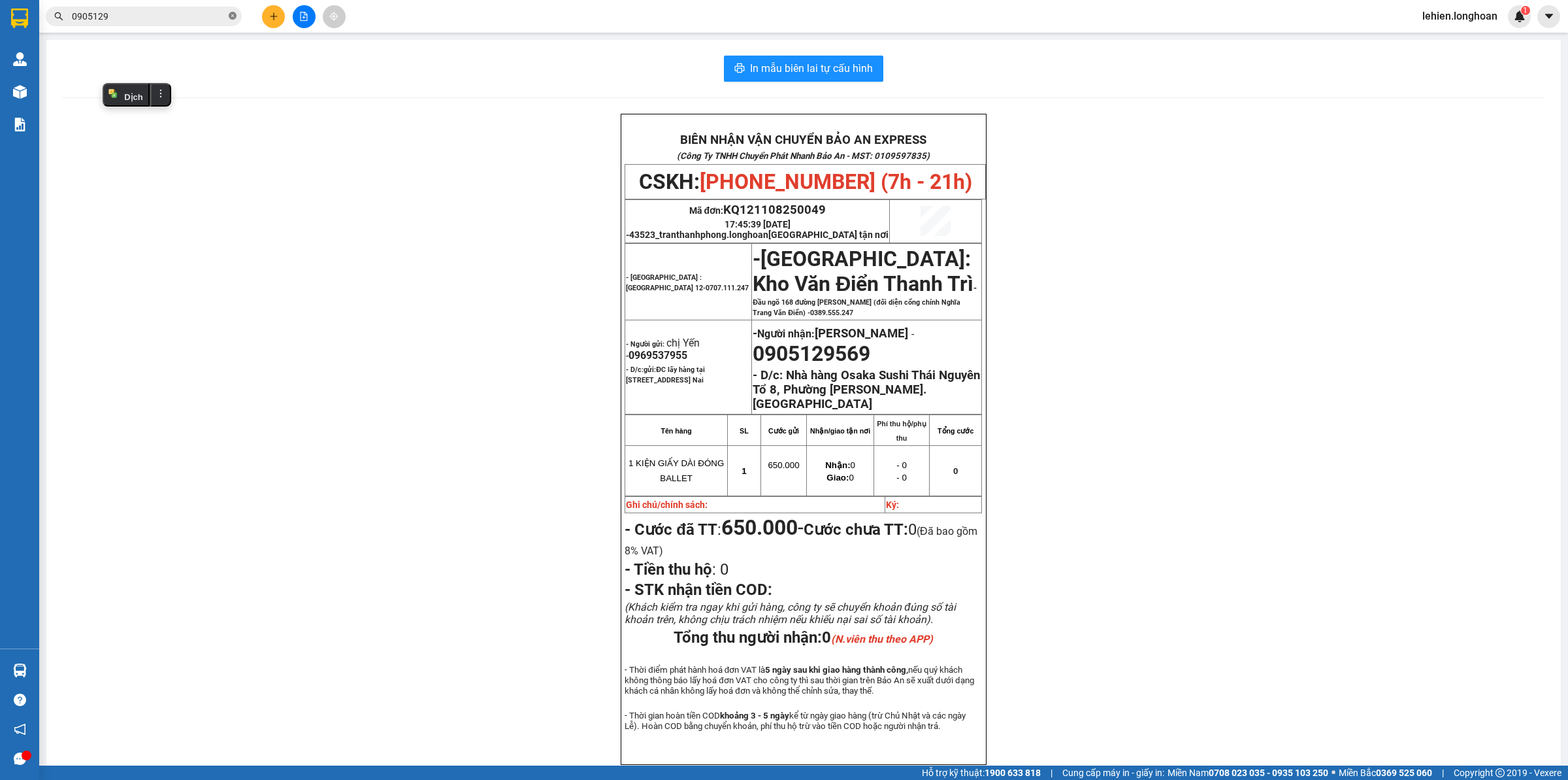
click at [232, 17] on icon "close-circle" at bounding box center [233, 15] width 8 height 8
paste input "0369050895"
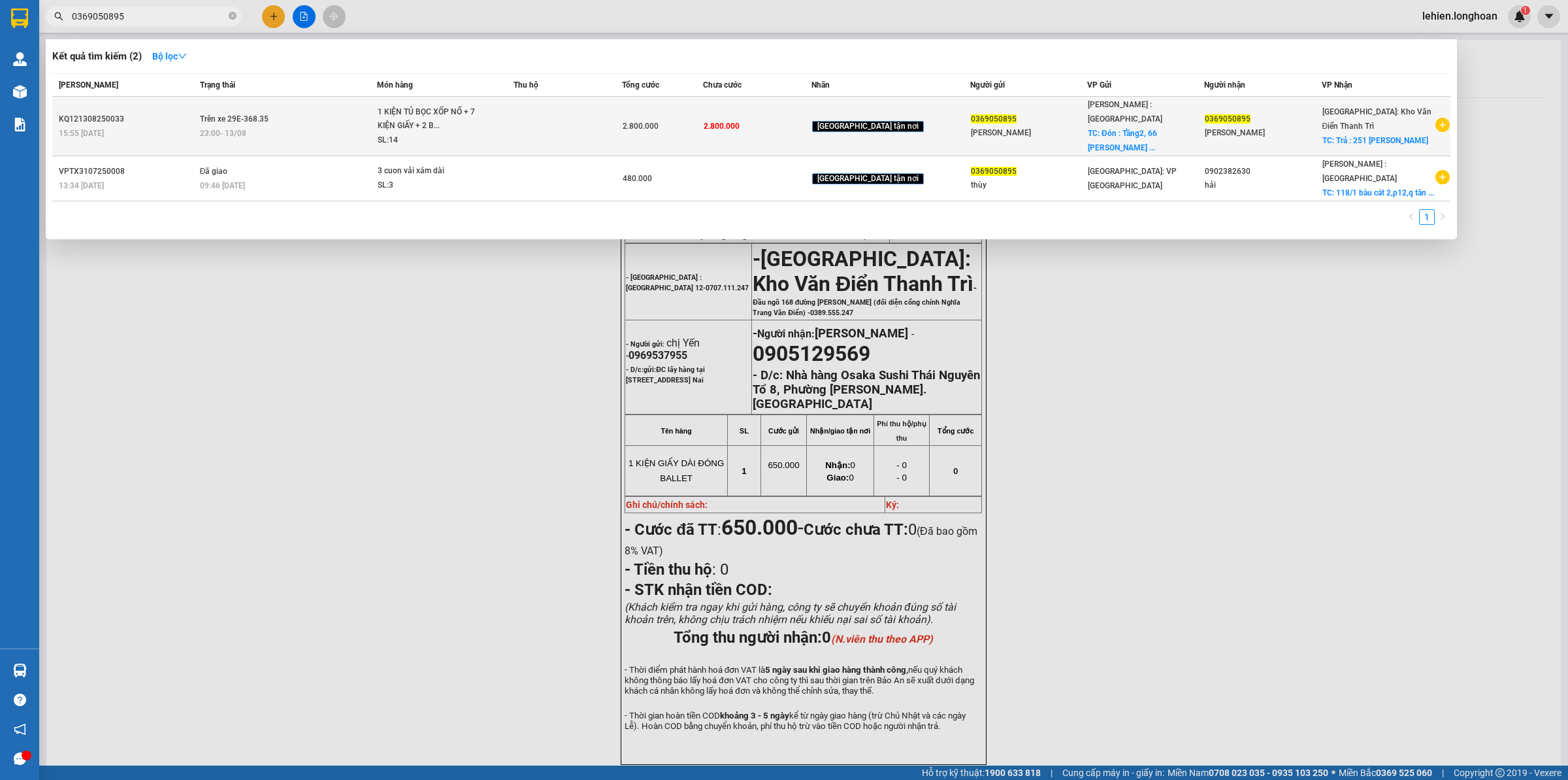
type input "0369050895"
click at [398, 115] on div "1 KIỆN TỦ BỌC XỐP NỔ + 7 KIỆN GIẤY + 2 B..." at bounding box center [427, 119] width 98 height 28
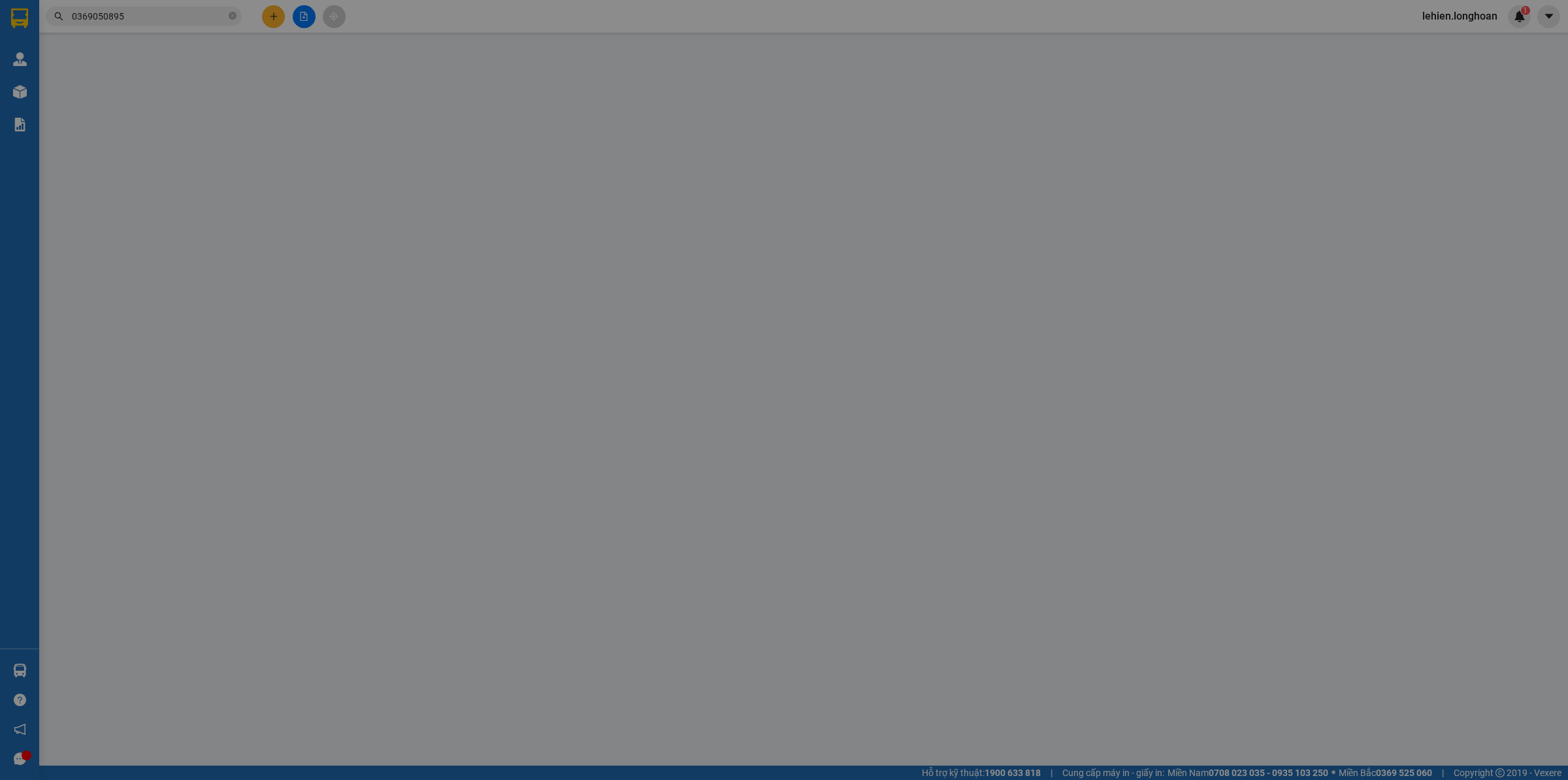
type input "0369050895"
type input "[PERSON_NAME]"
checkbox input "true"
type input "Đón : Tầng2, 66 [PERSON_NAME], p12, tân bình, hcm"
type input "0369050895"
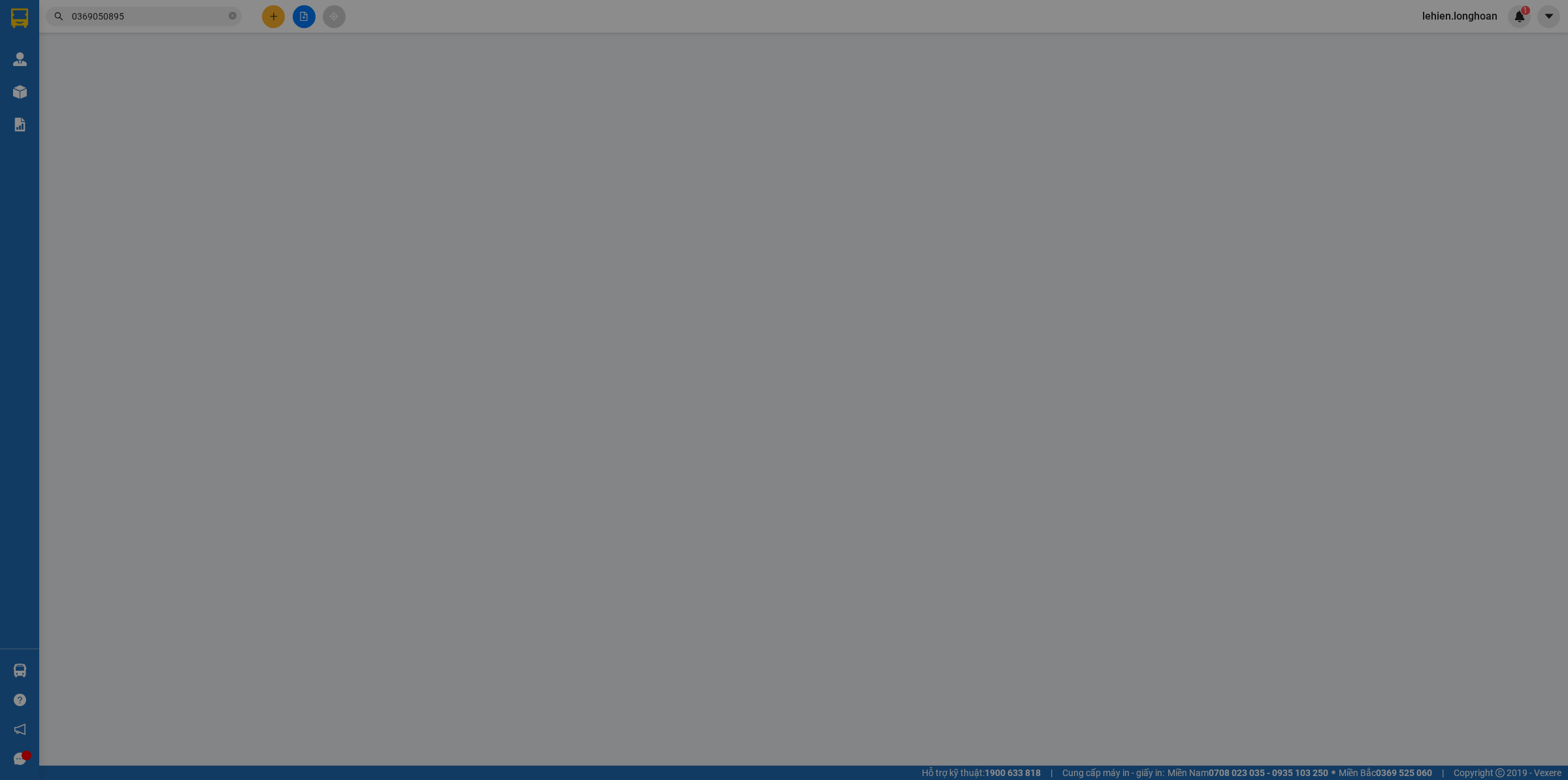
type input "[PERSON_NAME]"
checkbox input "true"
type input "Trả : 251 [PERSON_NAME] , [GEOGRAPHIC_DATA] , [GEOGRAPHIC_DATA]"
type input "NHẬN THEO KIỆN - GIAO NGUYÊN KIỆN"
type input "2.800.000"
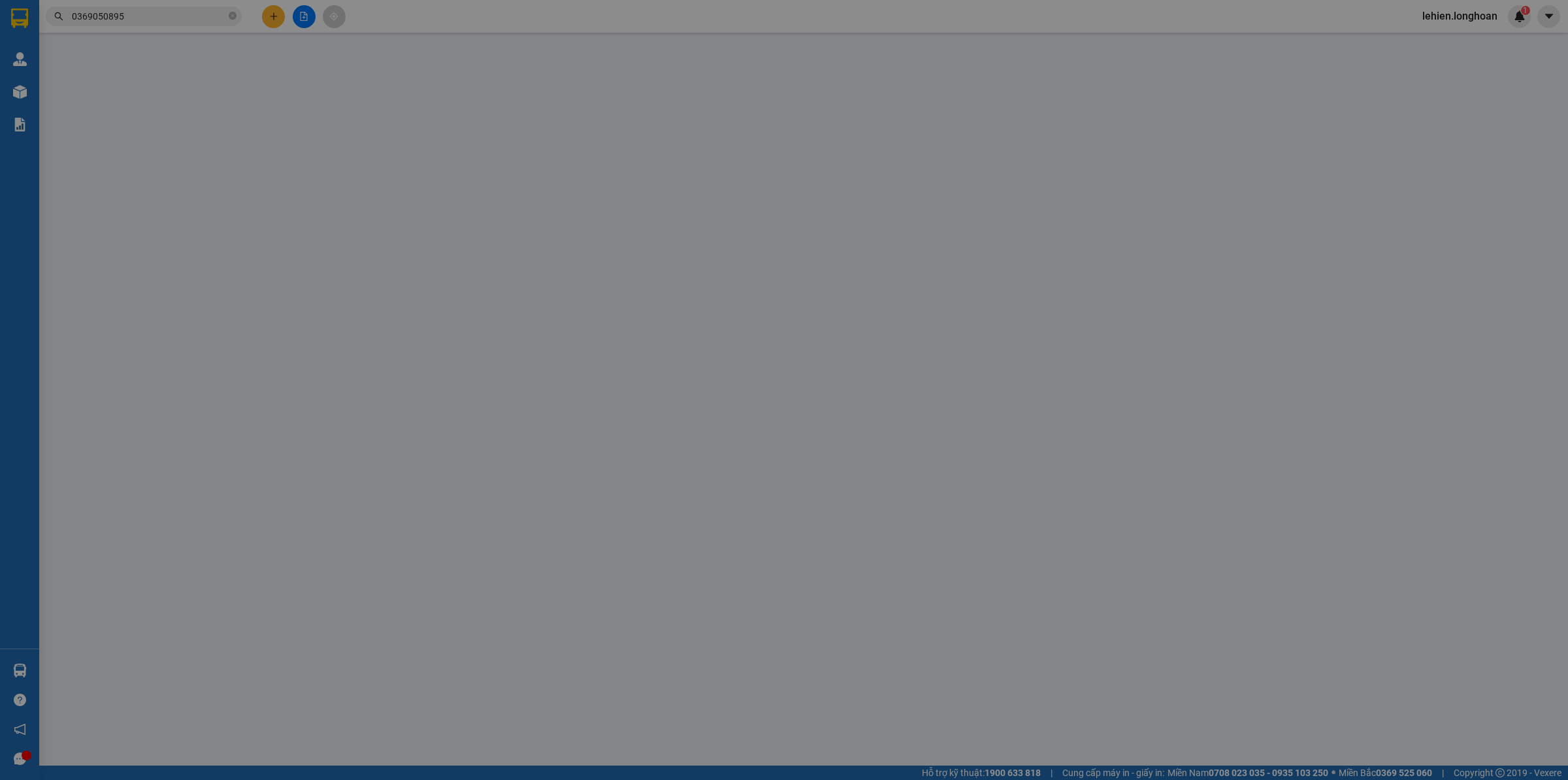
type input "200.000"
type input "2.800.000"
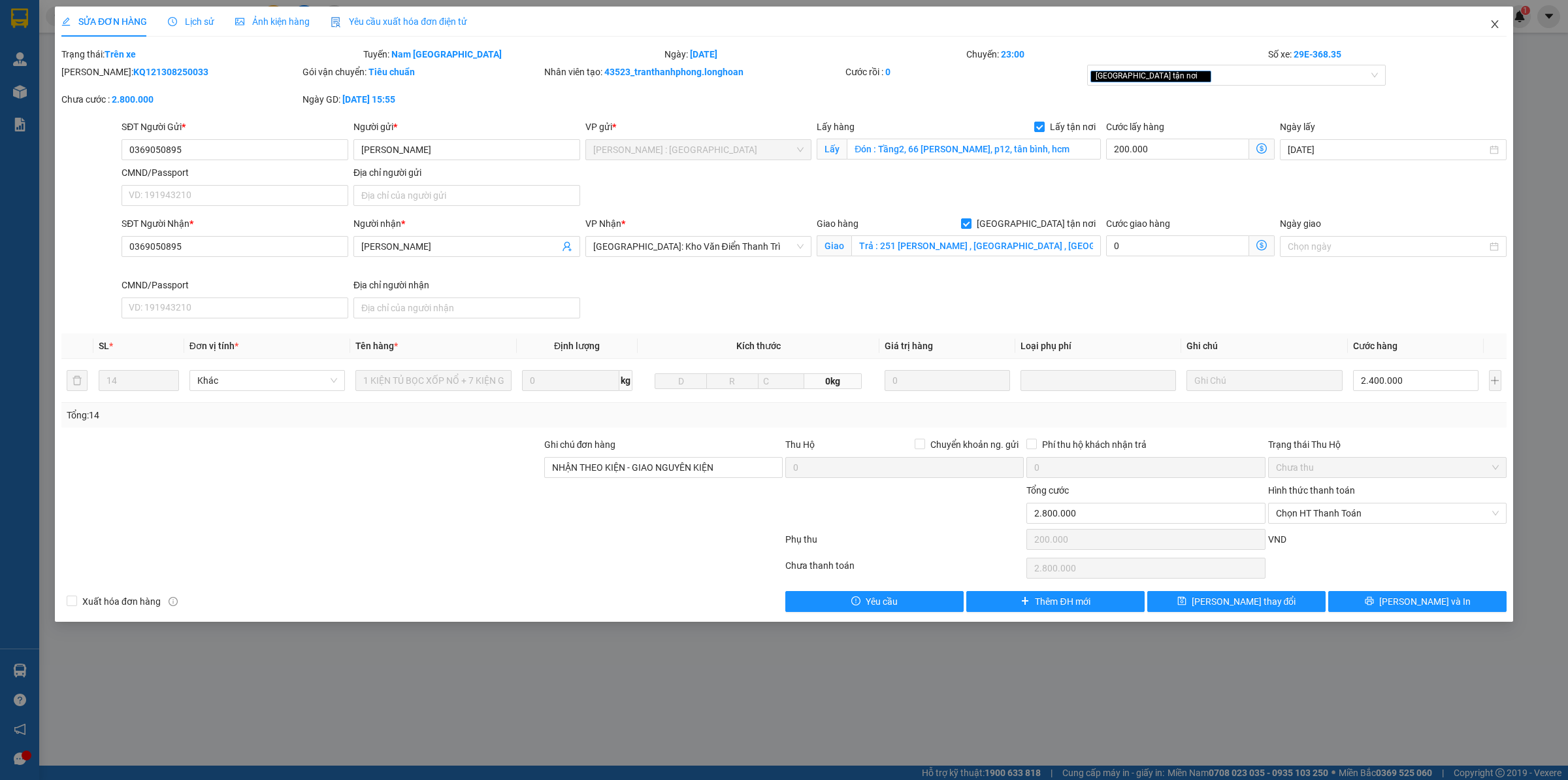
click at [1491, 23] on icon "close" at bounding box center [1496, 24] width 11 height 11
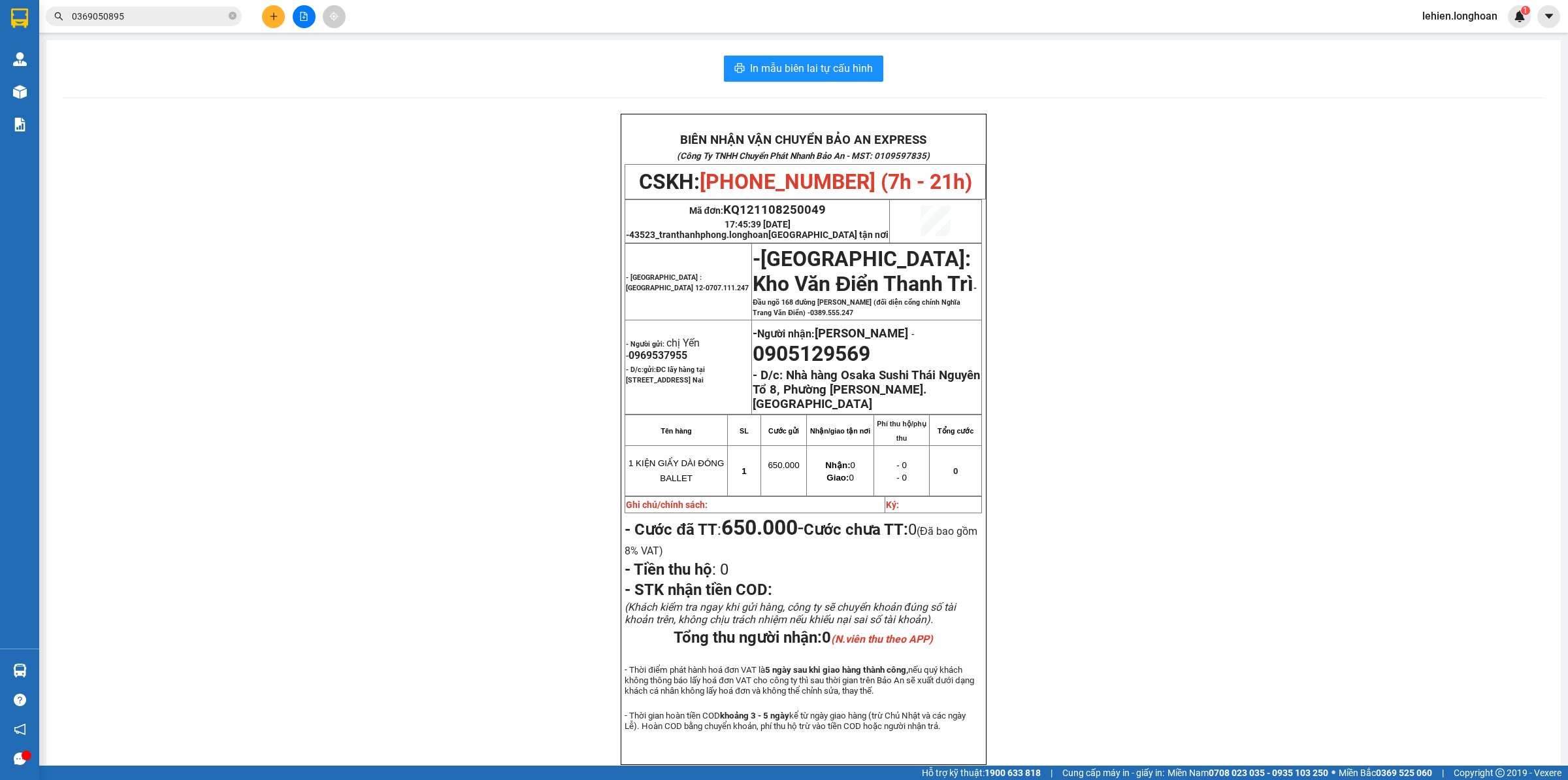
click at [233, 7] on span "0369050895" at bounding box center [143, 16] width 196 height 20
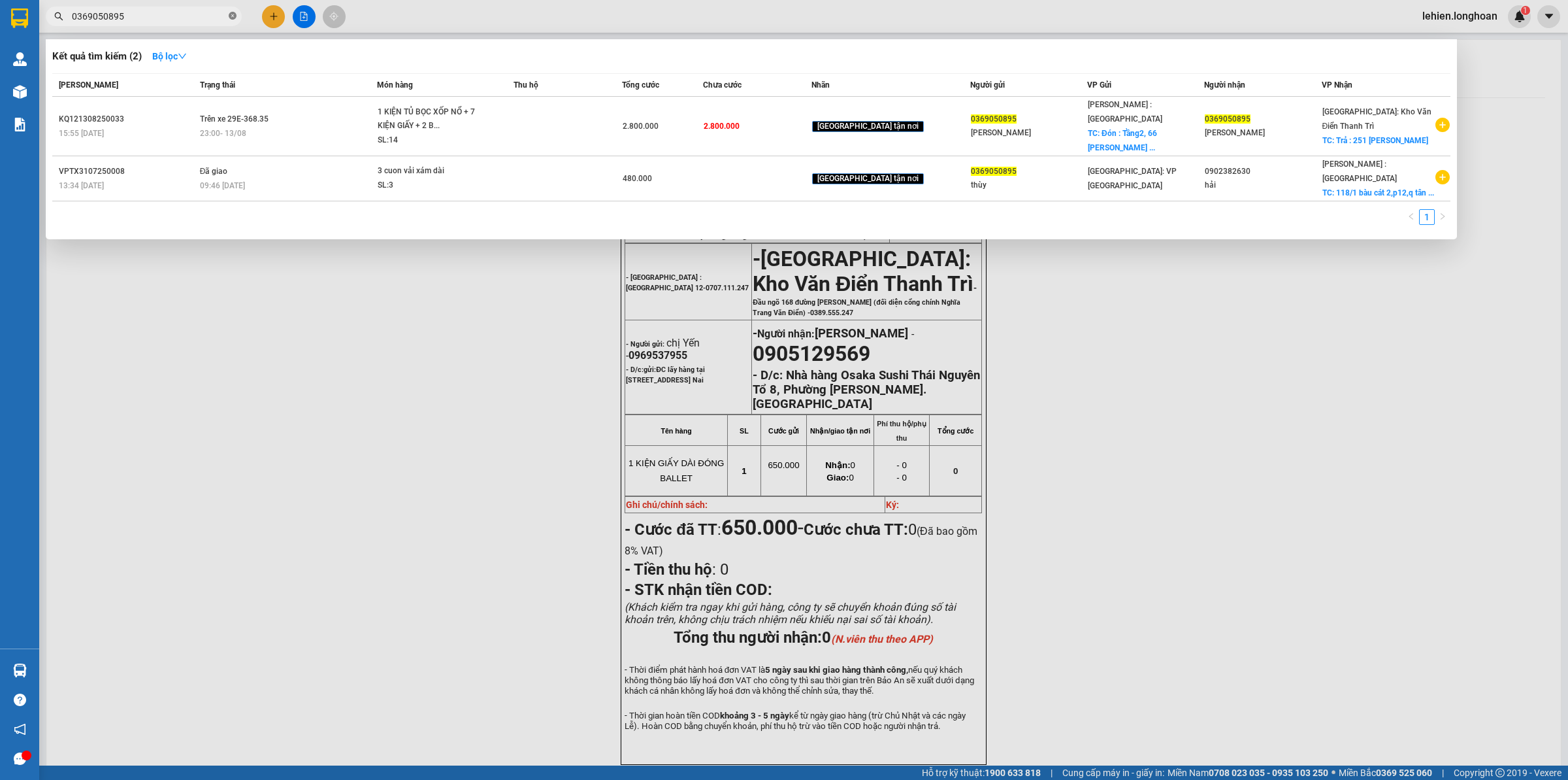
click at [229, 11] on span at bounding box center [233, 17] width 8 height 13
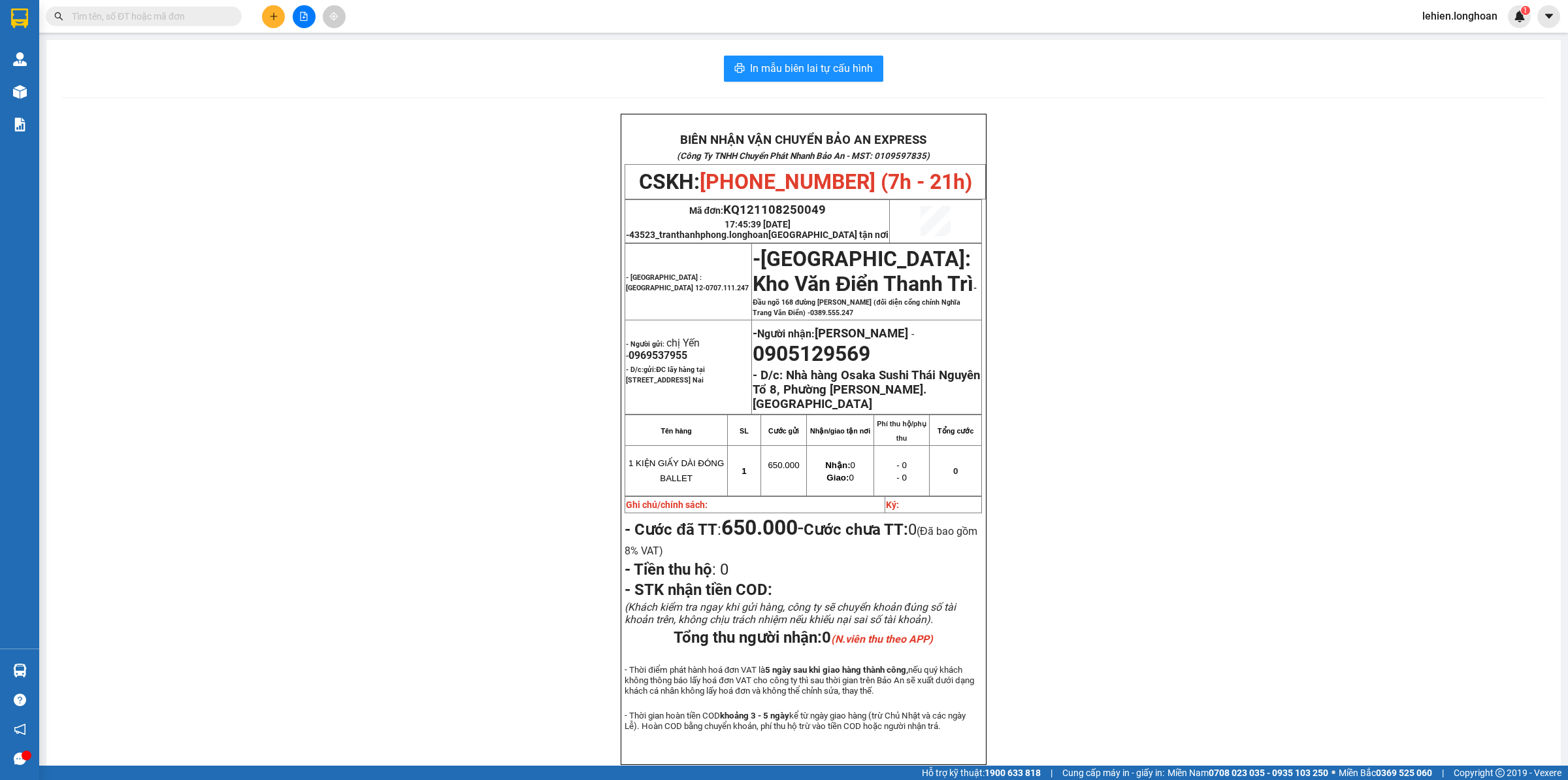
paste input "0374545679"
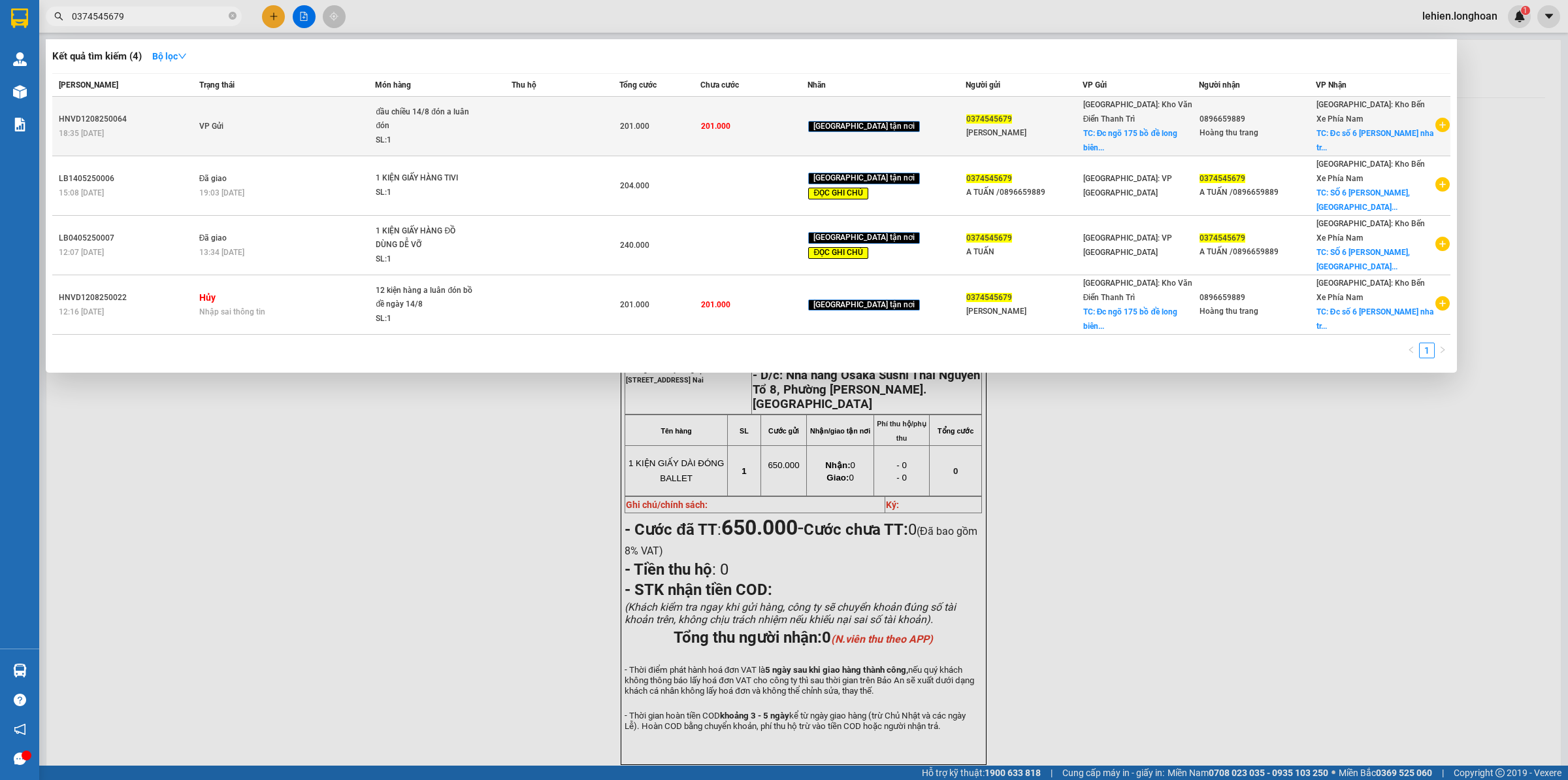
type input "0374545679"
click at [334, 130] on td "VP Gửi" at bounding box center [285, 126] width 180 height 59
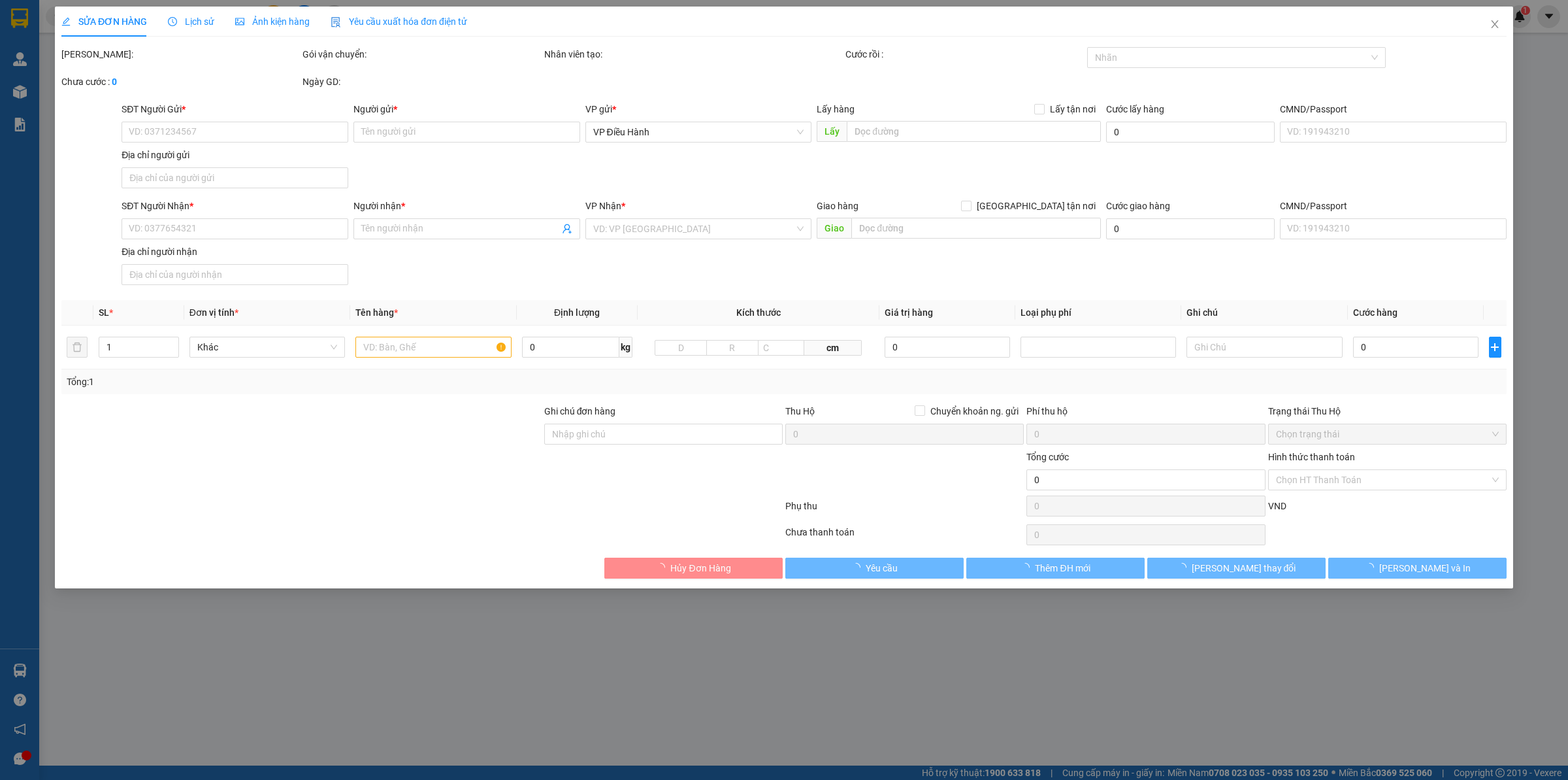
type input "0374545679"
type input "[PERSON_NAME]"
checkbox input "true"
type input "Đc ngõ 175 bồ đề [GEOGRAPHIC_DATA]"
type input "0896659889"
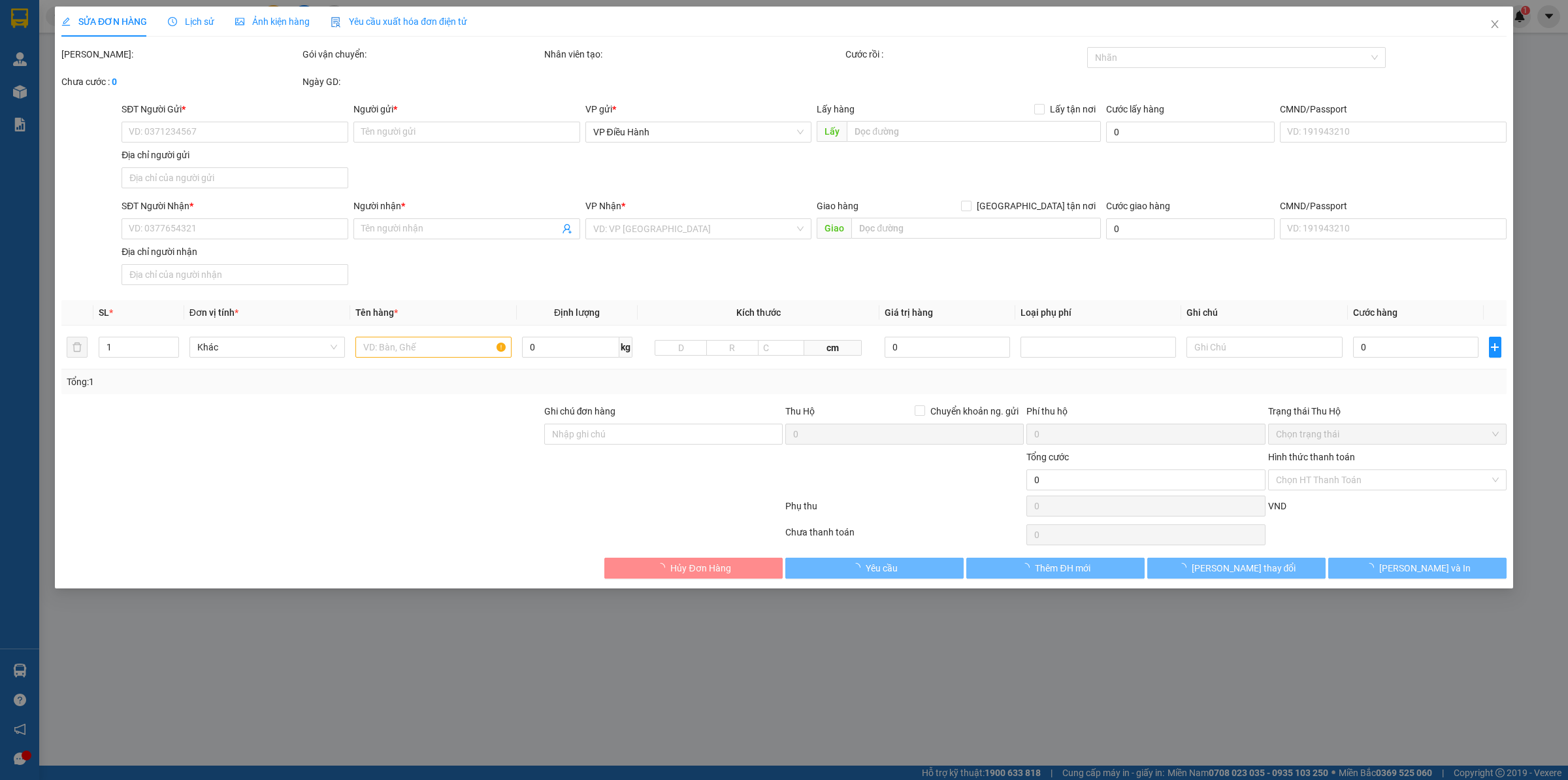
type input "Hoàng thu trang"
checkbox input "true"
type input "Đc số 6 nguyễn trãi nha trang [GEOGRAPHIC_DATA]"
type input "201.000"
